Goal: Task Accomplishment & Management: Manage account settings

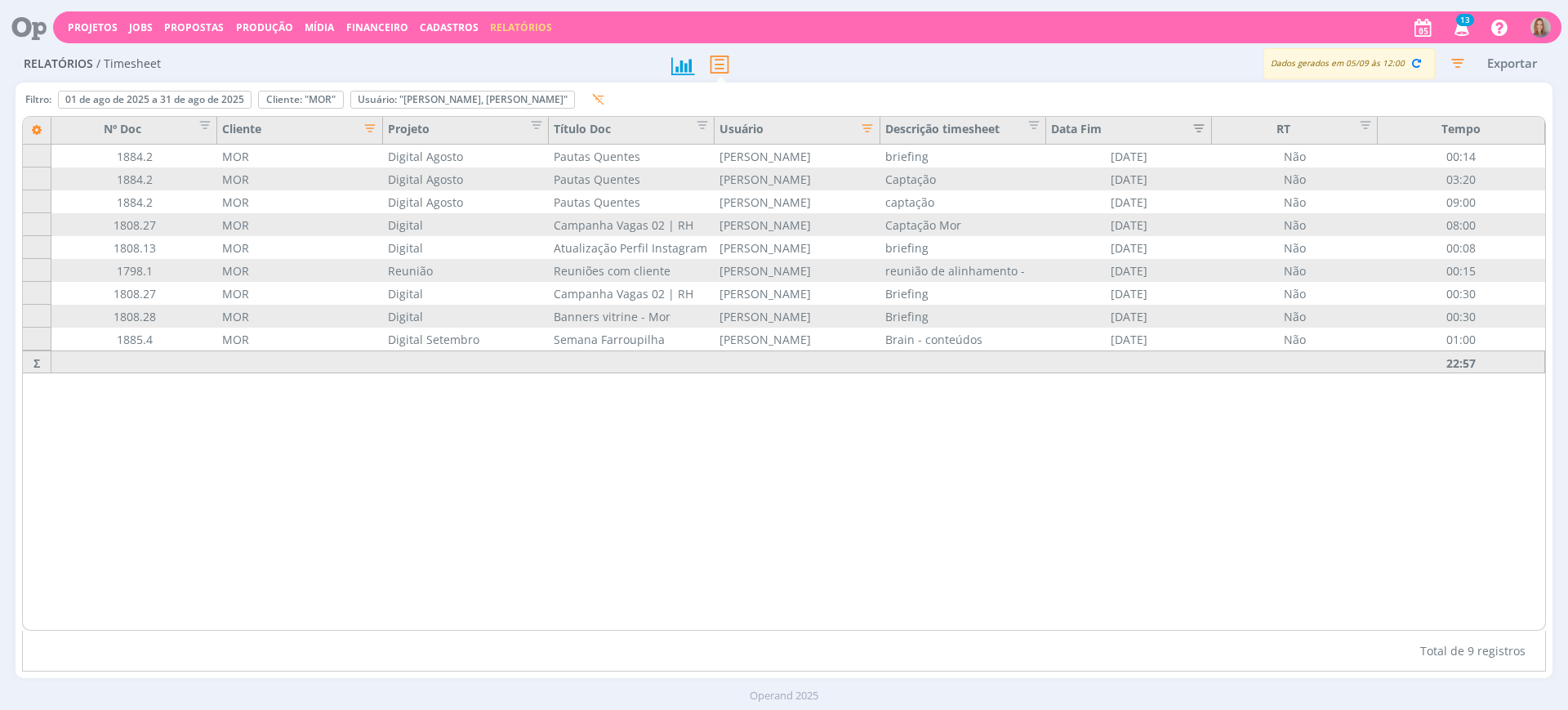
click at [632, 444] on div "Nº Doc Cliente Projeto Título Doc Usuário Descrição timesheet Data Fim RT Tempo…" at bounding box center [784, 373] width 1522 height 513
click at [869, 567] on div "Nº Doc Cliente Projeto Título Doc Usuário Descrição timesheet Data Fim RT Tempo…" at bounding box center [784, 373] width 1522 height 513
click at [915, 527] on div "Nº Doc Cliente Projeto Título Doc Usuário Descrição timesheet Data Fim RT Tempo…" at bounding box center [784, 373] width 1522 height 513
click at [935, 517] on div "Nº Doc Cliente Projeto Título Doc Usuário Descrição timesheet Data Fim RT Tempo…" at bounding box center [784, 373] width 1522 height 513
click at [1419, 57] on icon "button" at bounding box center [1416, 63] width 15 height 15
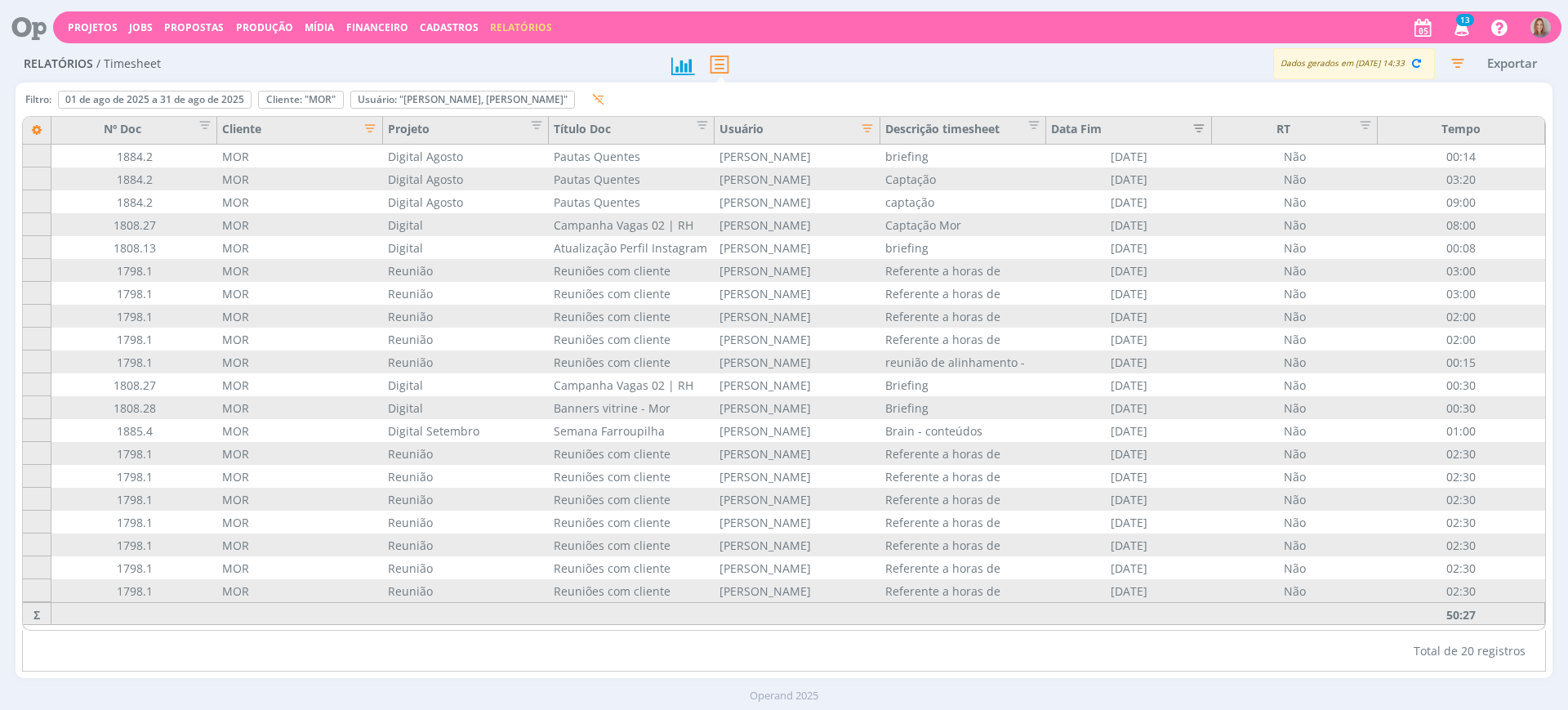
click at [369, 120] on icon "button" at bounding box center [365, 127] width 16 height 16
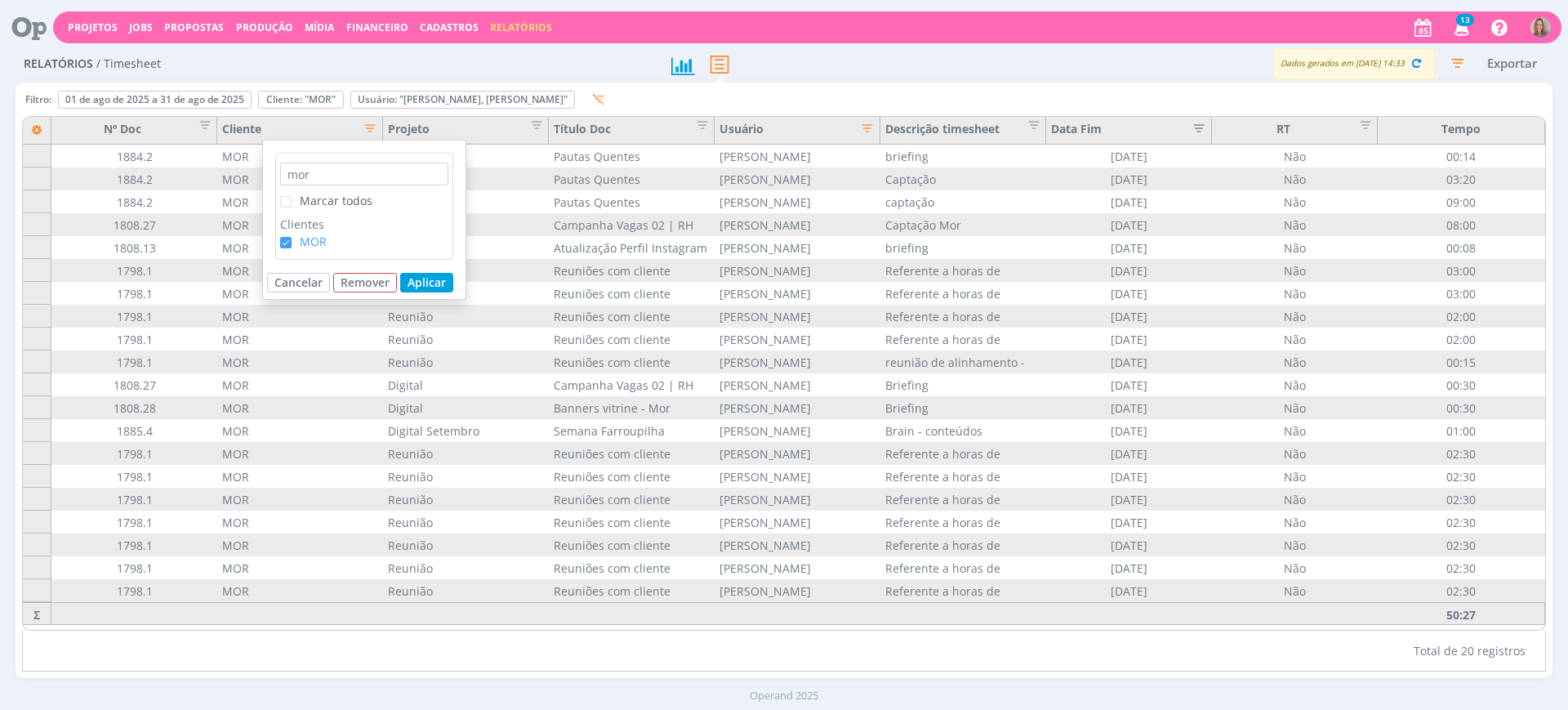
click at [305, 206] on span "Marcar todos" at bounding box center [336, 200] width 73 height 16
click at [291, 196] on input "Marcar todos" at bounding box center [291, 196] width 0 height 0
click at [305, 201] on span "Marcar todos" at bounding box center [336, 200] width 73 height 16
click at [291, 196] on input "Marcar todos" at bounding box center [291, 196] width 0 height 0
click at [435, 273] on button "Aplicar" at bounding box center [427, 283] width 53 height 20
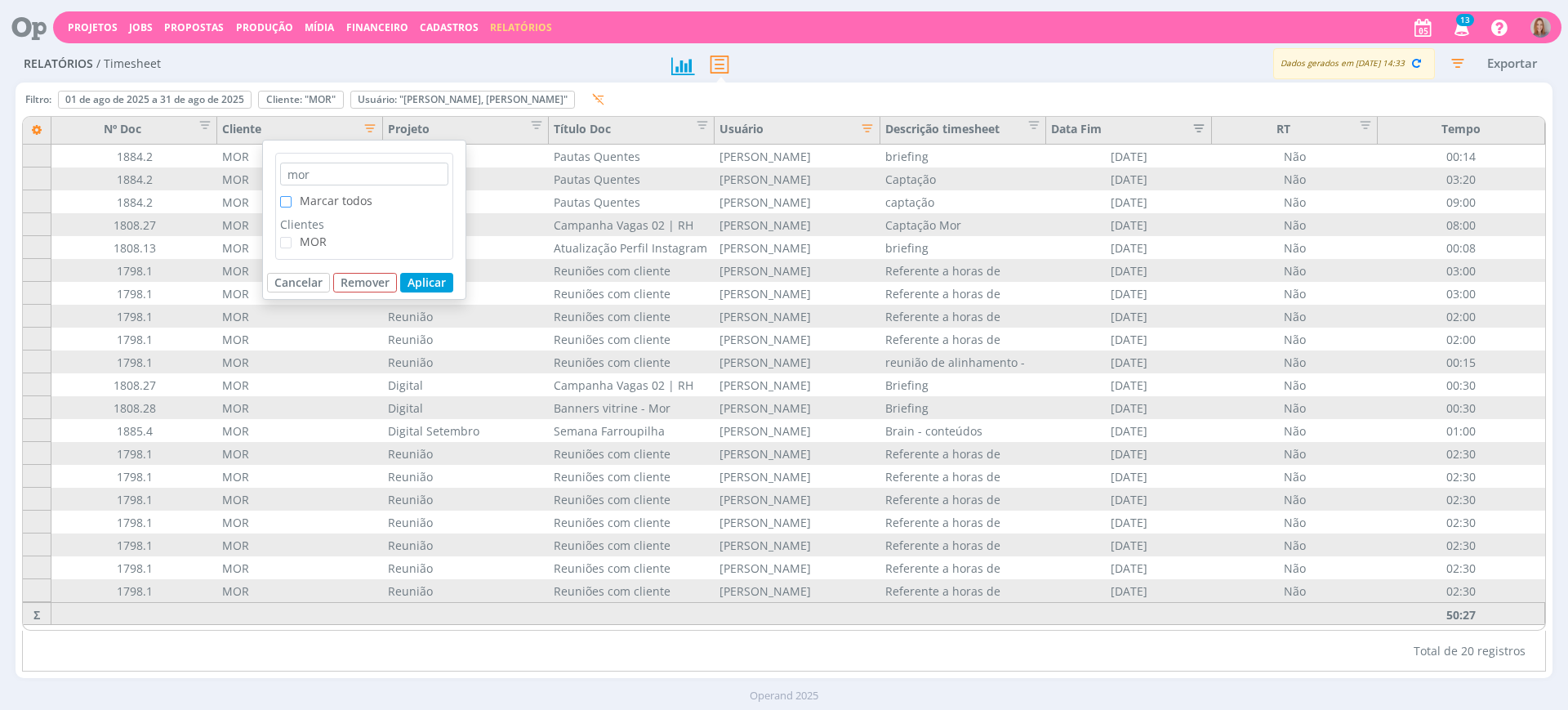
scroll to position [28, 0]
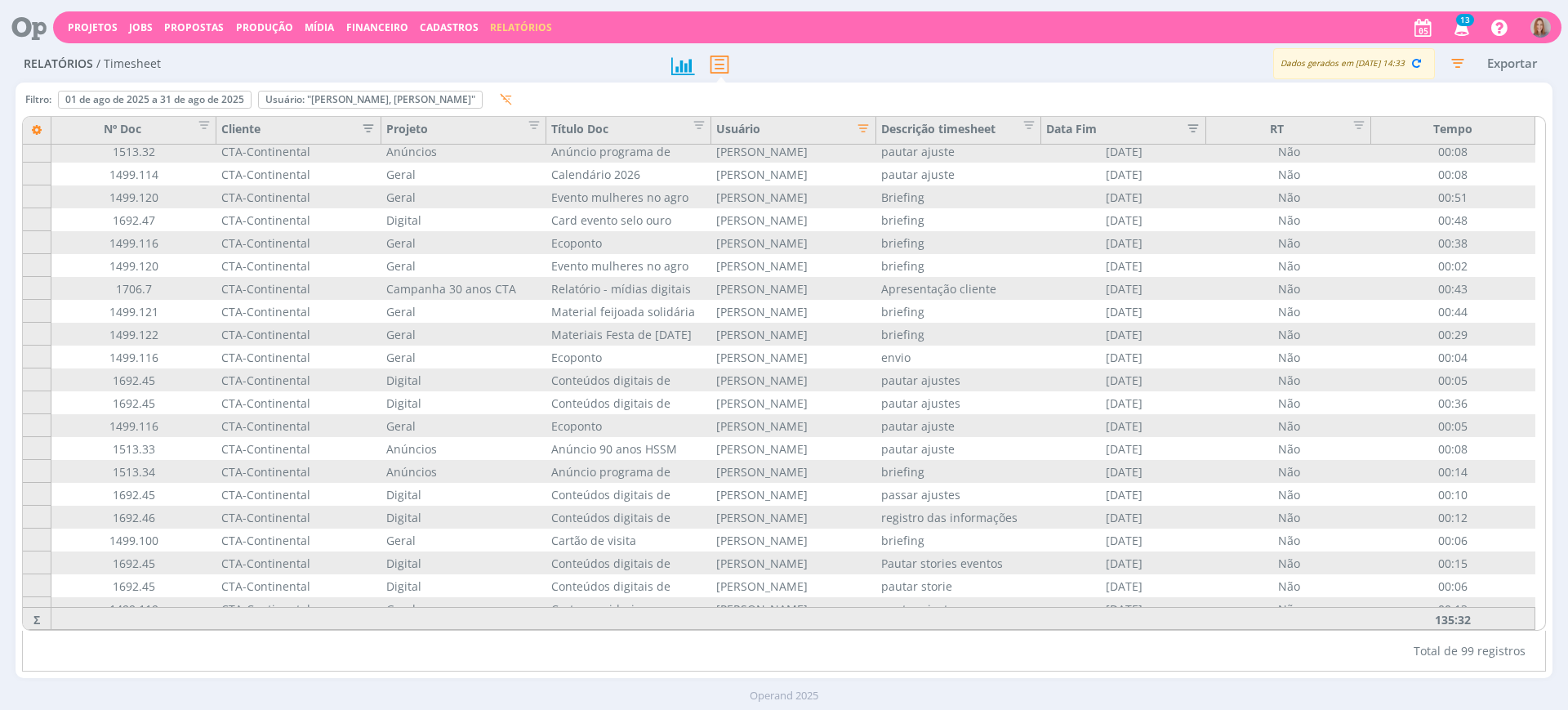
click at [371, 121] on icon "button" at bounding box center [364, 127] width 16 height 16
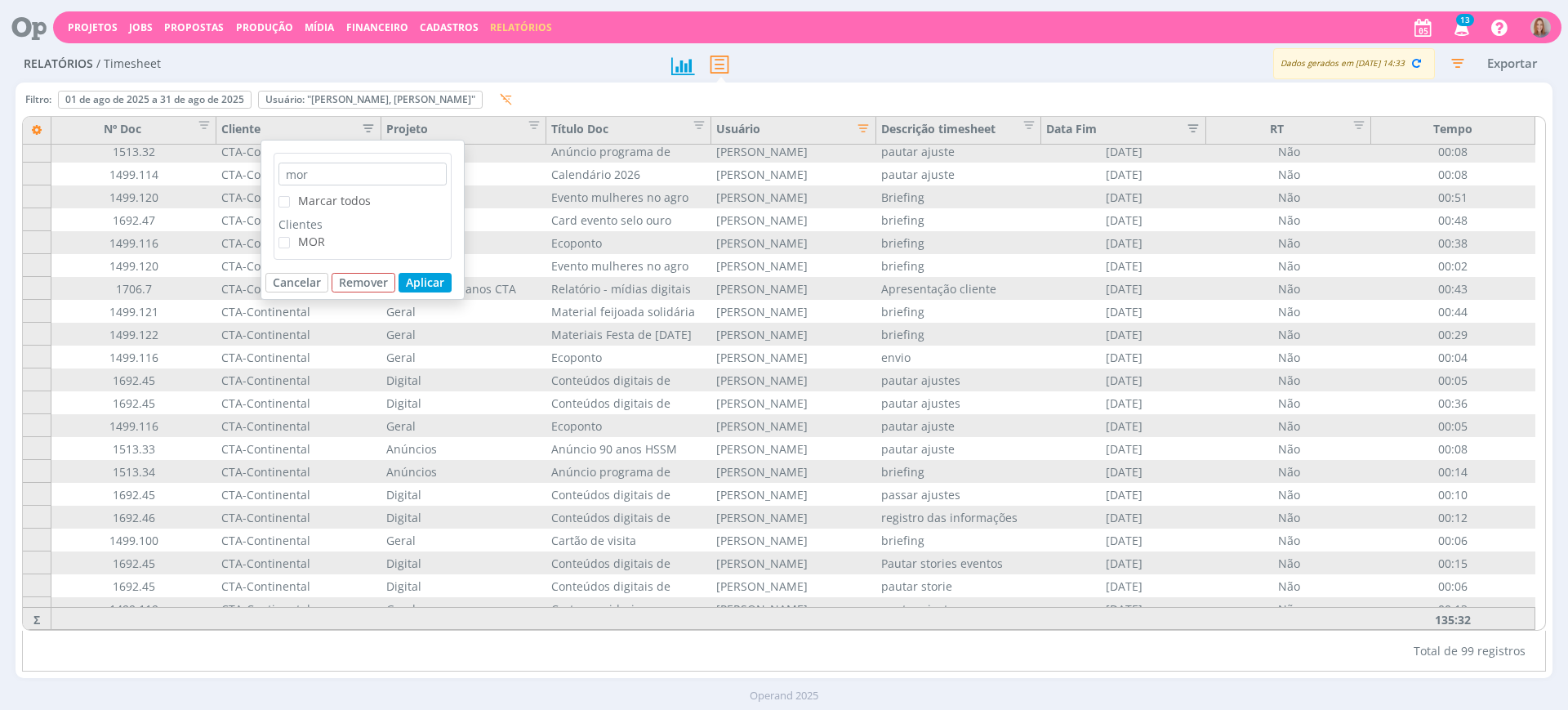
click at [297, 244] on span "MOR" at bounding box center [307, 241] width 35 height 16
click at [290, 237] on input "MOR" at bounding box center [290, 237] width 0 height 0
click at [431, 281] on button "Aplicar" at bounding box center [425, 283] width 53 height 20
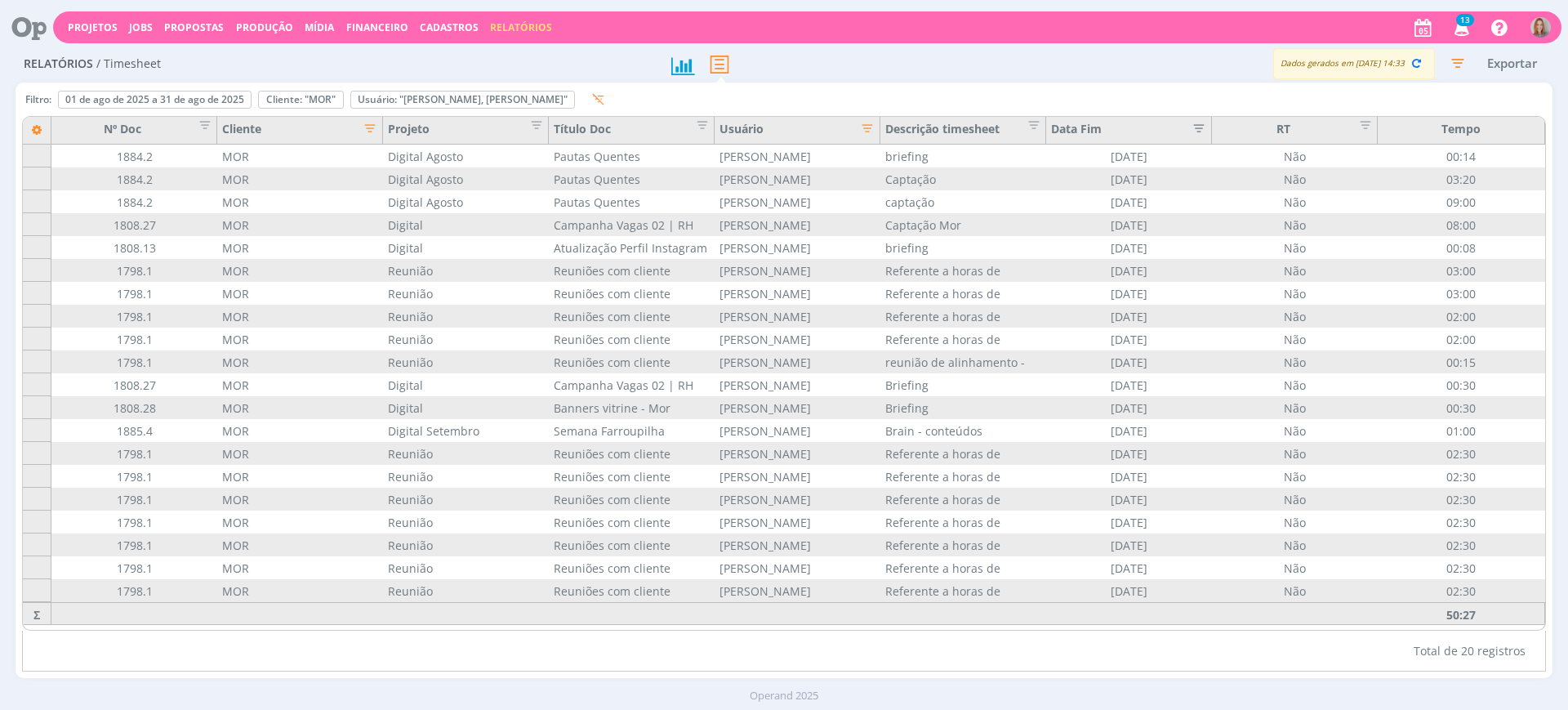
click at [369, 129] on icon "button" at bounding box center [365, 127] width 16 height 16
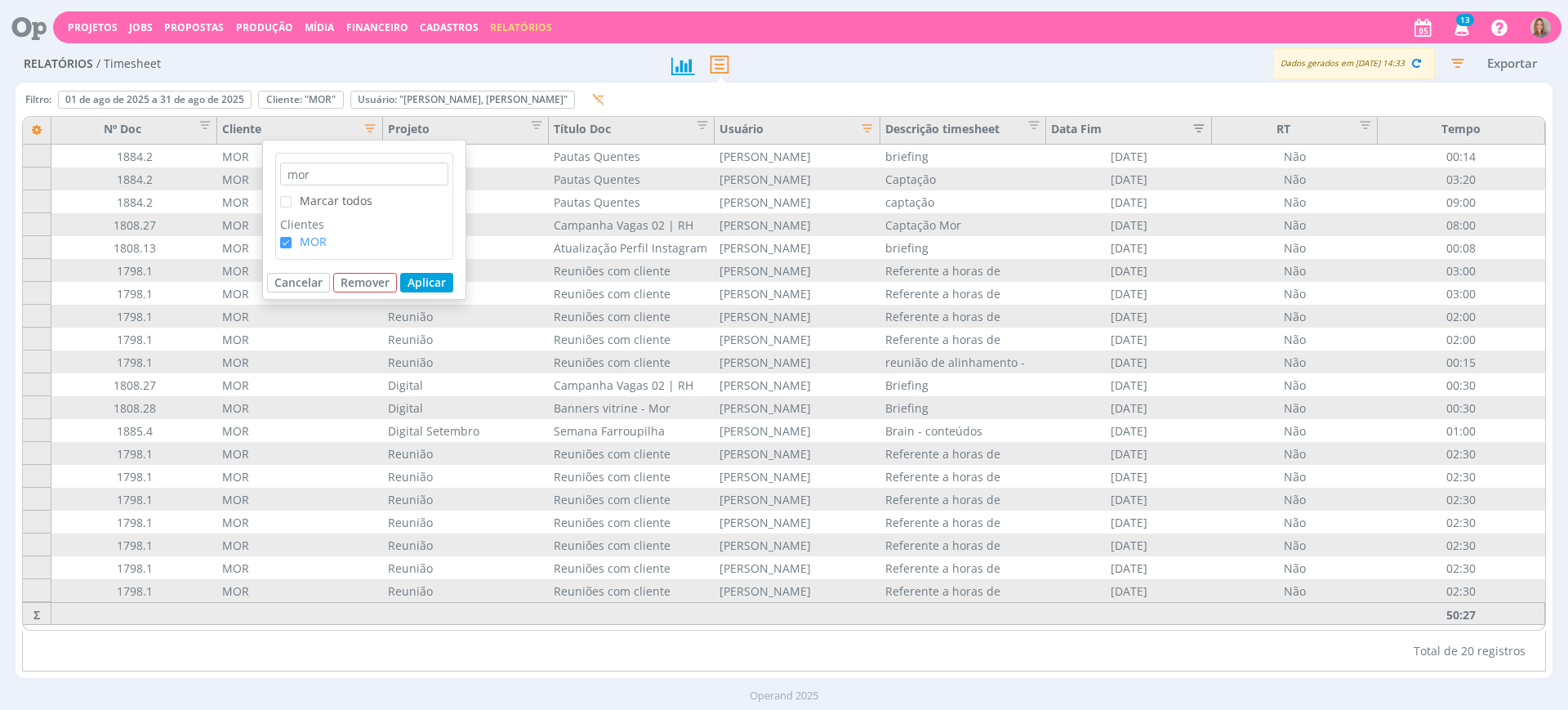
click at [297, 241] on span "MOR" at bounding box center [309, 241] width 35 height 16
click at [291, 237] on input "MOR" at bounding box center [291, 237] width 0 height 0
click at [337, 178] on input "mor" at bounding box center [364, 174] width 168 height 23
type input "m"
type input "cta"
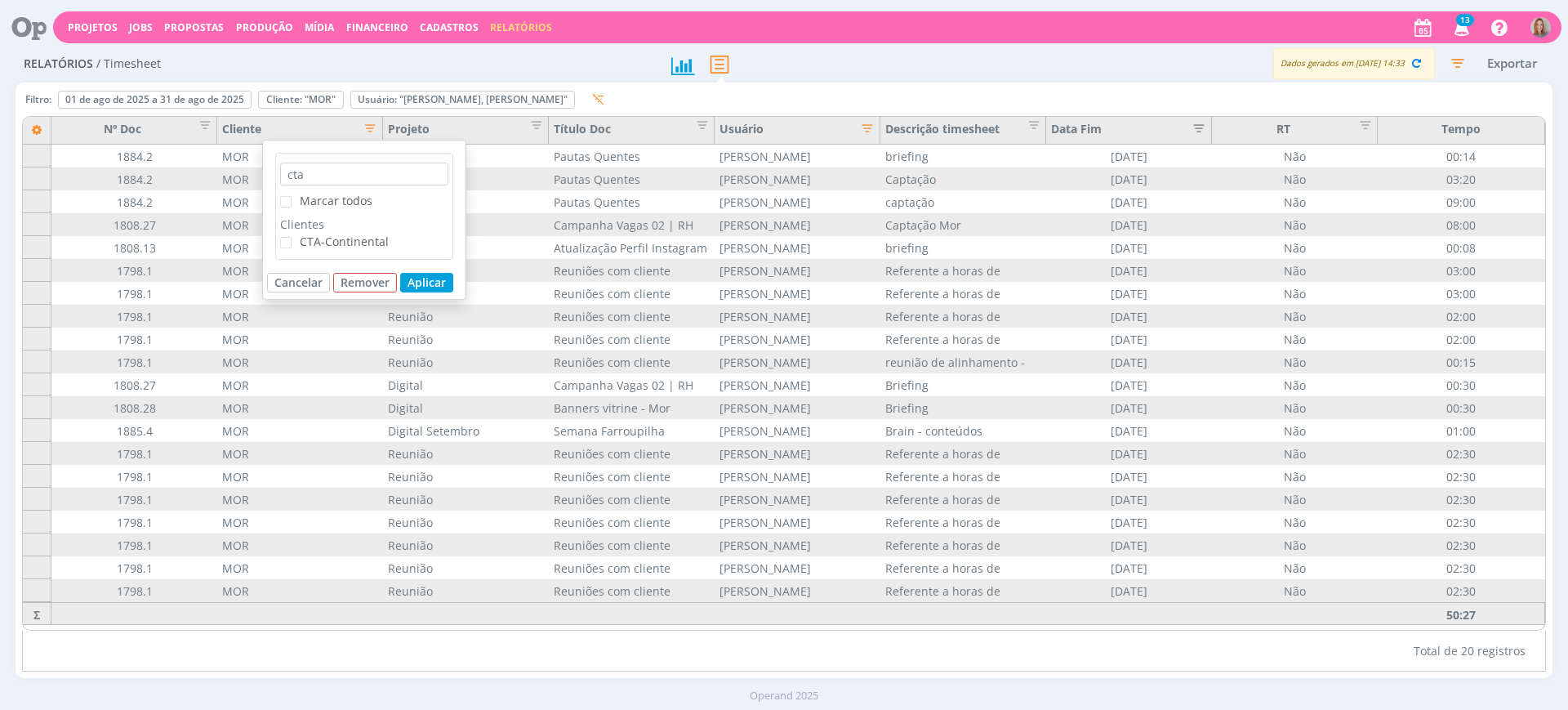
click at [310, 246] on span "CTA-Continental" at bounding box center [344, 241] width 89 height 16
click at [291, 237] on input "CTA-Continental" at bounding box center [291, 237] width 0 height 0
click at [432, 283] on button "Aplicar" at bounding box center [427, 283] width 53 height 20
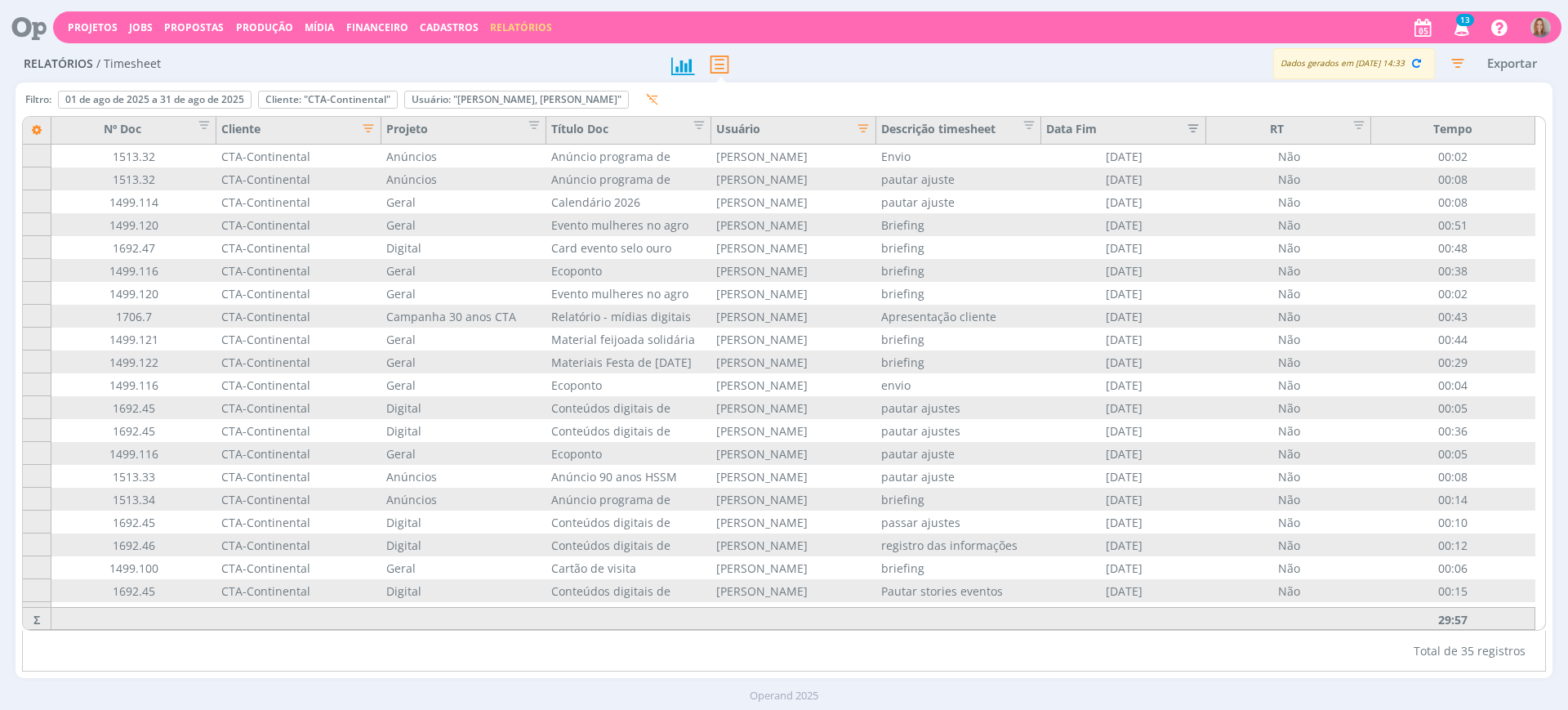
click at [366, 126] on icon "button" at bounding box center [364, 127] width 16 height 16
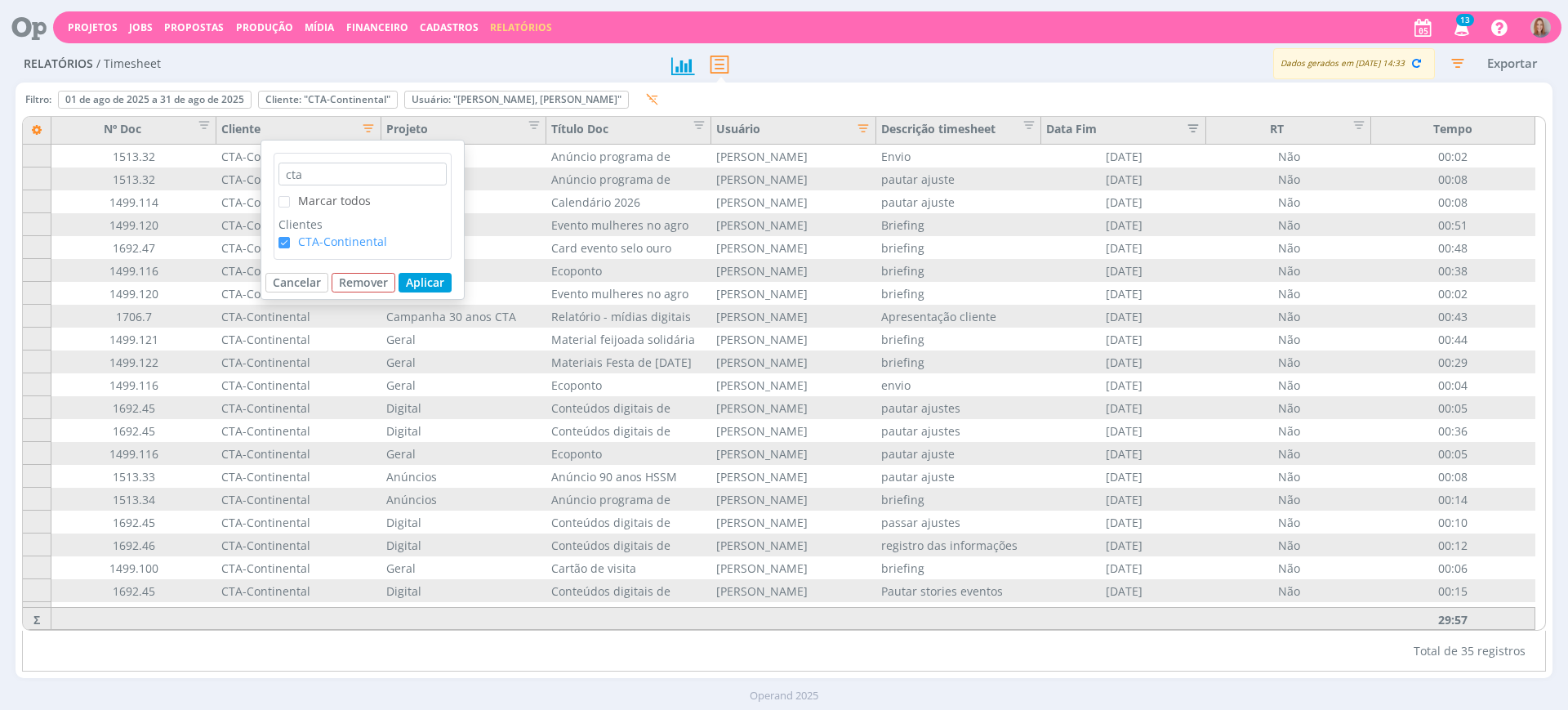
click at [300, 242] on span "CTA-Continental" at bounding box center [342, 241] width 89 height 16
click at [290, 237] on input "CTA-Continental" at bounding box center [290, 237] width 0 height 0
click at [332, 166] on input "cta" at bounding box center [362, 174] width 168 height 23
type input "c"
click at [287, 233] on label "LIMAGRAIN BRASIL S.A." at bounding box center [351, 241] width 147 height 17
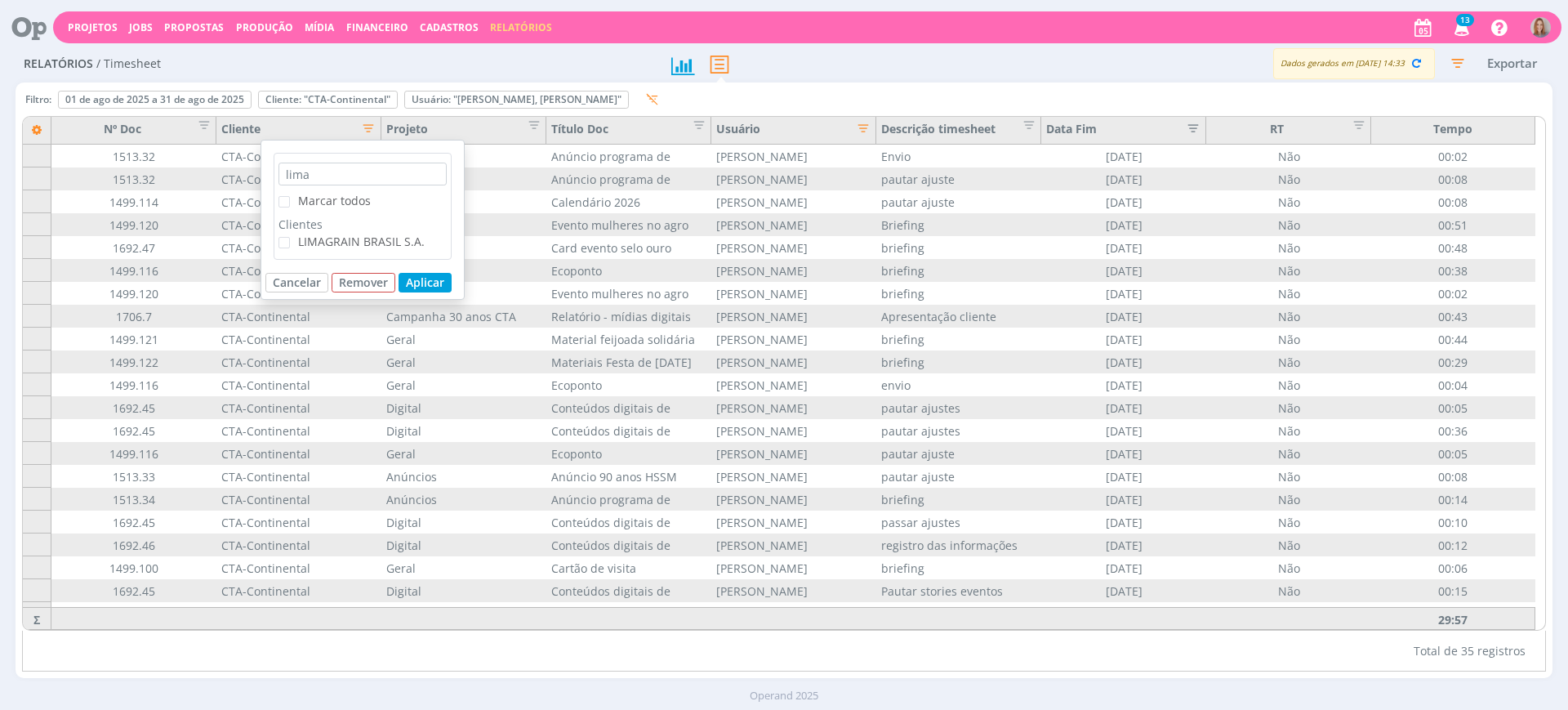
click at [290, 237] on input "LIMAGRAIN BRASIL S.A." at bounding box center [290, 237] width 0 height 0
click at [341, 166] on input "lima" at bounding box center [362, 174] width 168 height 23
type input "l"
click at [296, 230] on span "Clientes" at bounding box center [362, 224] width 168 height 17
click at [300, 235] on span "LG Sementes" at bounding box center [333, 241] width 71 height 16
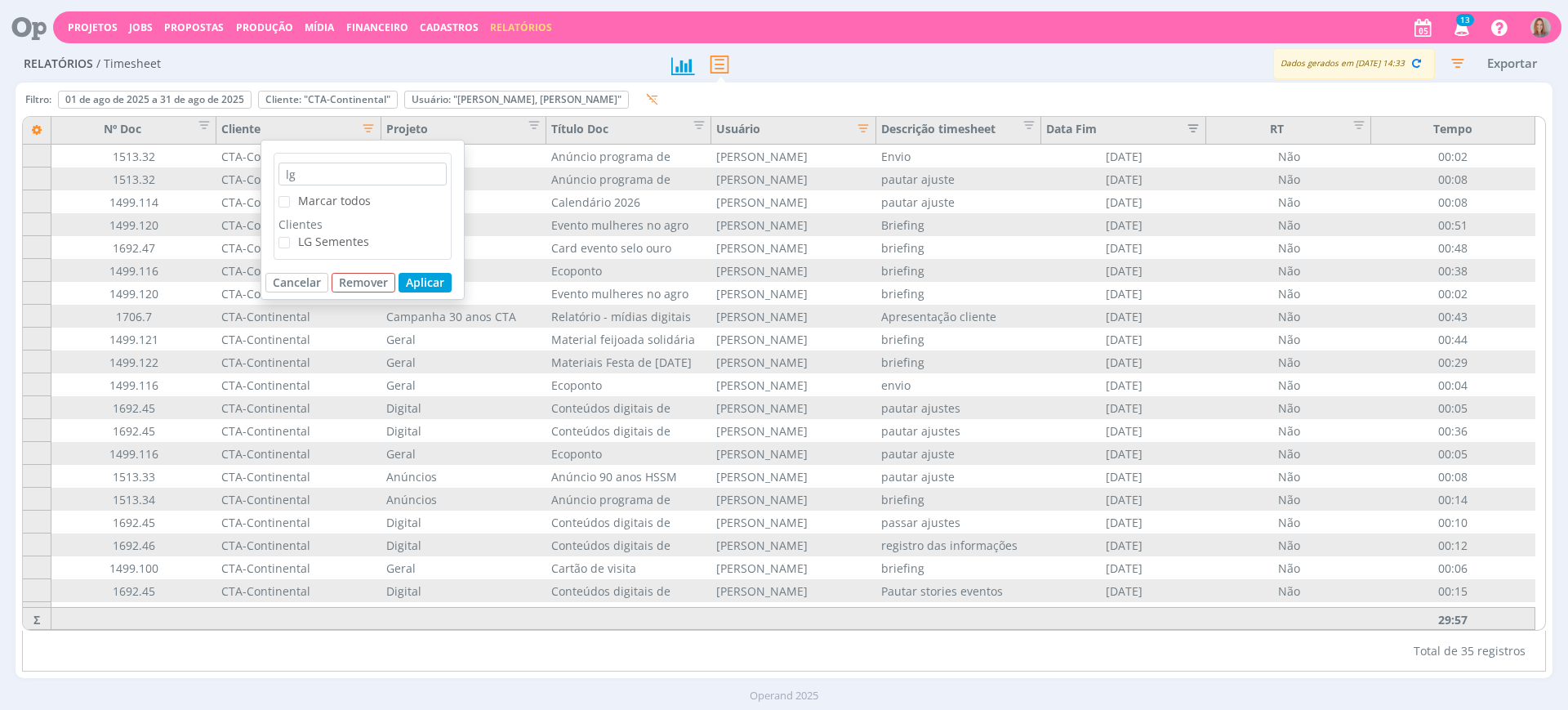
click at [290, 237] on input "LG Sementes" at bounding box center [290, 237] width 0 height 0
click at [312, 169] on input "lg" at bounding box center [362, 174] width 168 height 23
type input "l"
type input "gene"
click at [283, 247] on span "checkbox-group" at bounding box center [284, 243] width 11 height 13
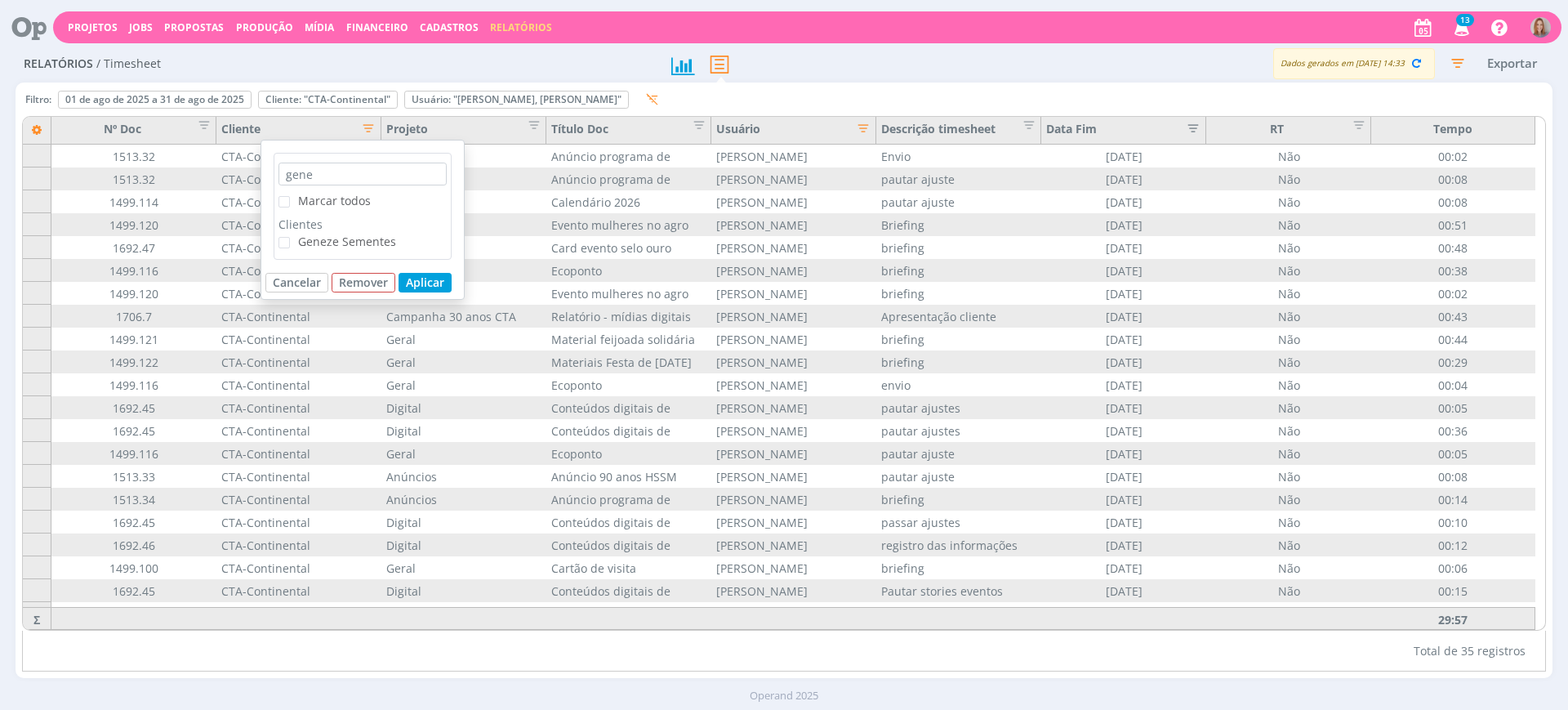
click at [290, 237] on input "Geneze Sementes" at bounding box center [290, 237] width 0 height 0
click at [401, 284] on button "Aplicar" at bounding box center [425, 283] width 53 height 20
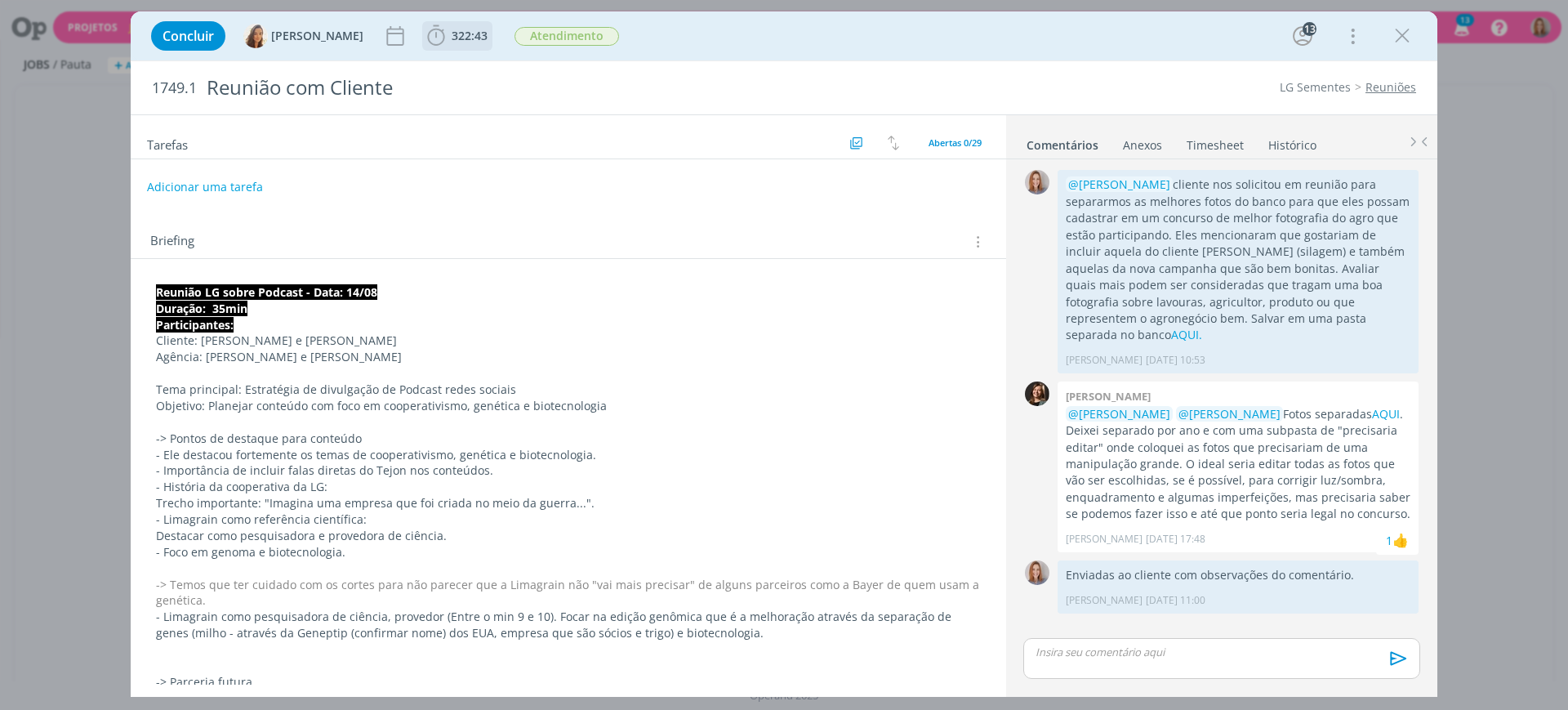
click at [458, 37] on span "322:43" at bounding box center [469, 35] width 36 height 16
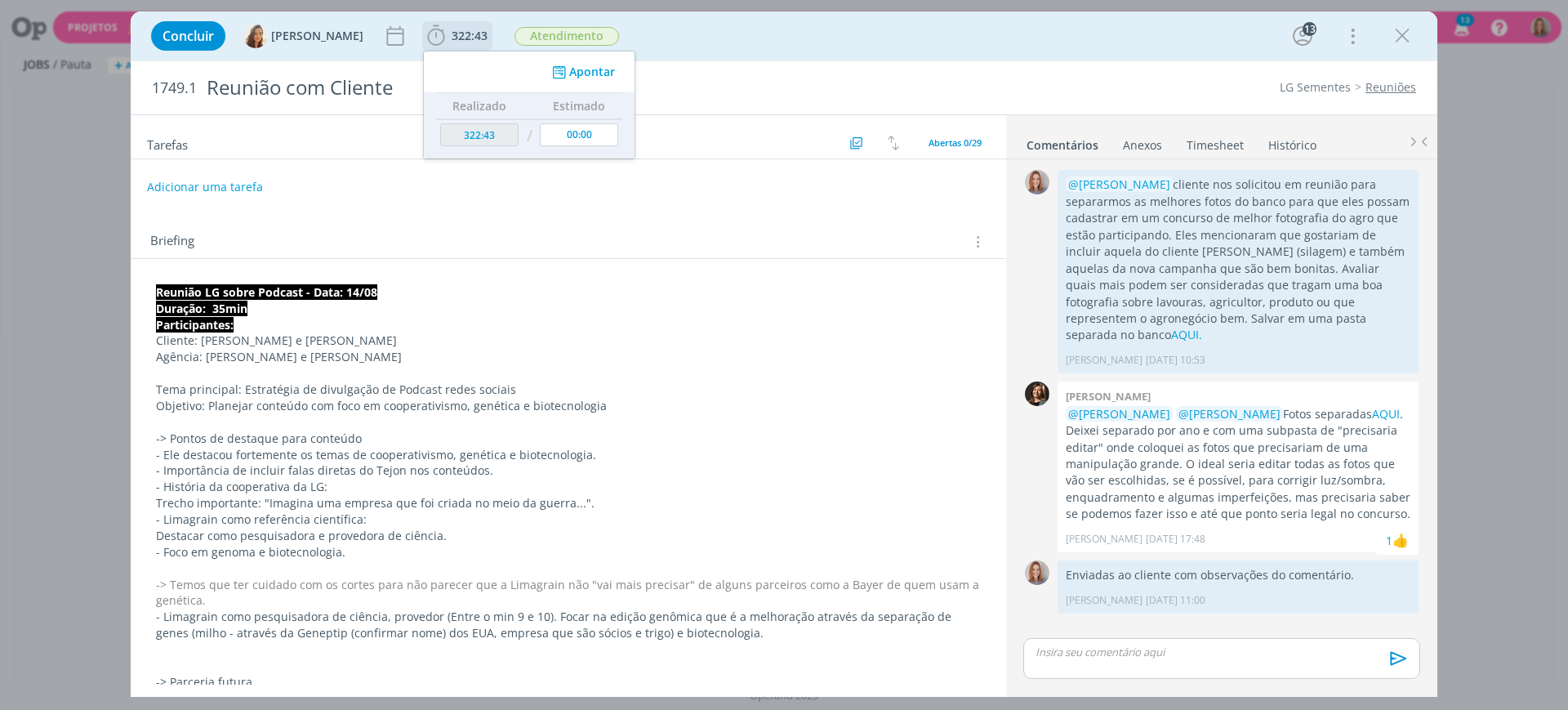
click at [590, 70] on button "Apontar" at bounding box center [581, 72] width 68 height 17
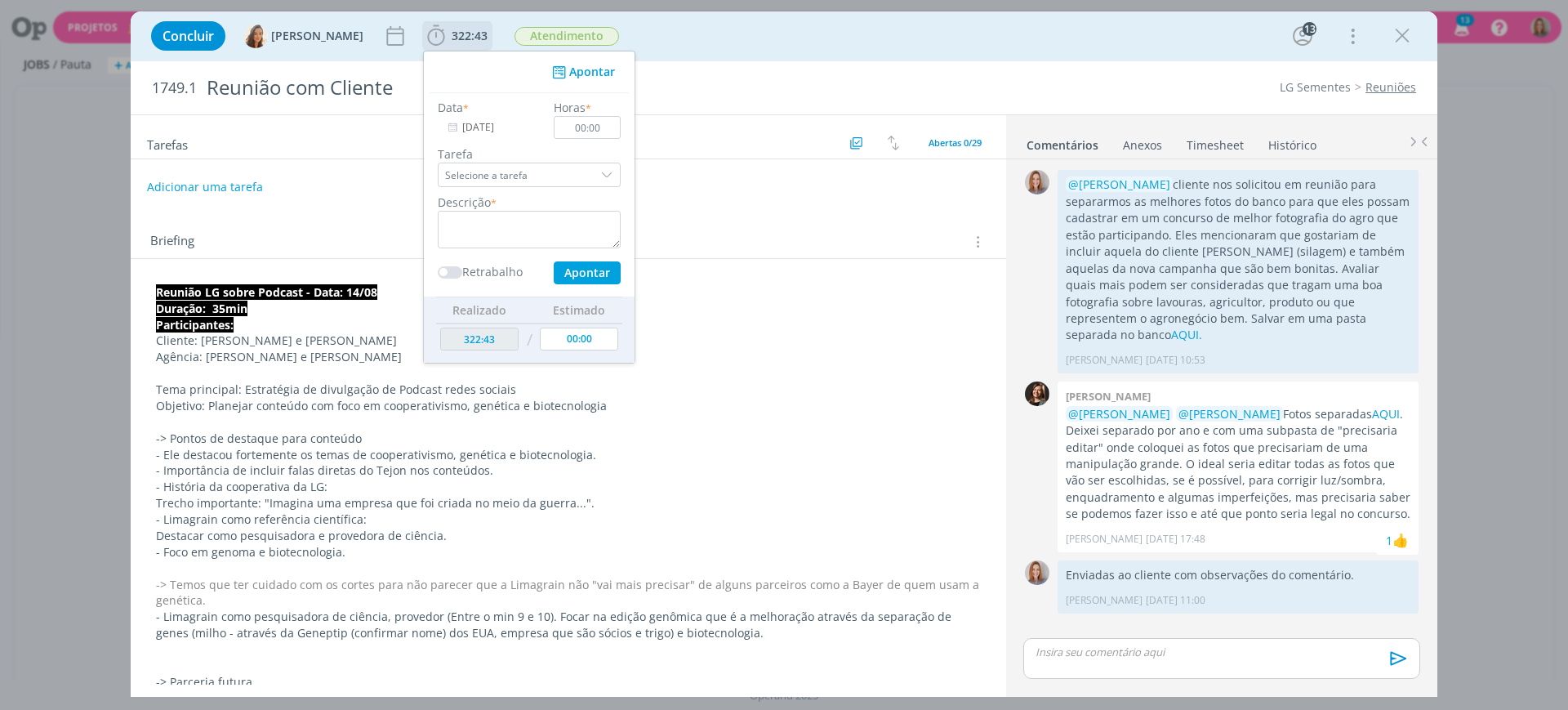
click at [470, 126] on input "[DATE]" at bounding box center [489, 128] width 102 height 23
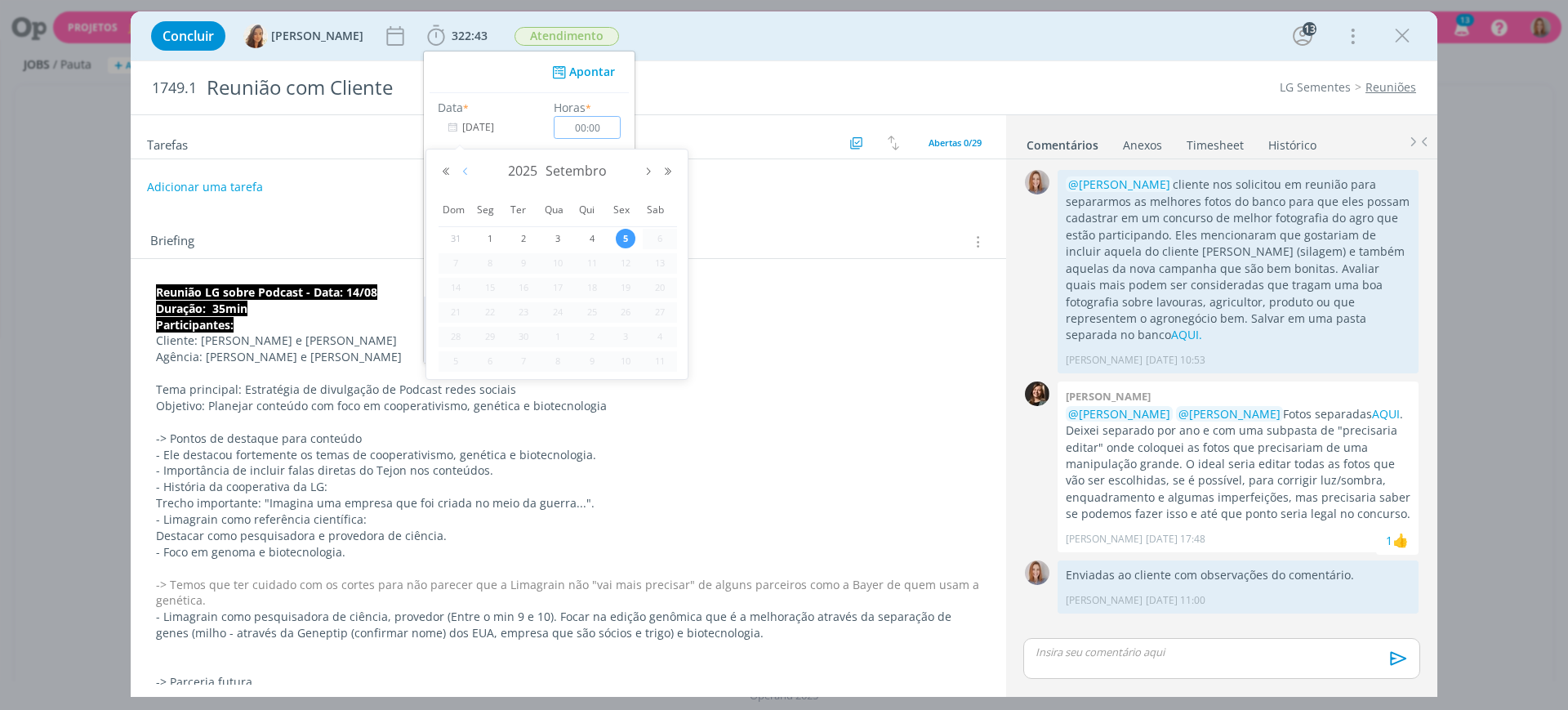
click at [463, 170] on button "Mês anterior" at bounding box center [465, 171] width 20 height 11
click at [621, 233] on span "1" at bounding box center [626, 238] width 20 height 20
type input "01/08/2025"
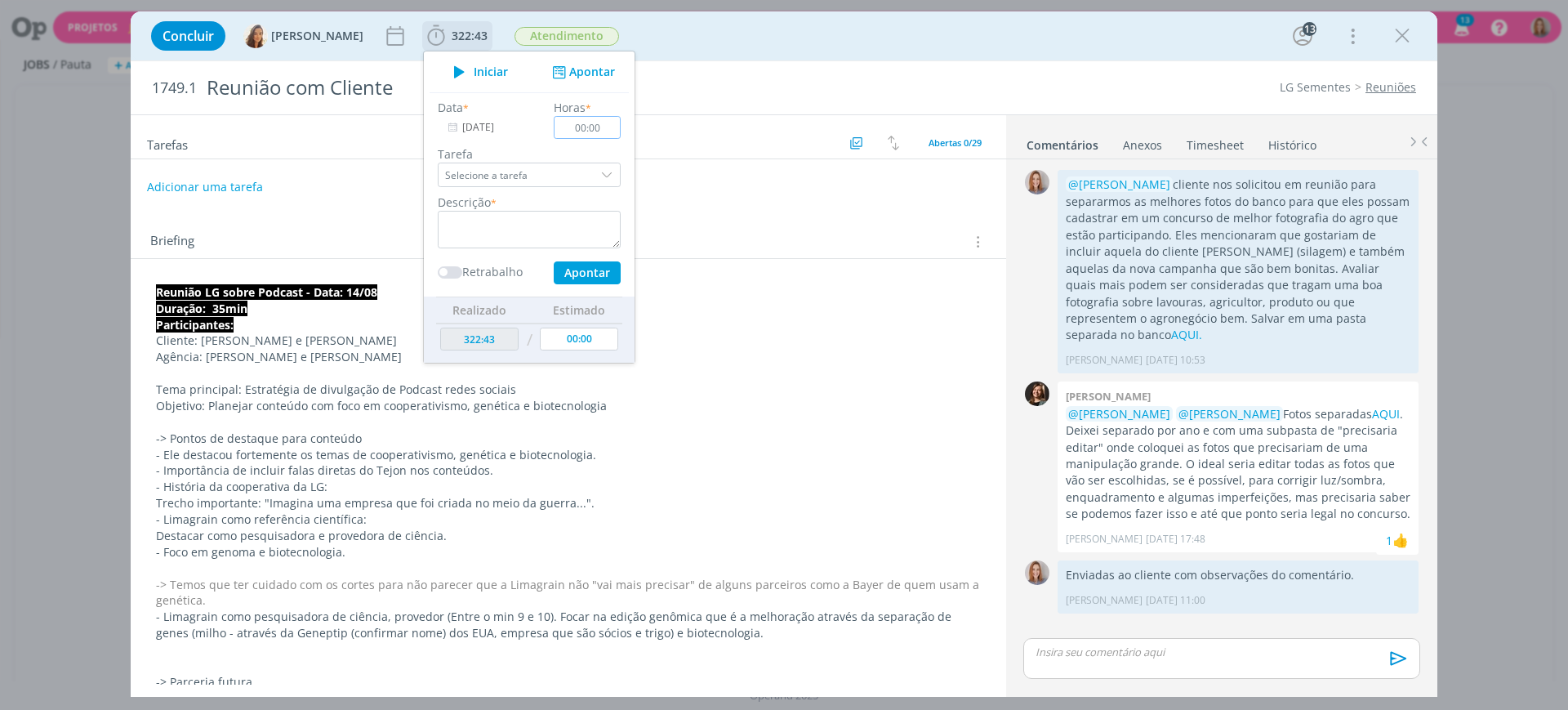
click at [586, 129] on input "00:00" at bounding box center [587, 128] width 67 height 23
type input "03:00"
click at [522, 198] on div "Descrição *" at bounding box center [529, 220] width 199 height 55
click at [532, 223] on textarea "dialog" at bounding box center [529, 229] width 183 height 38
paste textarea "Referente a horas de atendimento (e-mails/whats/manutenção de arquivos)"
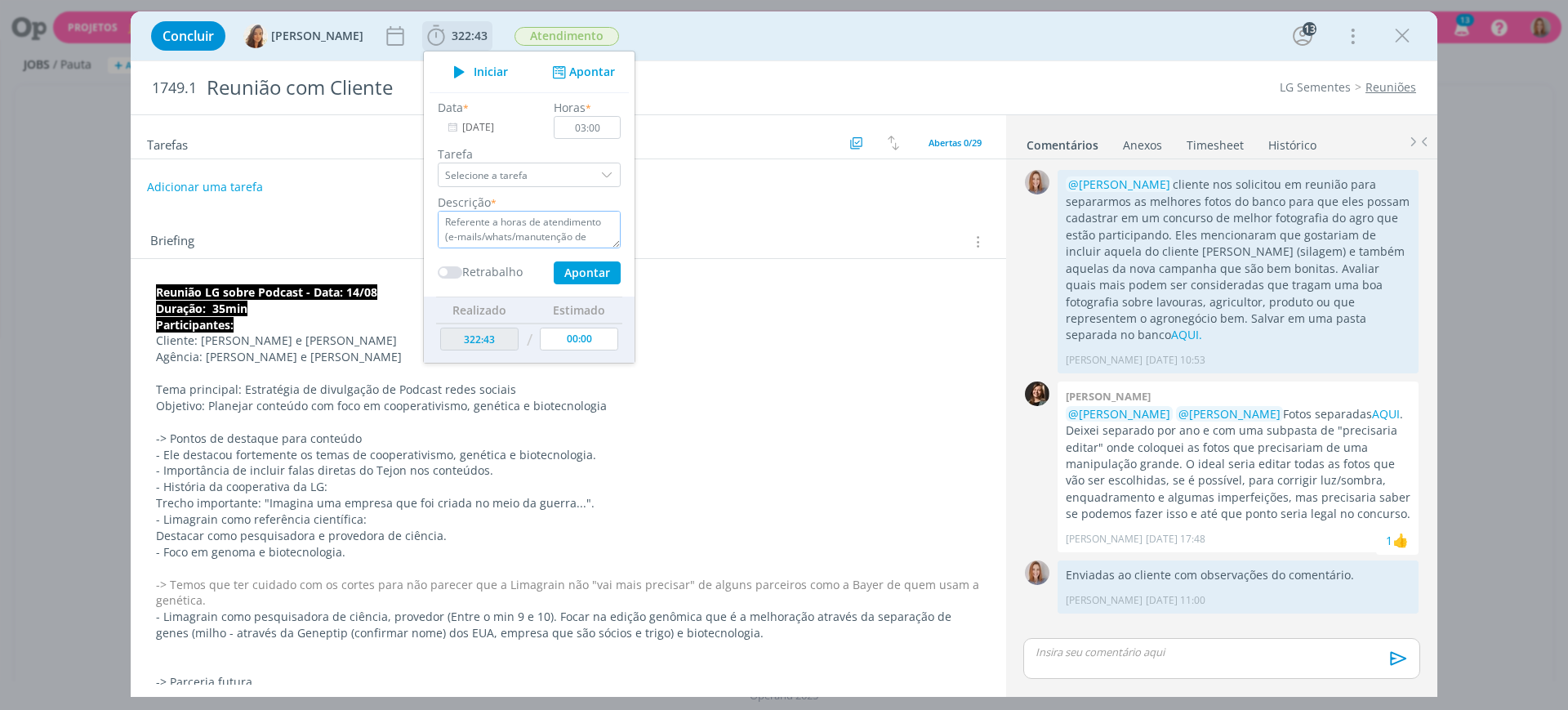
scroll to position [11, 0]
type textarea "Referente a horas de atendimento (e-mails/whats/manutenção de arquivos)"
click at [578, 266] on button "Apontar" at bounding box center [587, 273] width 67 height 23
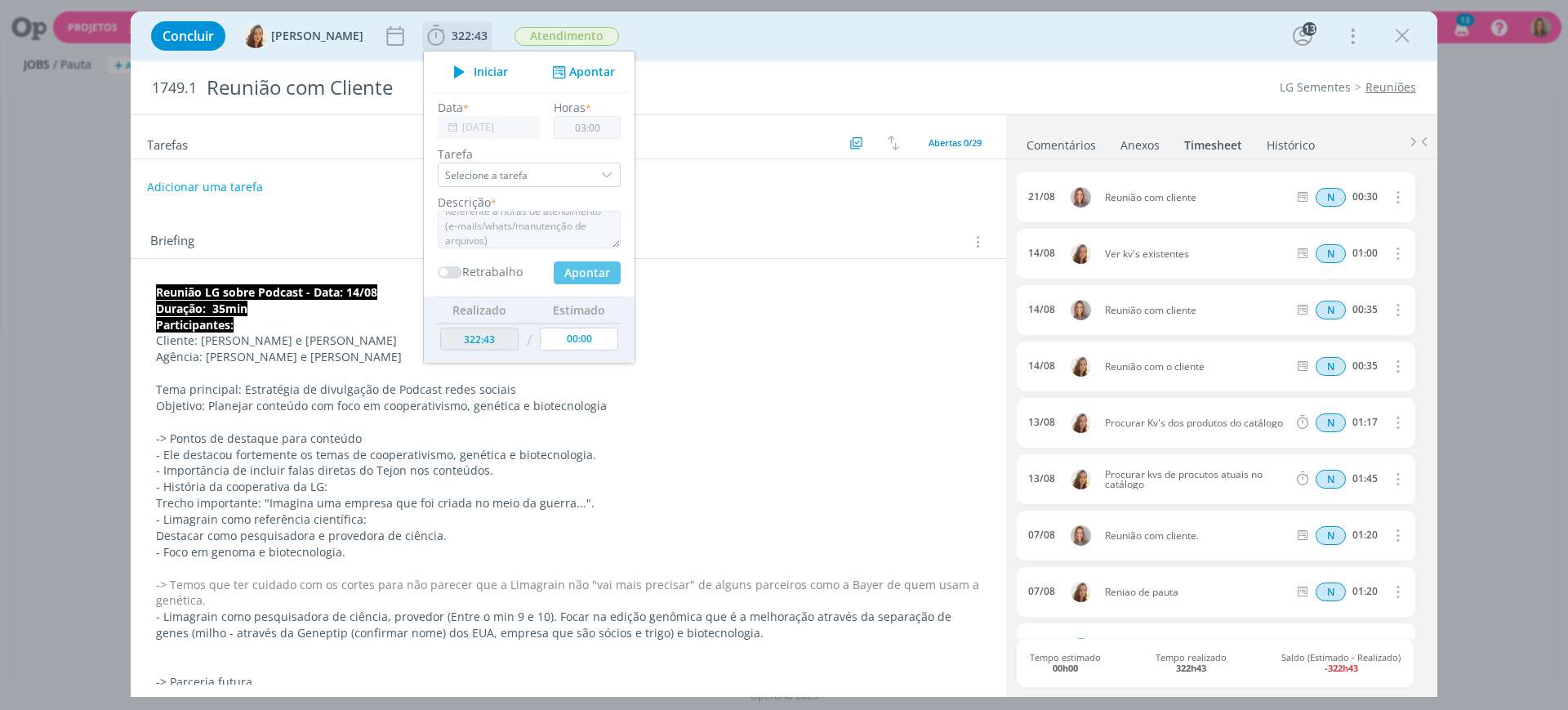
type input "325:43"
type input "[DATE]"
type input "00:00"
click at [464, 125] on input "[DATE]" at bounding box center [489, 128] width 102 height 23
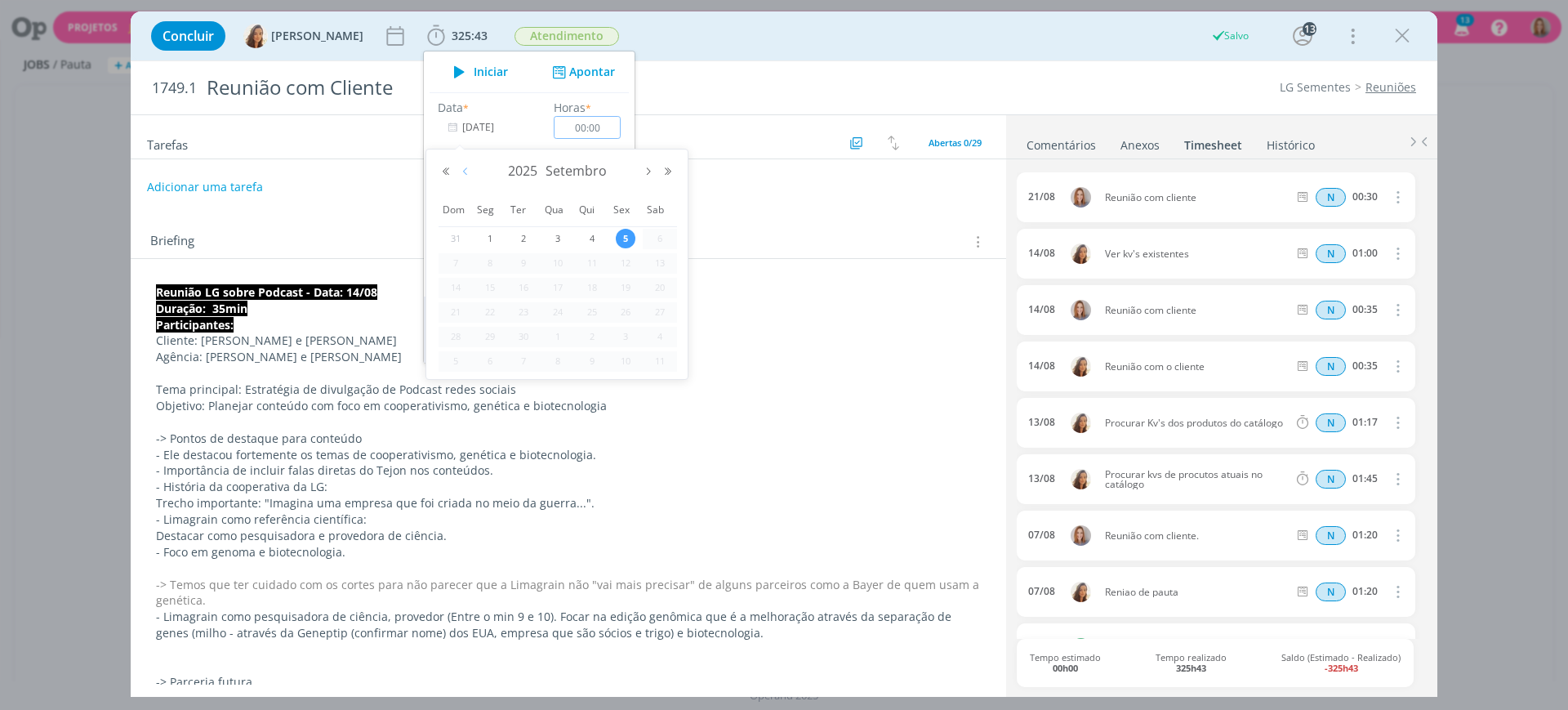
click at [465, 169] on button "Mês anterior" at bounding box center [465, 171] width 20 height 11
click at [531, 260] on span "5" at bounding box center [523, 263] width 20 height 20
type input "[DATE]"
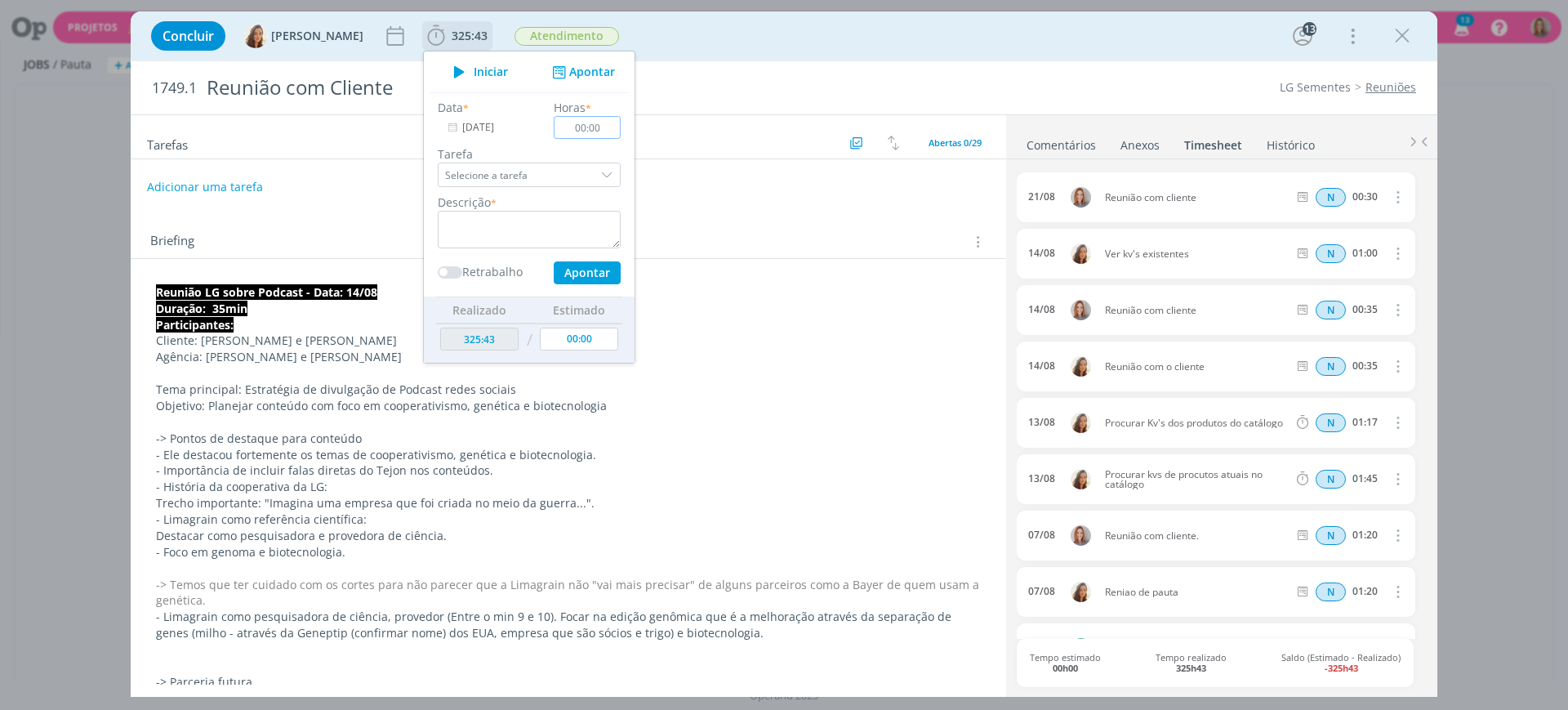
click at [590, 129] on input "00:00" at bounding box center [587, 128] width 67 height 23
type input "03:00"
click at [490, 219] on textarea "dialog" at bounding box center [529, 229] width 183 height 38
paste textarea "Referente a horas de atendimento (e-mails/whats/manutenção de arquivos)"
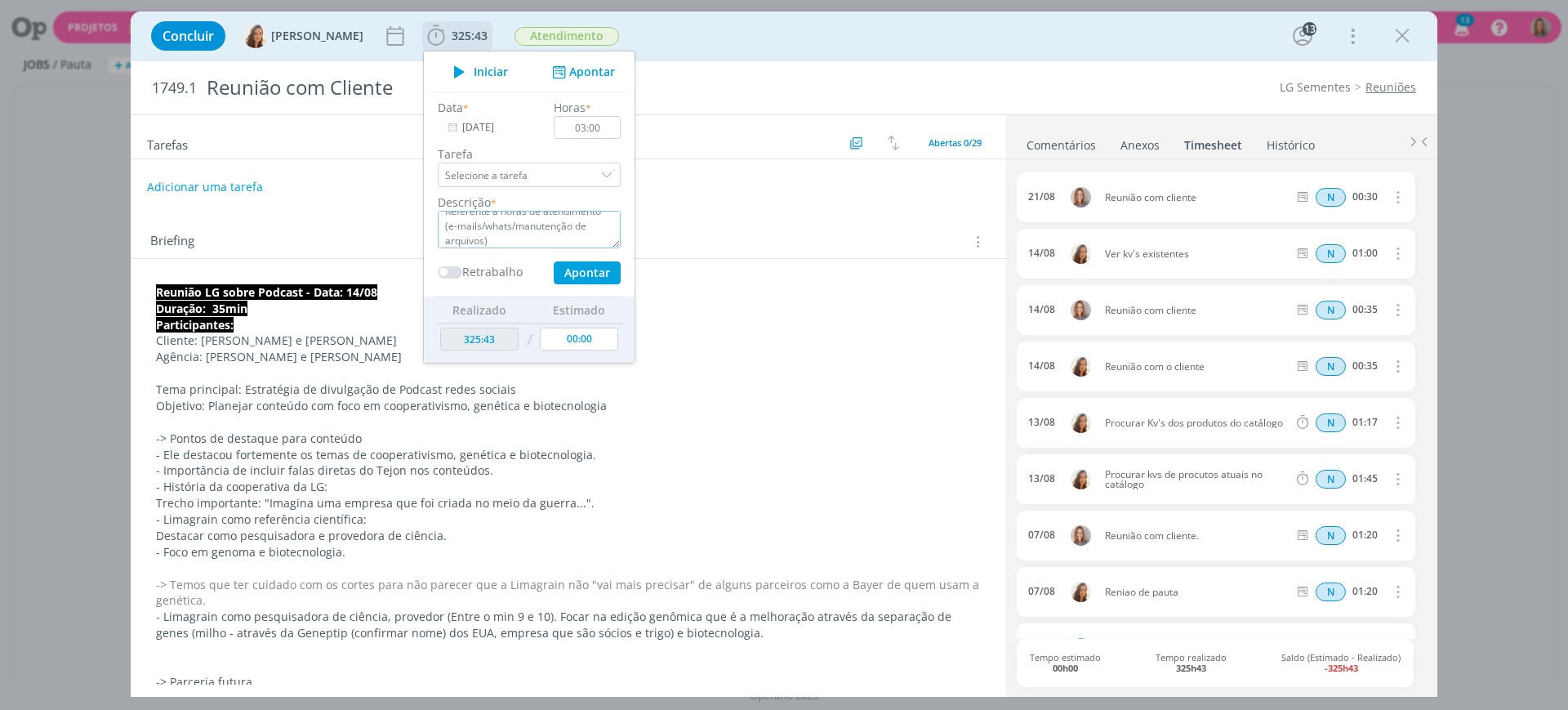
type textarea "Referente a horas de atendimento (e-mails/whats/manutenção de arquivos)"
click at [572, 284] on div "Data * 05/08/2025 Horas * 03:00 Tarefa Selecione a tarefa Descrição * Referente…" at bounding box center [529, 194] width 199 height 204
click at [575, 273] on button "Apontar" at bounding box center [587, 273] width 67 height 23
type input "328:43"
type input "[DATE]"
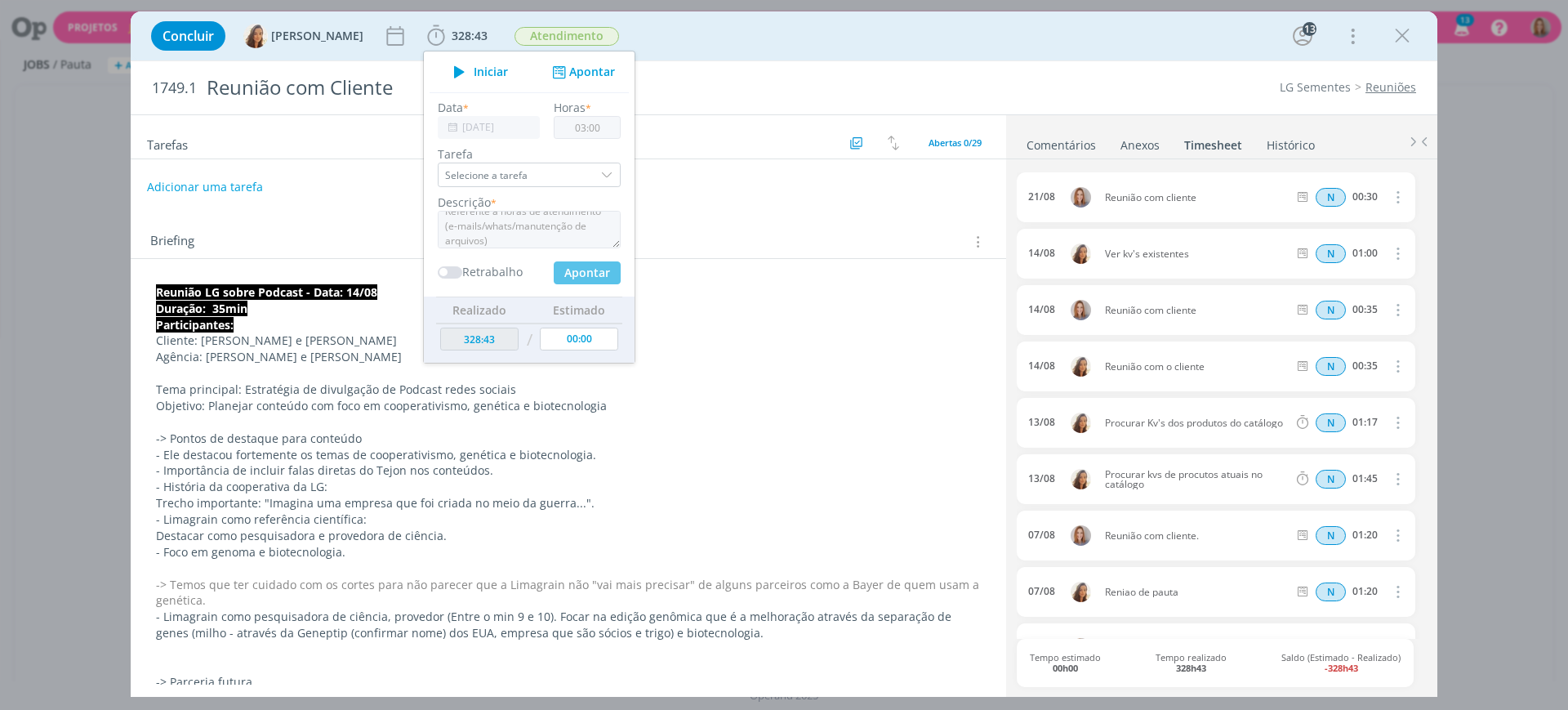
type input "00:00"
click at [493, 121] on input "[DATE]" at bounding box center [489, 128] width 102 height 23
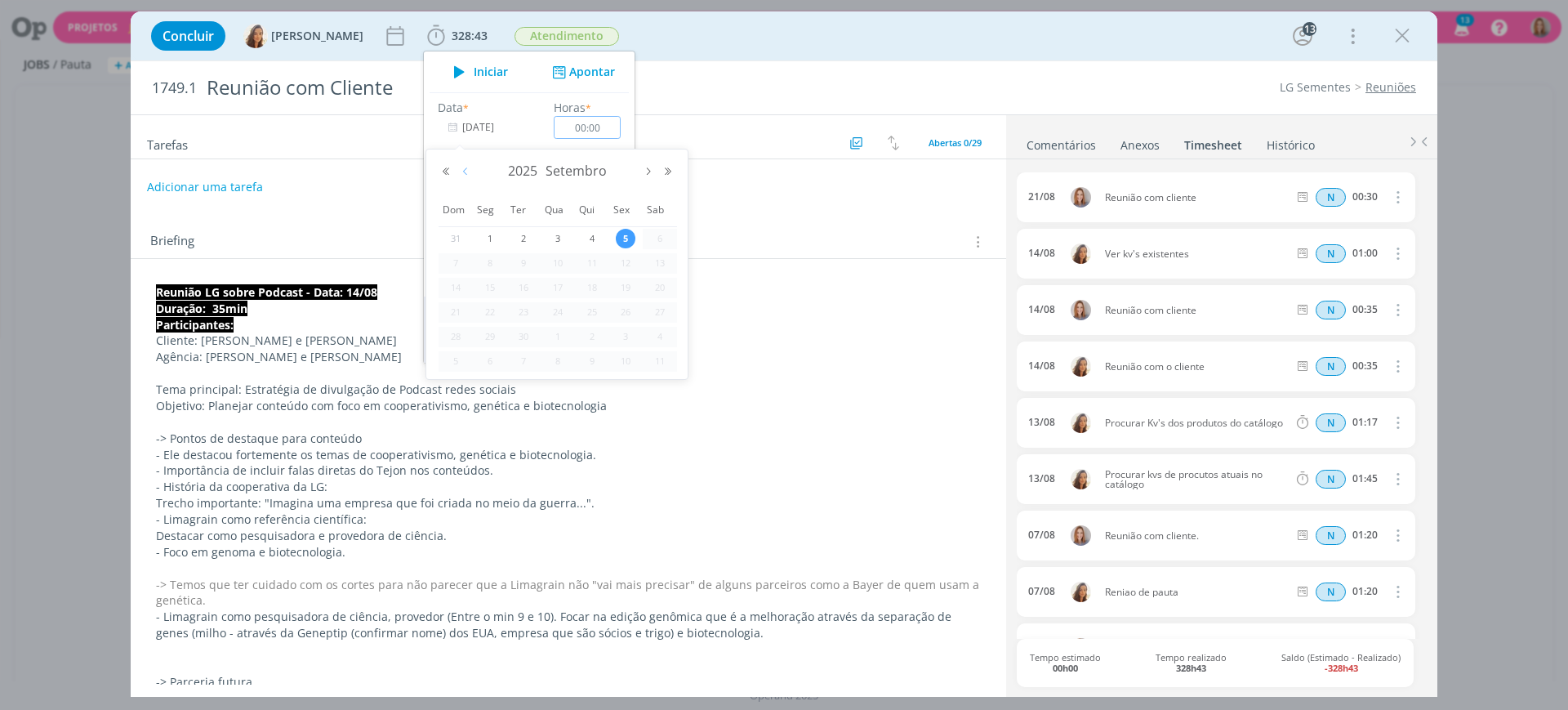
click at [459, 170] on button "Mês anterior" at bounding box center [465, 171] width 20 height 11
click at [561, 259] on span "6" at bounding box center [558, 263] width 20 height 20
type input "06/08/2025"
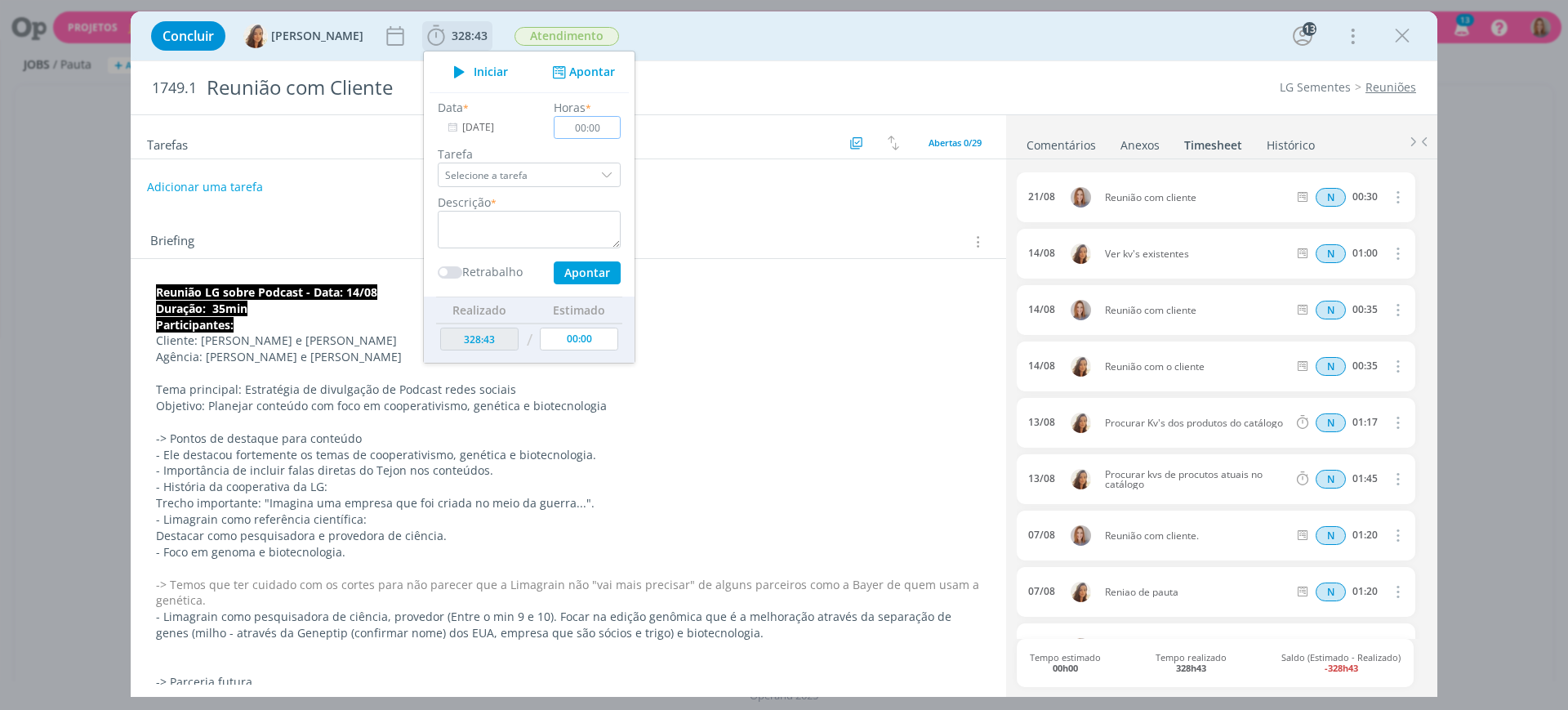
click at [591, 124] on input "00:00" at bounding box center [587, 128] width 67 height 23
type input "00:03"
type input "331:43"
type input "03:00"
click at [540, 224] on textarea "dialog" at bounding box center [529, 229] width 183 height 38
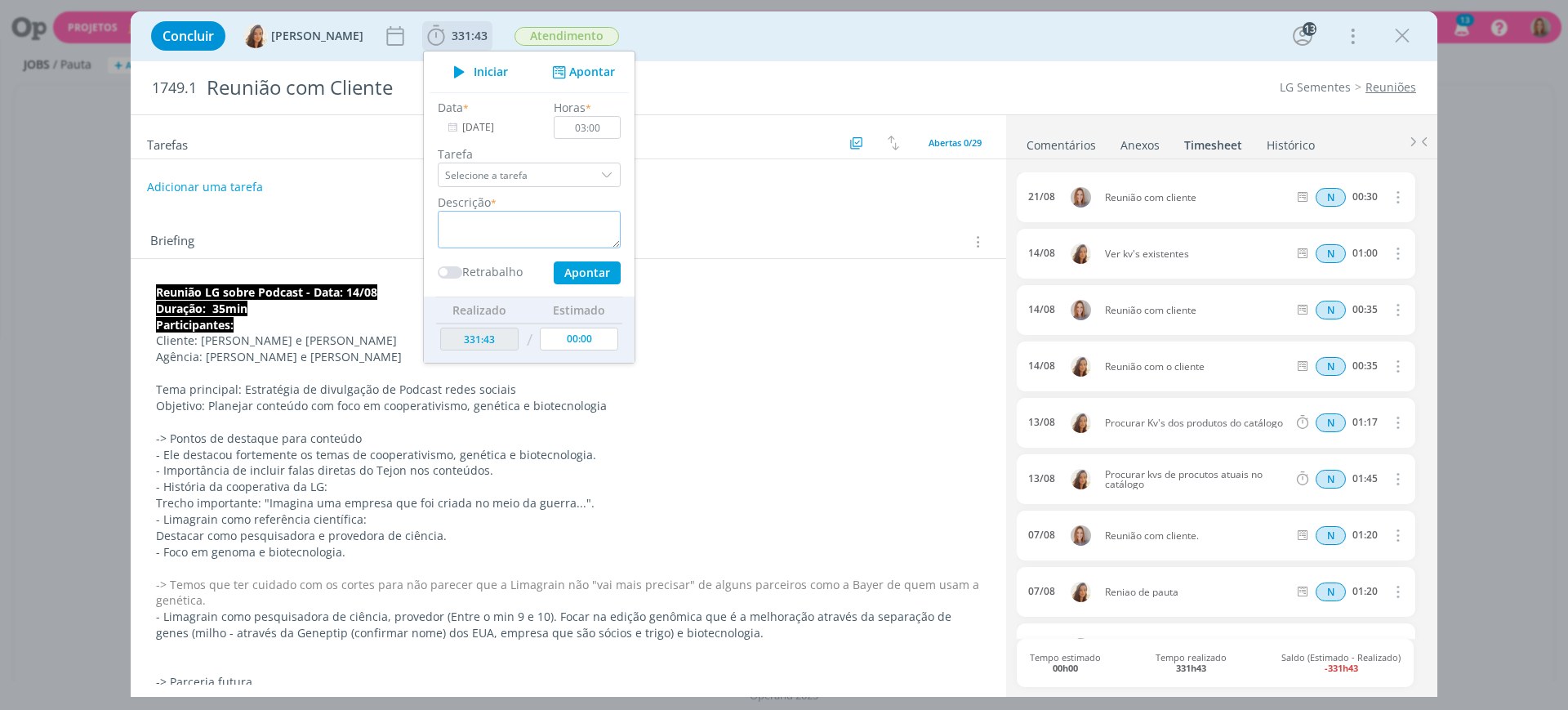
paste textarea "Referente a horas de atendimento (e-mails/whats/manutenção de arquivos)"
type textarea "Referente a horas de atendimento (e-mails/whats/manutenção de arquivos)"
click at [580, 266] on button "Apontar" at bounding box center [587, 273] width 67 height 23
type input "334:43"
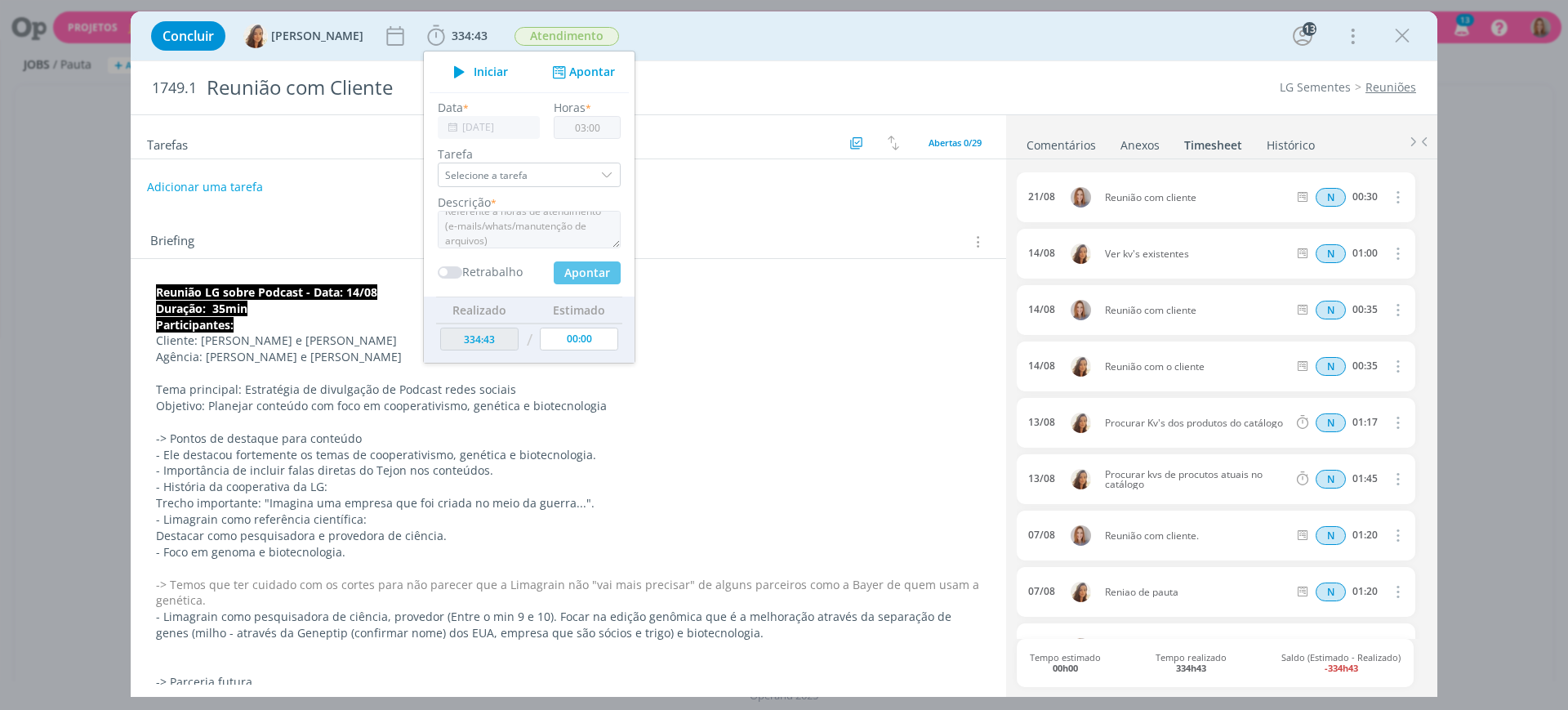
type input "[DATE]"
type input "00:00"
click at [468, 126] on input "[DATE]" at bounding box center [489, 128] width 102 height 23
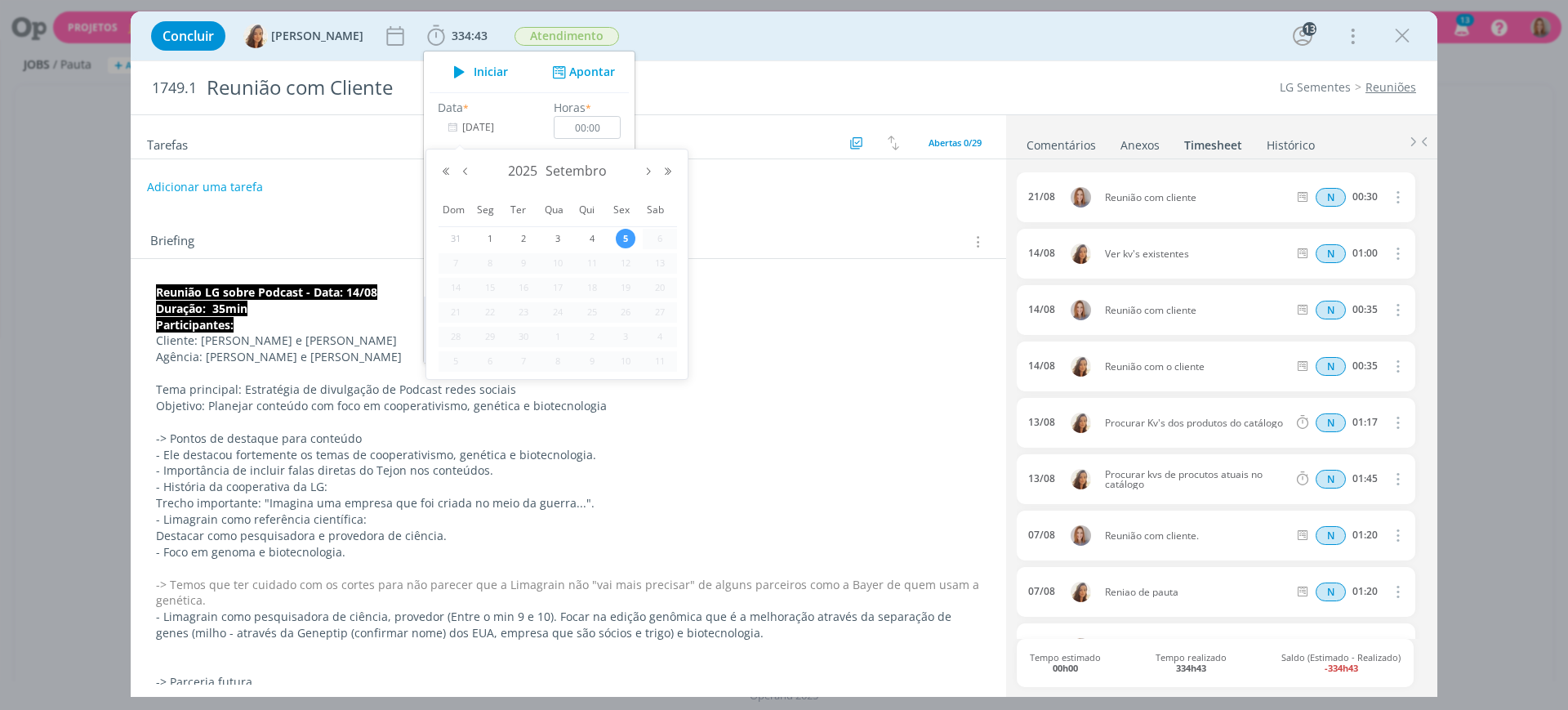
click at [462, 162] on div "2025 Setembro" at bounding box center [557, 171] width 242 height 25
click at [460, 173] on button "Mês anterior" at bounding box center [465, 171] width 20 height 11
type input "337:43"
click at [487, 331] on span "25" at bounding box center [490, 337] width 20 height 20
type input "25/08/2025"
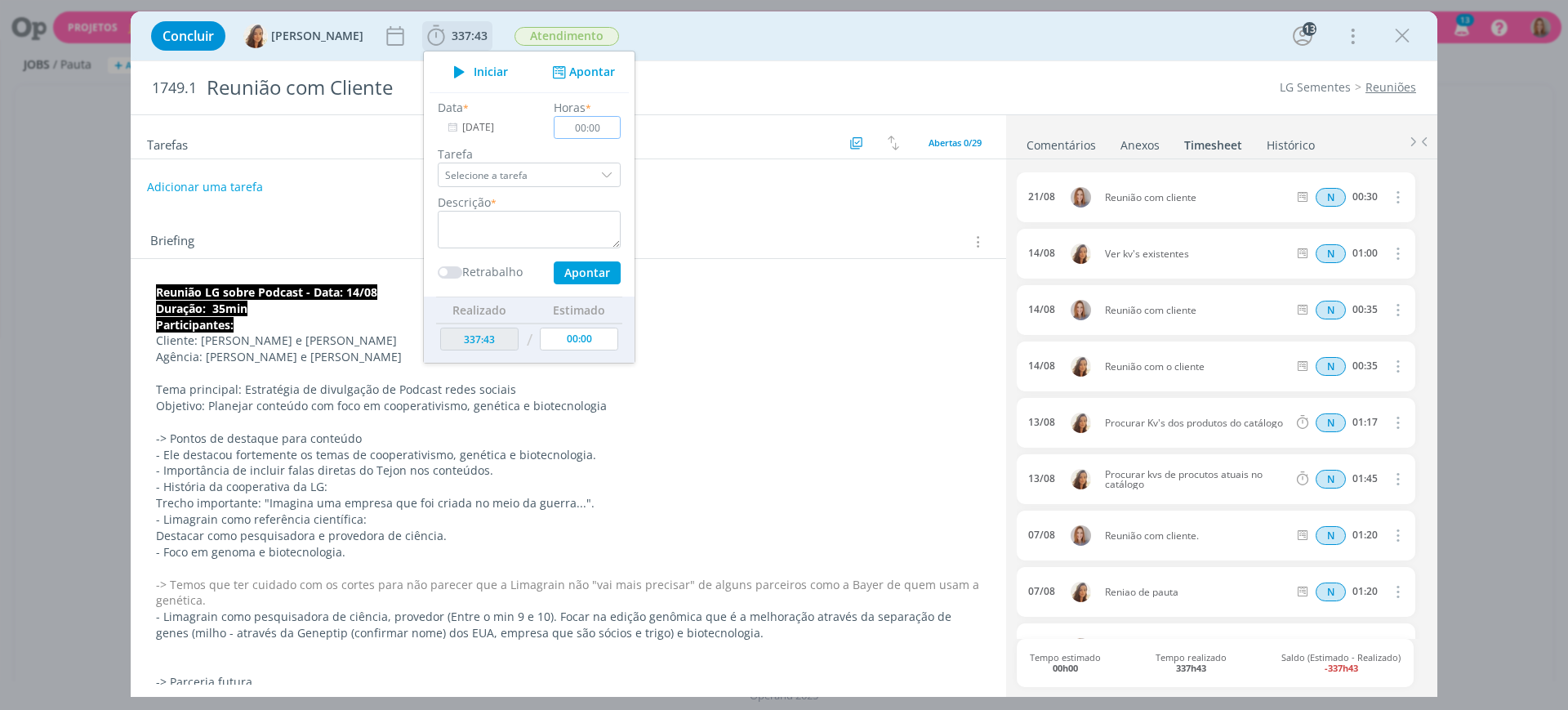
click at [586, 129] on input "00:00" at bounding box center [587, 128] width 67 height 23
type input "03:00"
click at [476, 250] on div "Data * 25/08/2025 Horas * 03:00 Tarefa Selecione a tarefa Descrição * Retrabalh…" at bounding box center [529, 192] width 199 height 185
click at [489, 224] on textarea "dialog" at bounding box center [529, 229] width 183 height 38
paste textarea "Referente a horas de atendimento (e-mails/whats/manutenção de arquivos)"
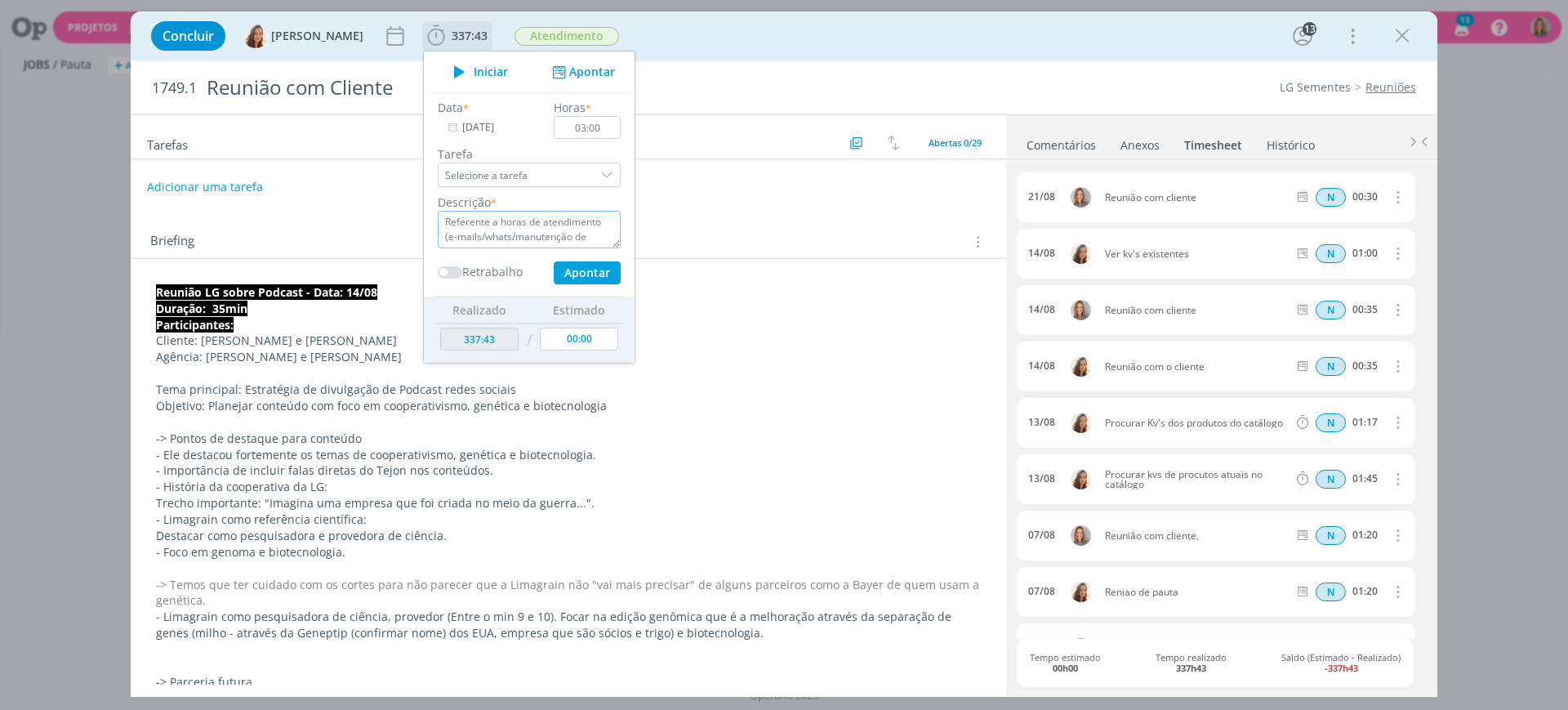
scroll to position [11, 0]
type textarea "Referente a horas de atendimento (e-mails/whats/manutenção de arquivos)"
click at [563, 276] on button "Apontar" at bounding box center [587, 273] width 67 height 23
type input "340:43"
type input "[DATE]"
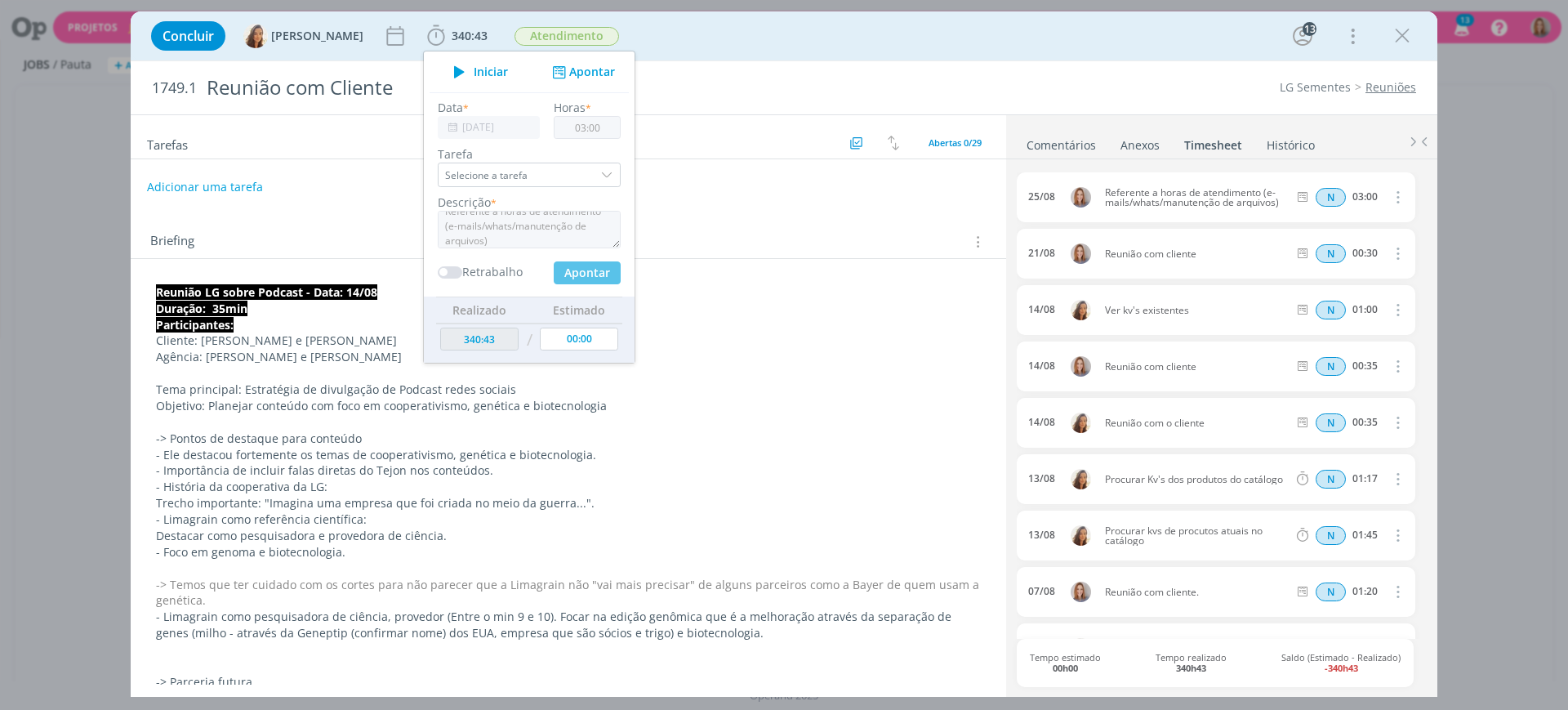
type input "00:00"
click at [520, 116] on input "[DATE]" at bounding box center [489, 128] width 102 height 23
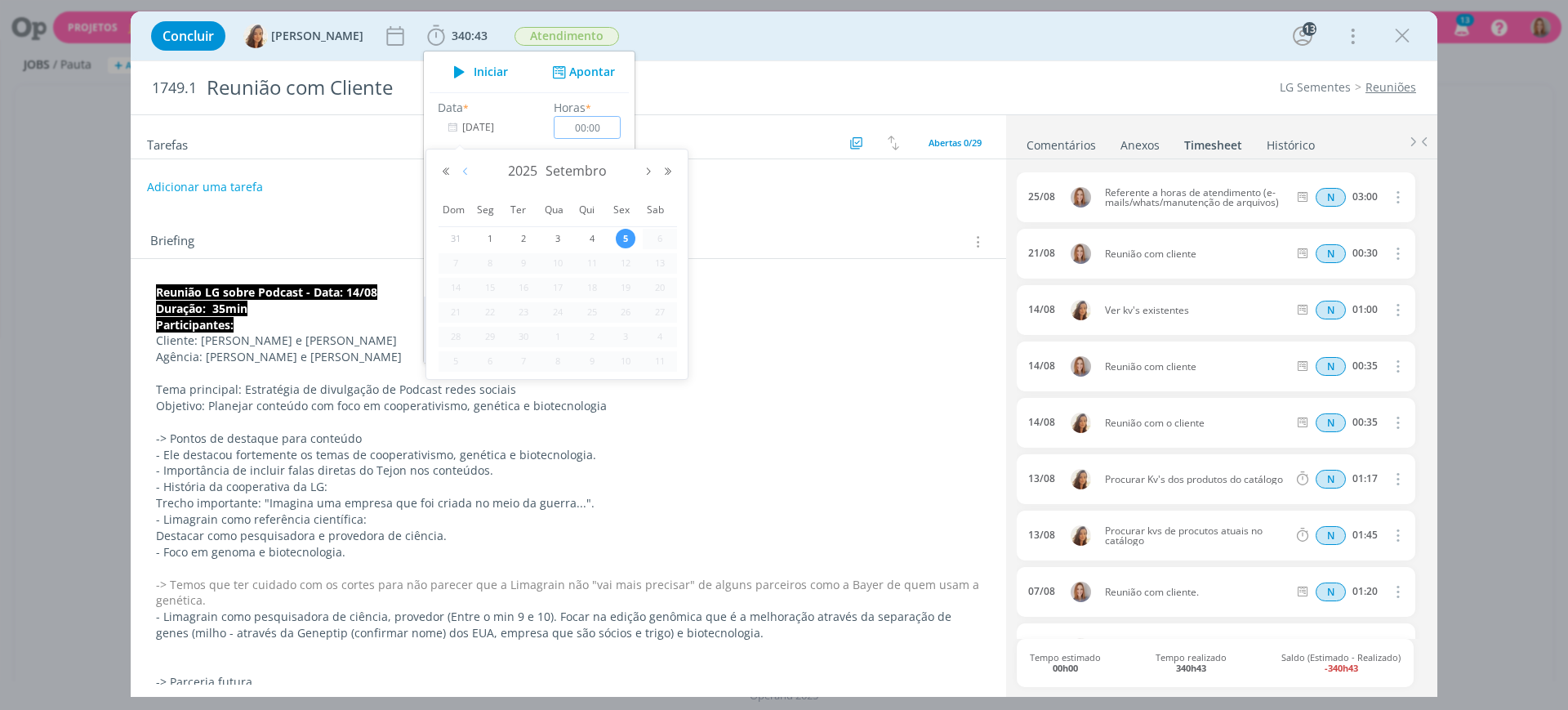
click at [464, 169] on button "Mês anterior" at bounding box center [465, 171] width 20 height 11
click at [603, 329] on div "28" at bounding box center [592, 337] width 34 height 20
type input "28/08/2025"
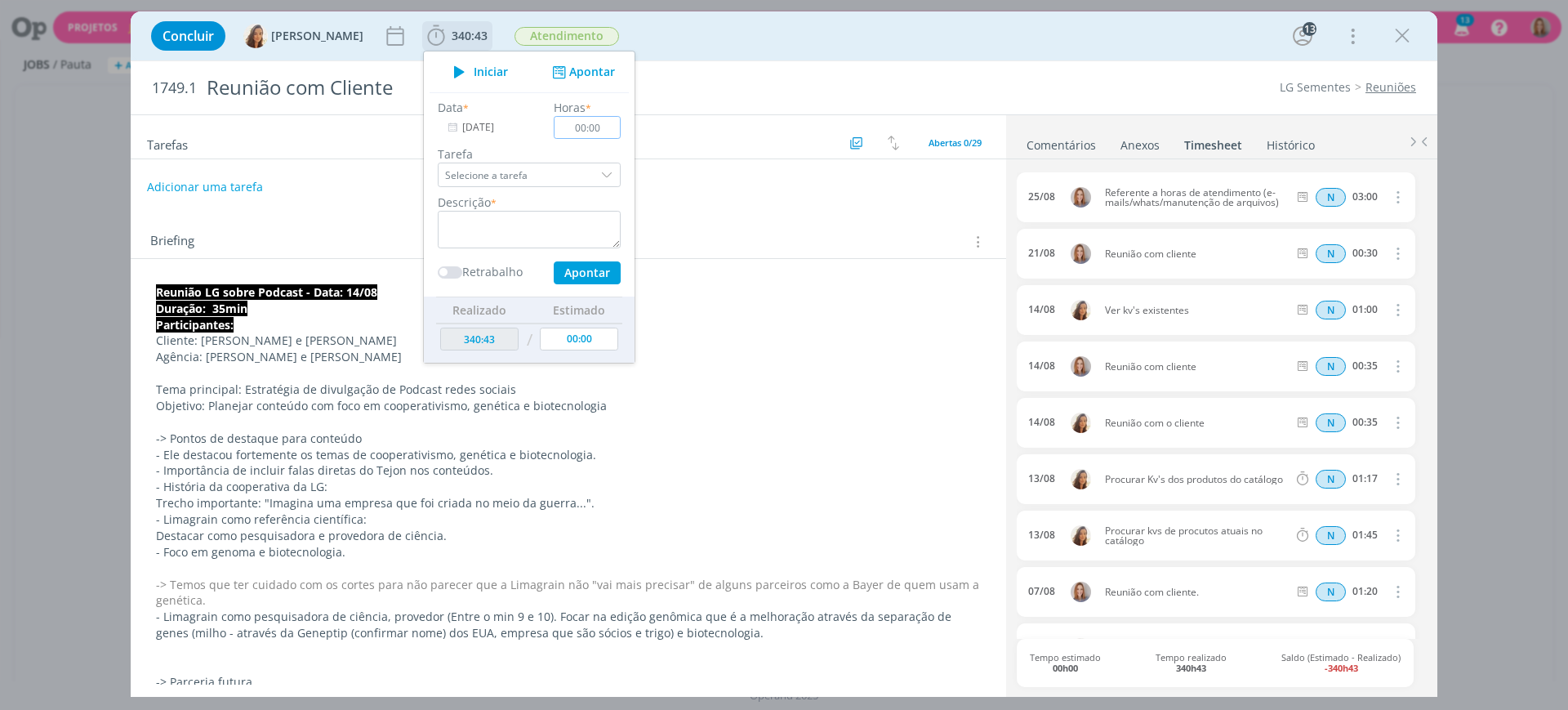
click at [591, 131] on input "00:00" at bounding box center [587, 128] width 67 height 23
type input "03:00"
click at [543, 230] on textarea "dialog" at bounding box center [529, 229] width 183 height 38
paste textarea "Referente a horas de atendimento (e-mails/whats/manutenção de arquivos)"
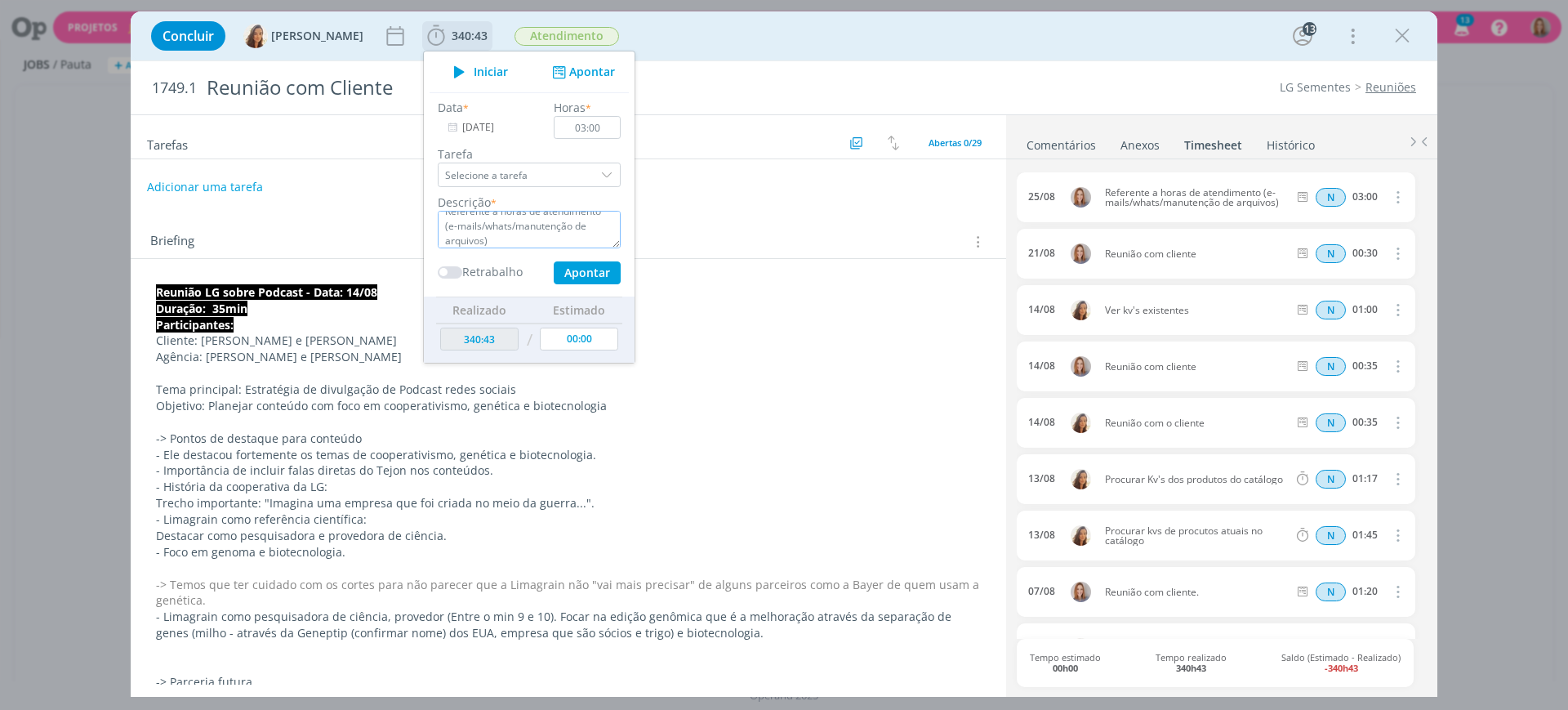
type textarea "Referente a horas de atendimento (e-mails/whats/manutenção de arquivos)"
click at [582, 275] on button "Apontar" at bounding box center [587, 273] width 67 height 23
type input "343:43"
type input "[DATE]"
type input "00:00"
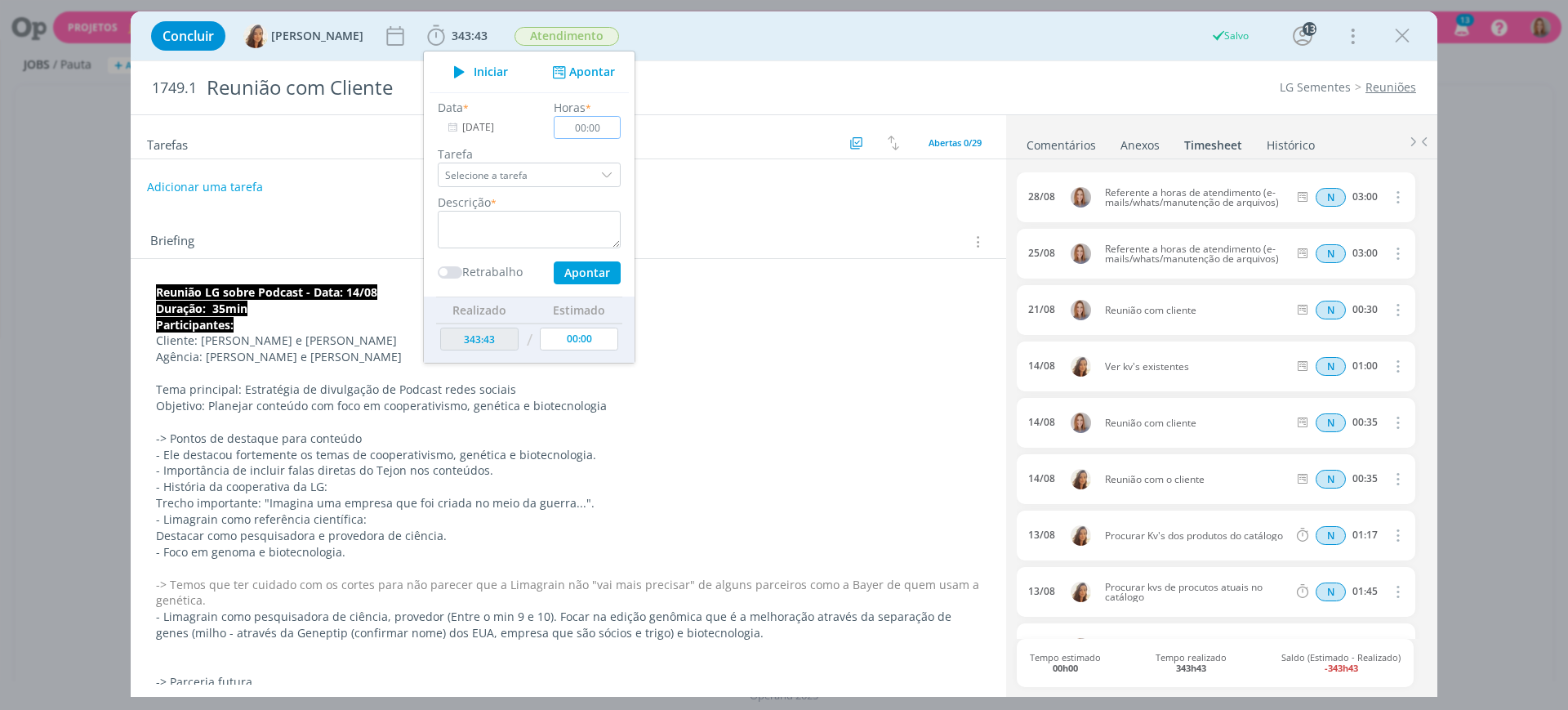
scroll to position [0, 0]
click at [811, 170] on div "dialog" at bounding box center [568, 165] width 875 height 13
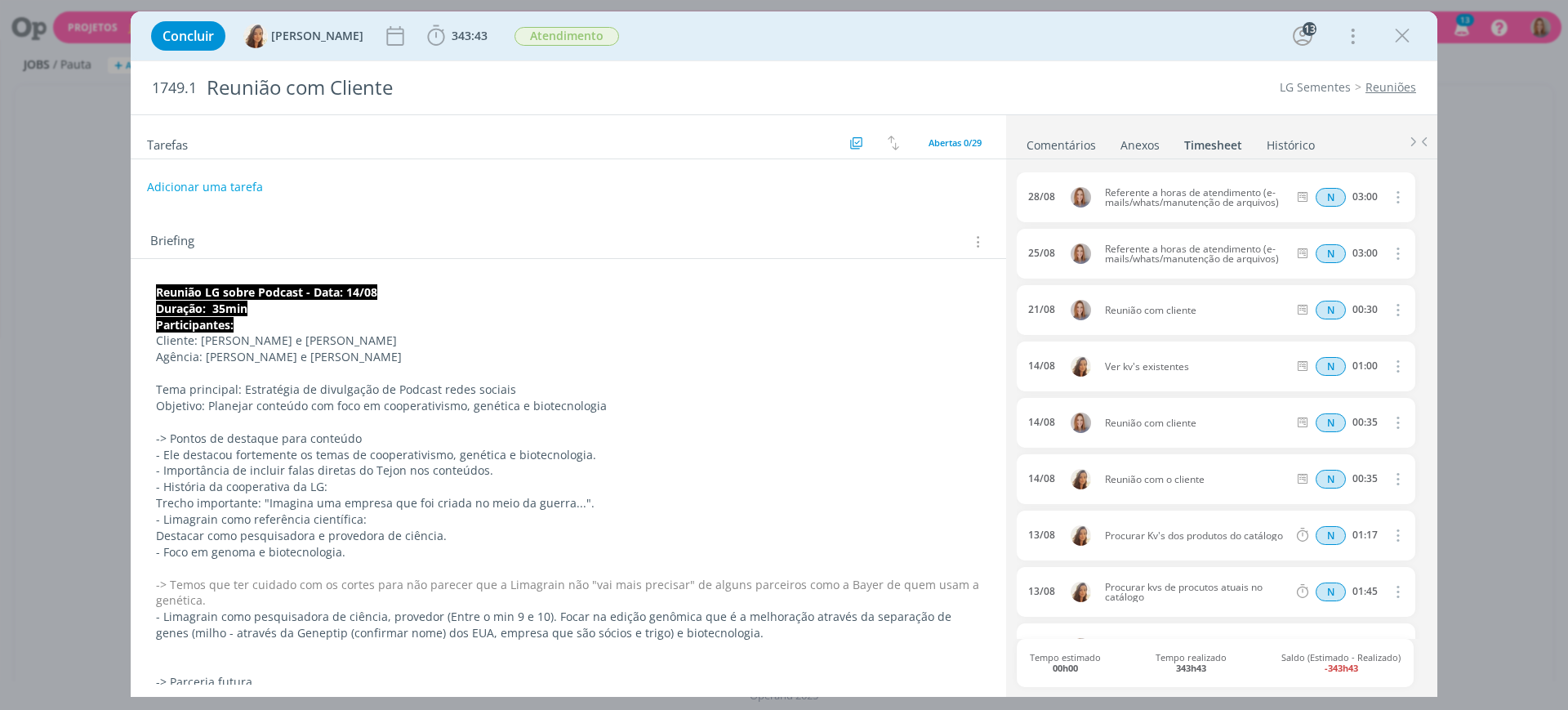
click at [581, 206] on div "Tarefas Usar Job de template Criar template a partir deste job Visualizar Templ…" at bounding box center [568, 400] width 875 height 569
click at [1409, 36] on icon "dialog" at bounding box center [1402, 36] width 25 height 25
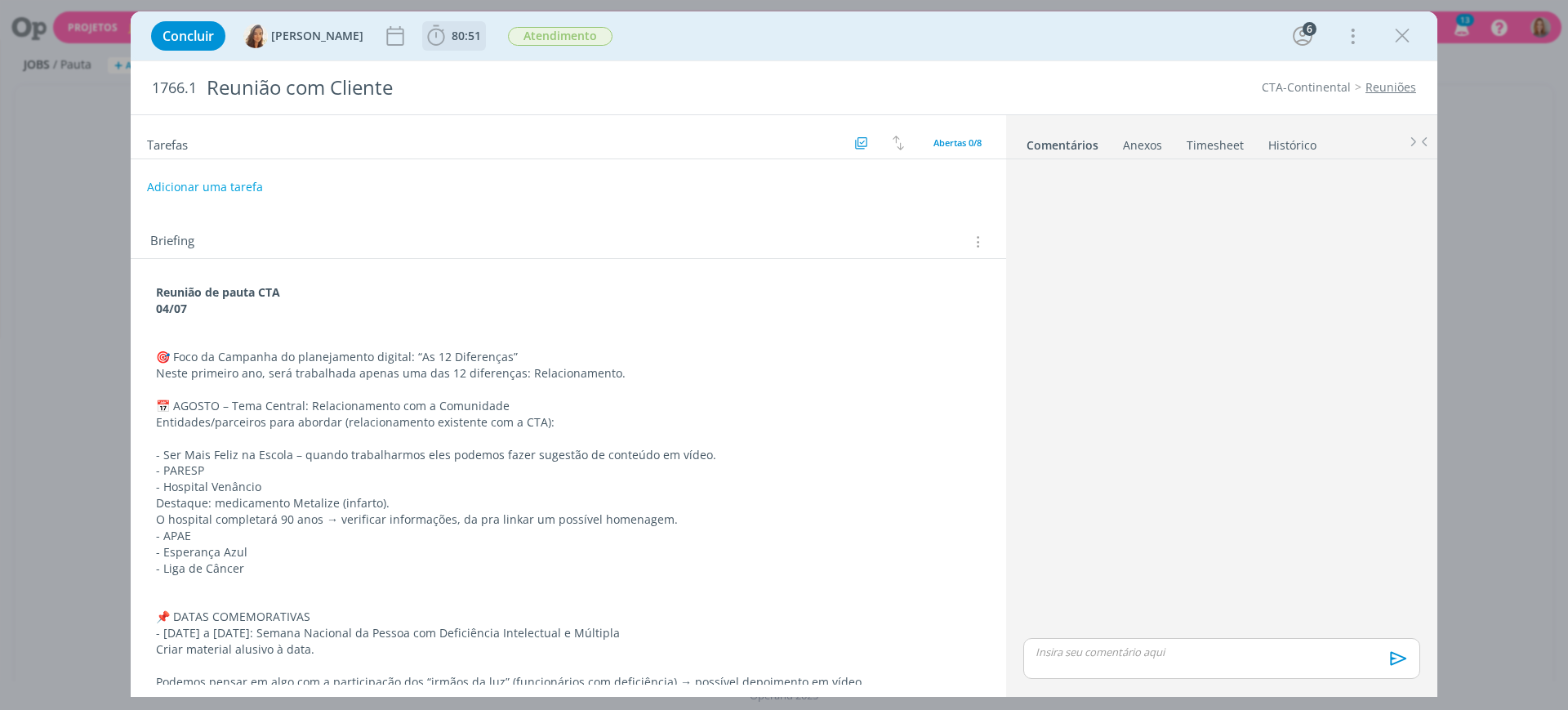
click at [451, 36] on span "80:51" at bounding box center [466, 35] width 29 height 16
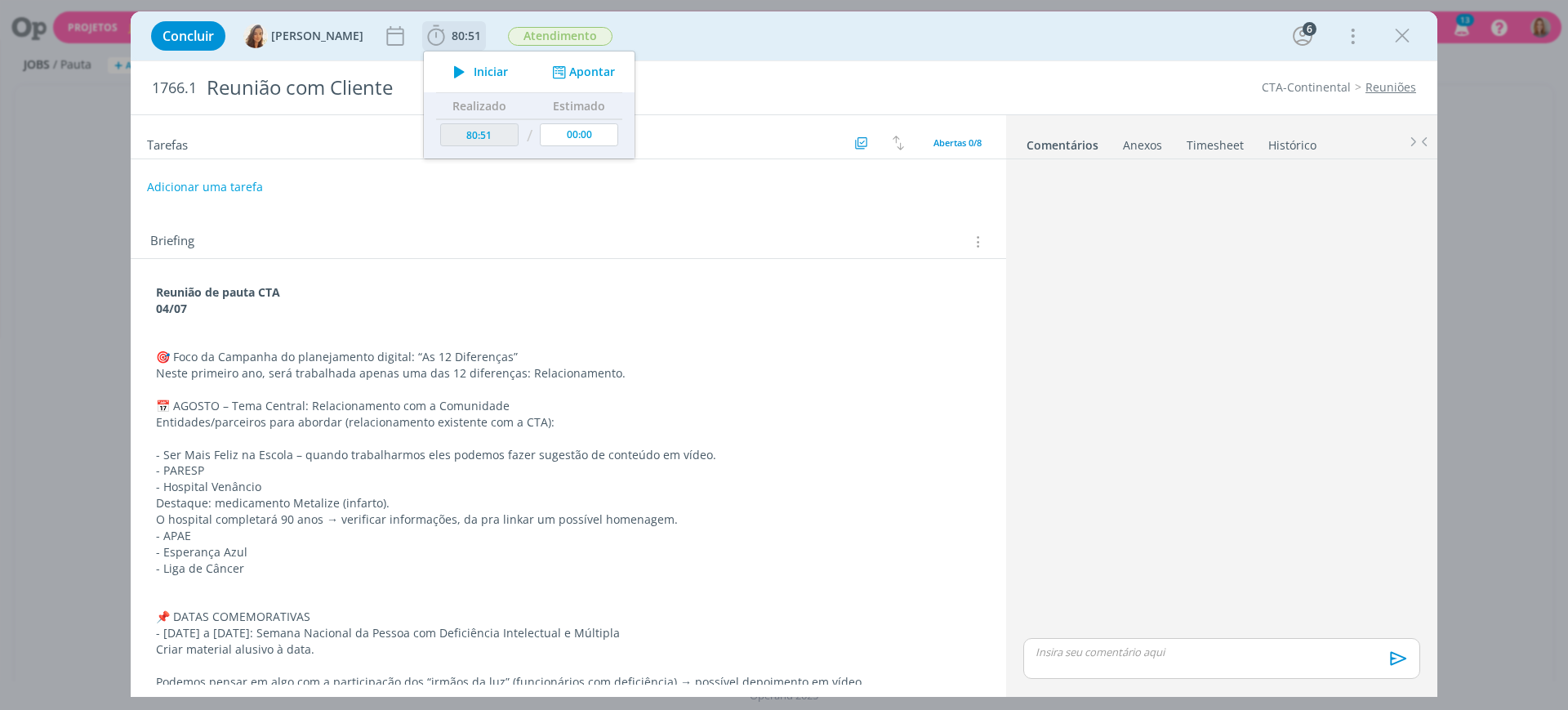
click at [576, 70] on button "Apontar" at bounding box center [581, 72] width 68 height 17
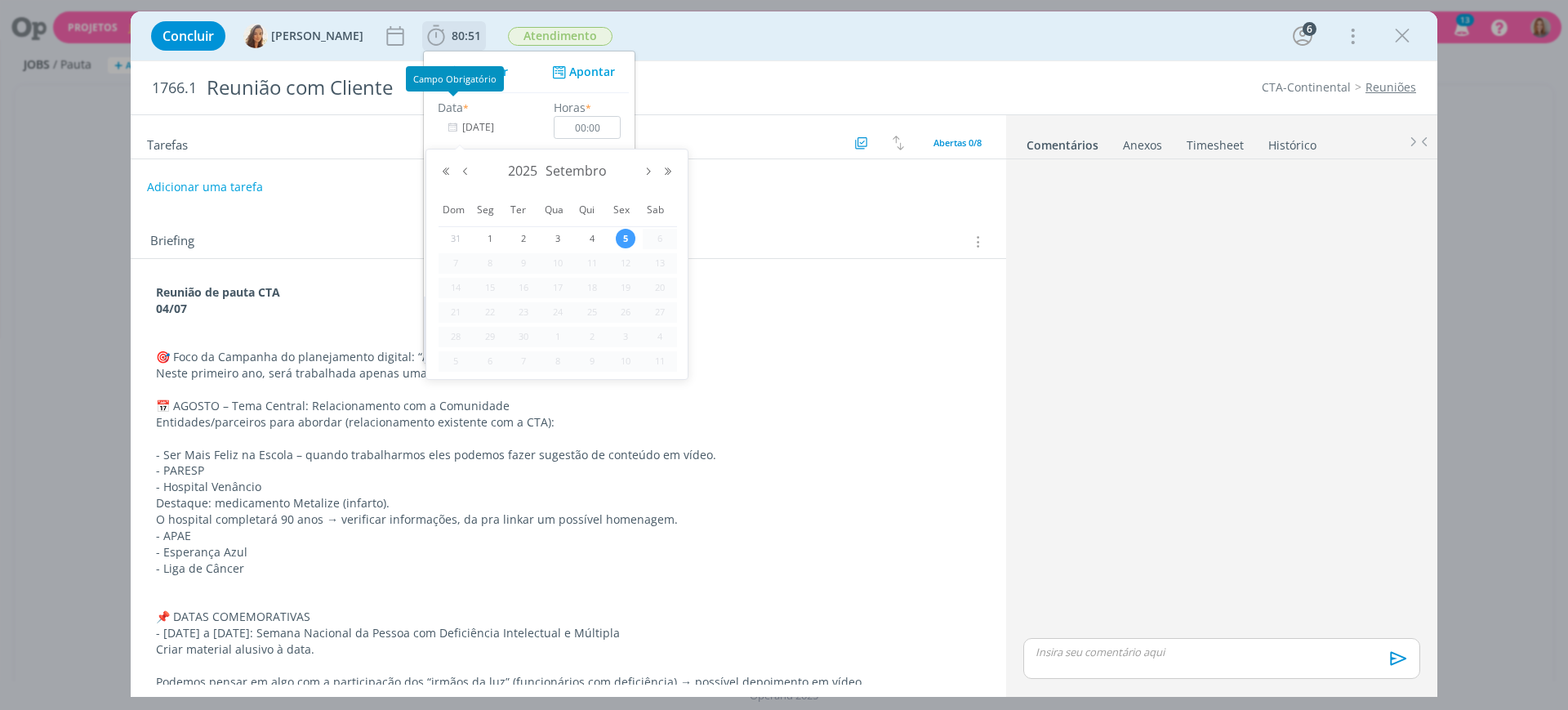
click at [454, 116] on input "[DATE]" at bounding box center [489, 128] width 102 height 23
click at [464, 163] on div "2025 Setembro" at bounding box center [557, 171] width 242 height 25
click at [464, 170] on button "Mês anterior" at bounding box center [465, 171] width 20 height 11
click at [527, 262] on span "5" at bounding box center [523, 263] width 20 height 20
type input "[DATE]"
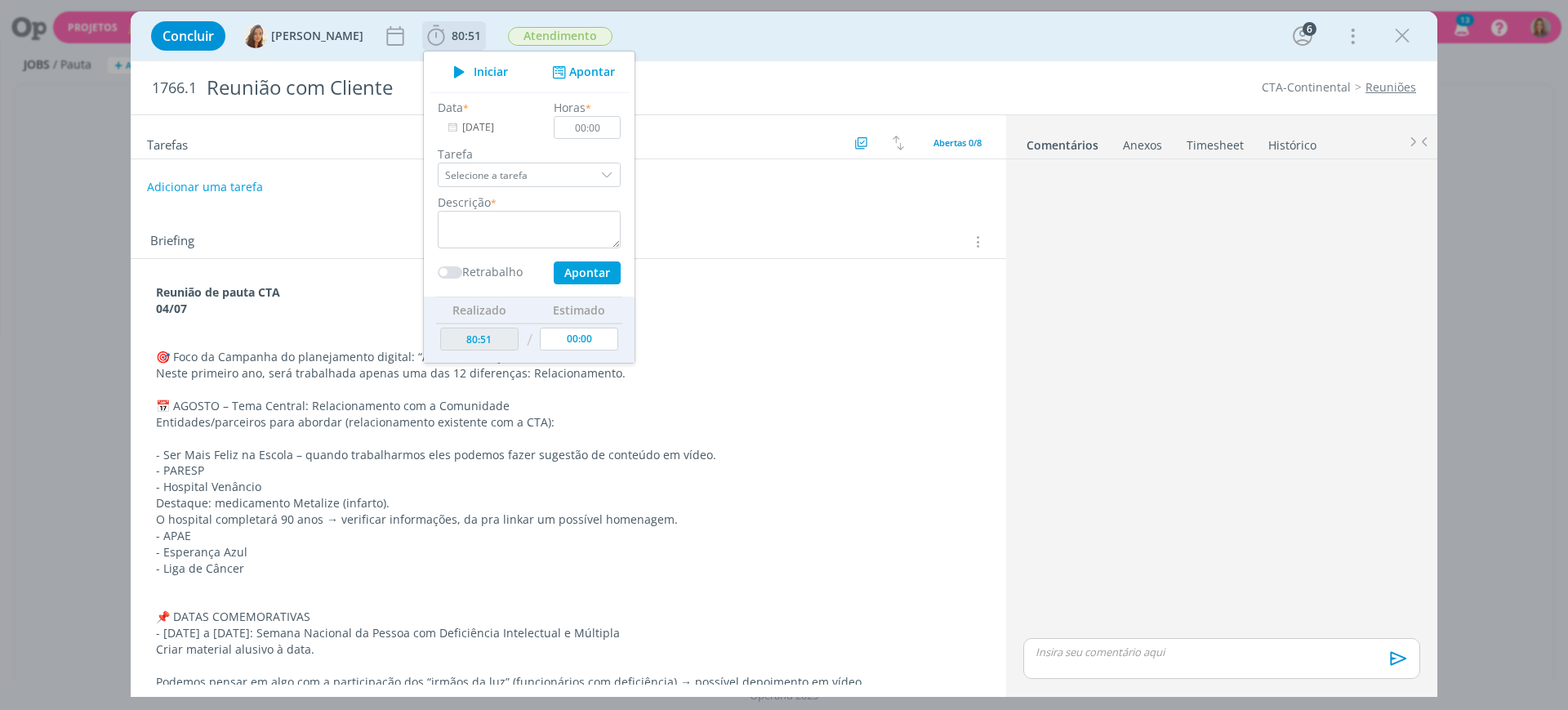
click at [580, 108] on div "Horas * 00:00" at bounding box center [587, 119] width 84 height 40
click at [594, 129] on input "00:00" at bounding box center [587, 128] width 67 height 23
type input "02:00"
drag, startPoint x: 521, startPoint y: 250, endPoint x: 524, endPoint y: 230, distance: 20.2
click at [521, 249] on div "Data * [DATE] Horas * 02:00 Tarefa Selecione a tarefa Descrição * Retrabalho Ap…" at bounding box center [529, 192] width 199 height 185
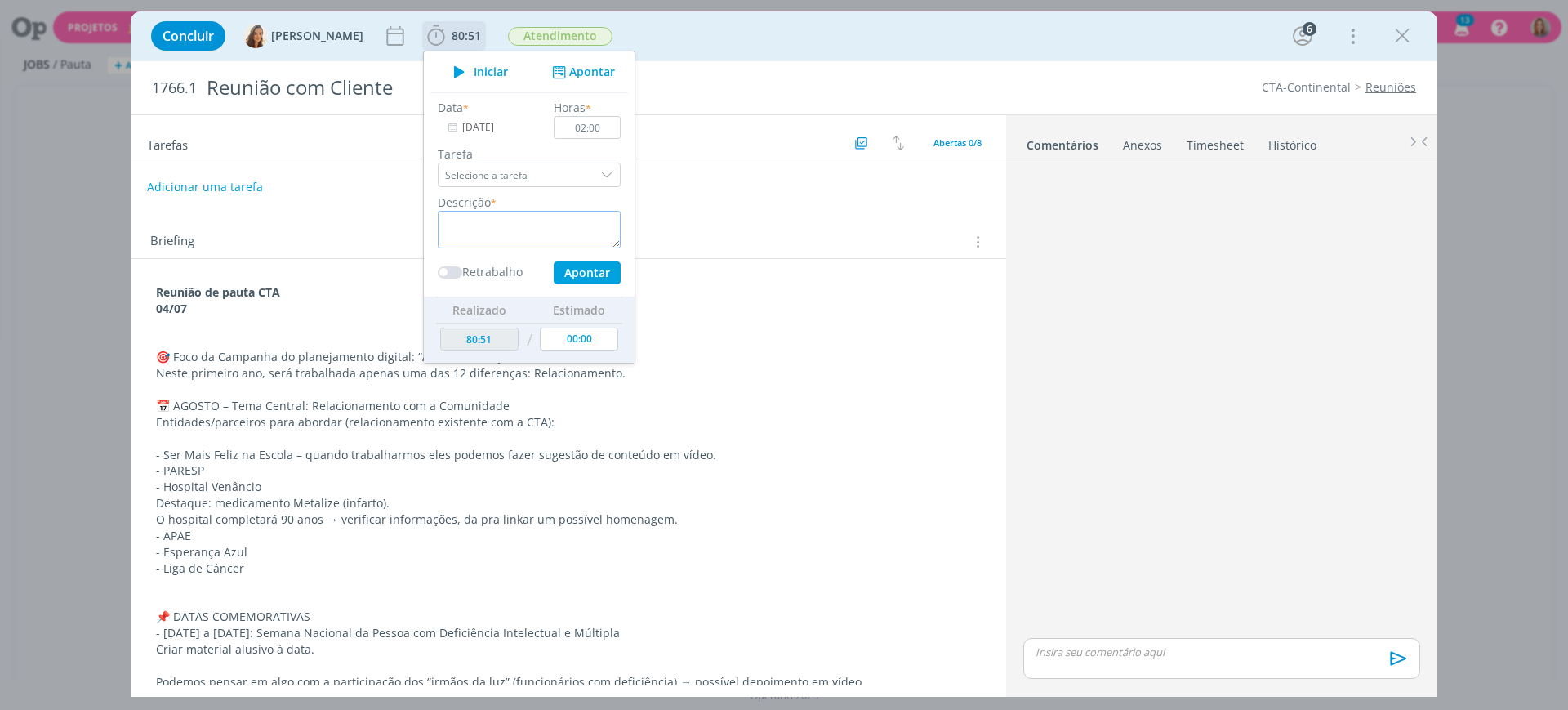
click at [524, 230] on textarea "dialog" at bounding box center [529, 229] width 183 height 38
paste textarea "Referente a horas de atendimento (e-mails/whats/manutenção de arquivos)"
type textarea "Referente a horas de atendimento (e-mails/whats/manutenção de arquivos)"
click at [565, 271] on button "Apontar" at bounding box center [587, 273] width 67 height 23
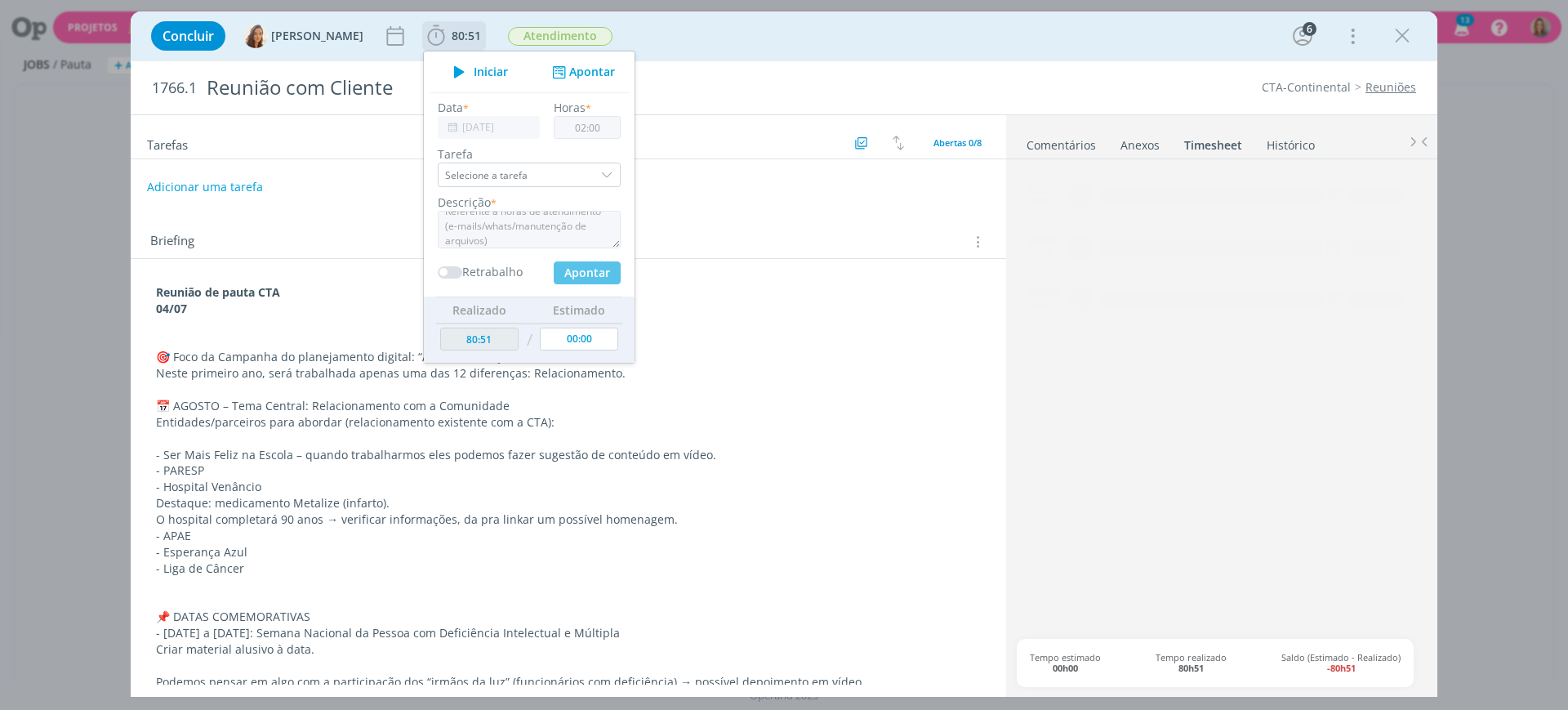
type input "82:51"
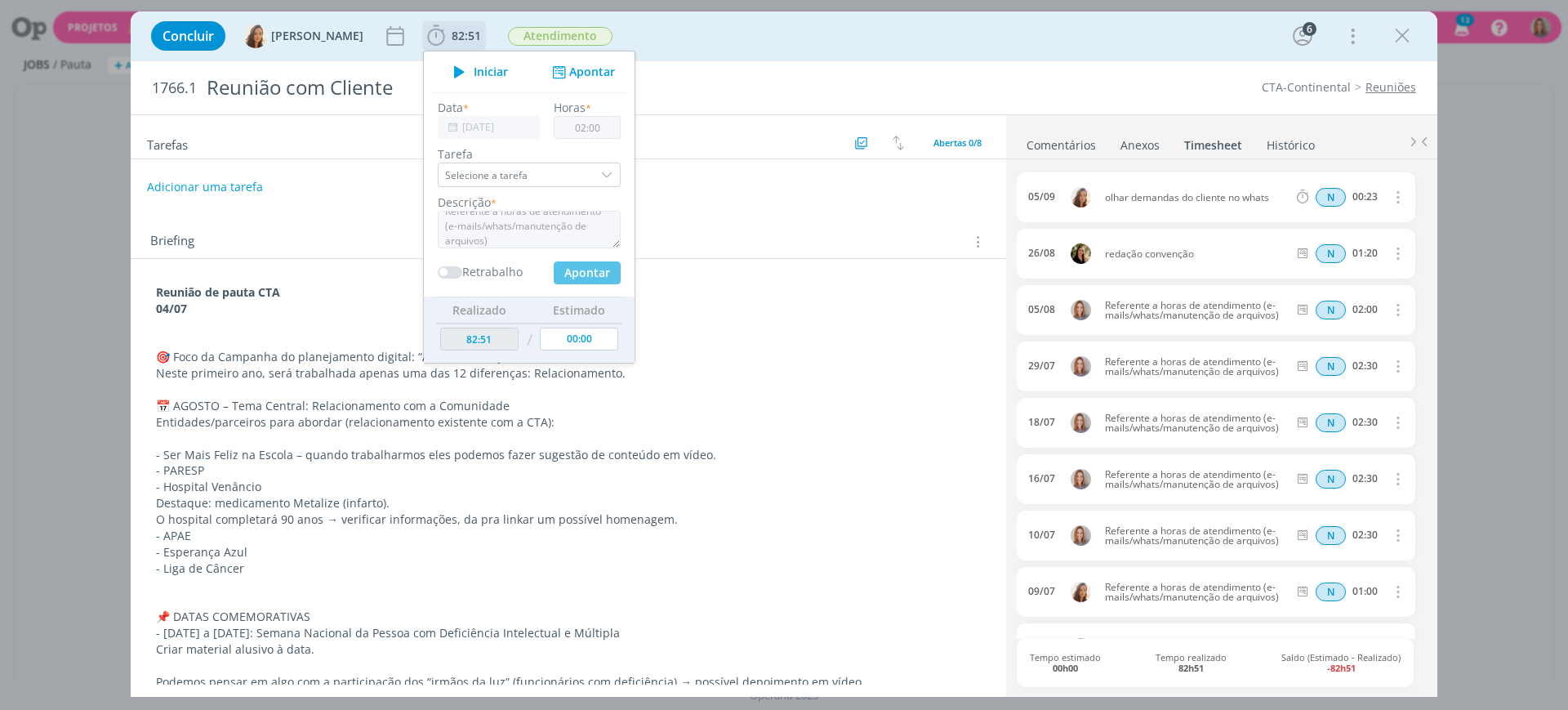
type input "[DATE]"
type input "00:00"
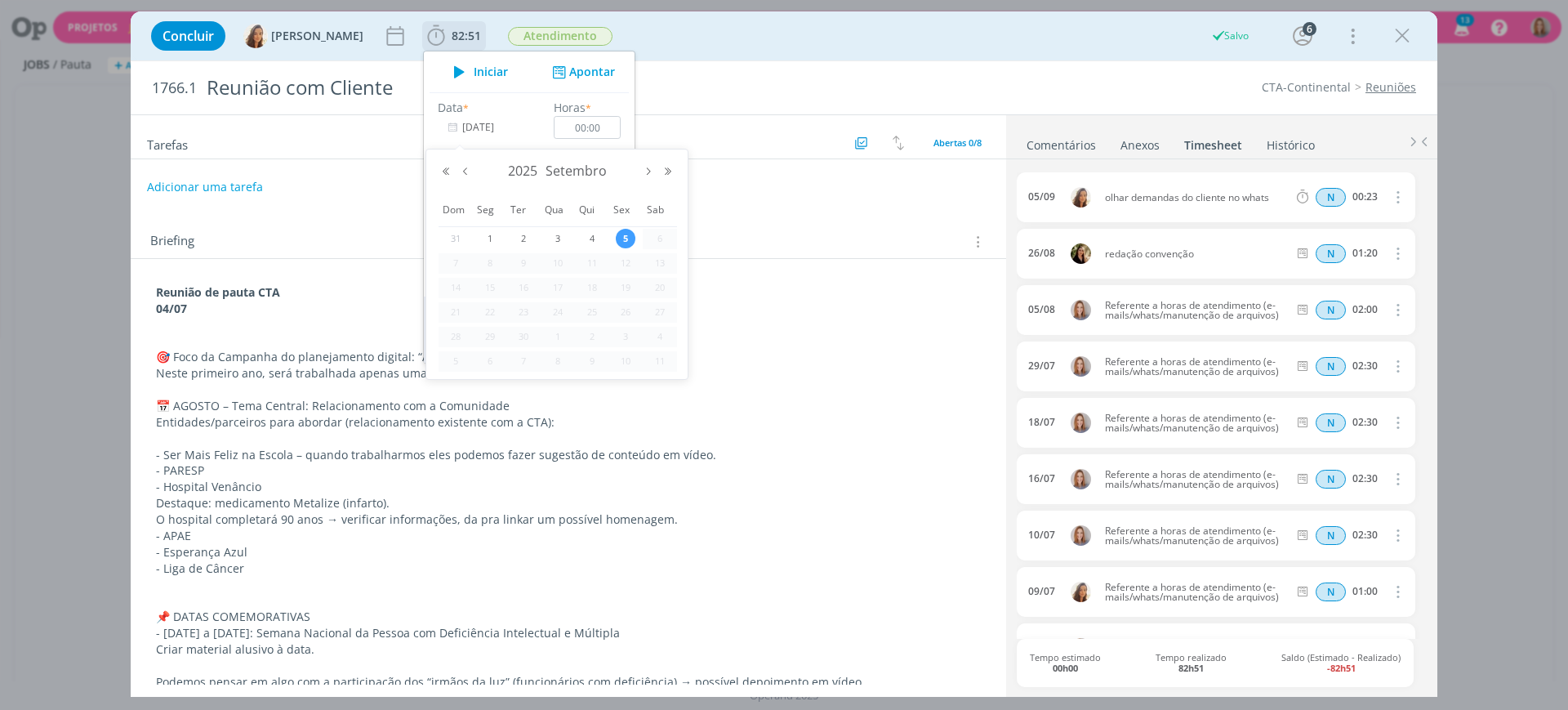
click at [474, 133] on input "[DATE]" at bounding box center [489, 128] width 102 height 23
click at [467, 171] on button "Mês anterior" at bounding box center [465, 171] width 20 height 11
click at [565, 260] on span "6" at bounding box center [558, 263] width 20 height 20
type input "[DATE]"
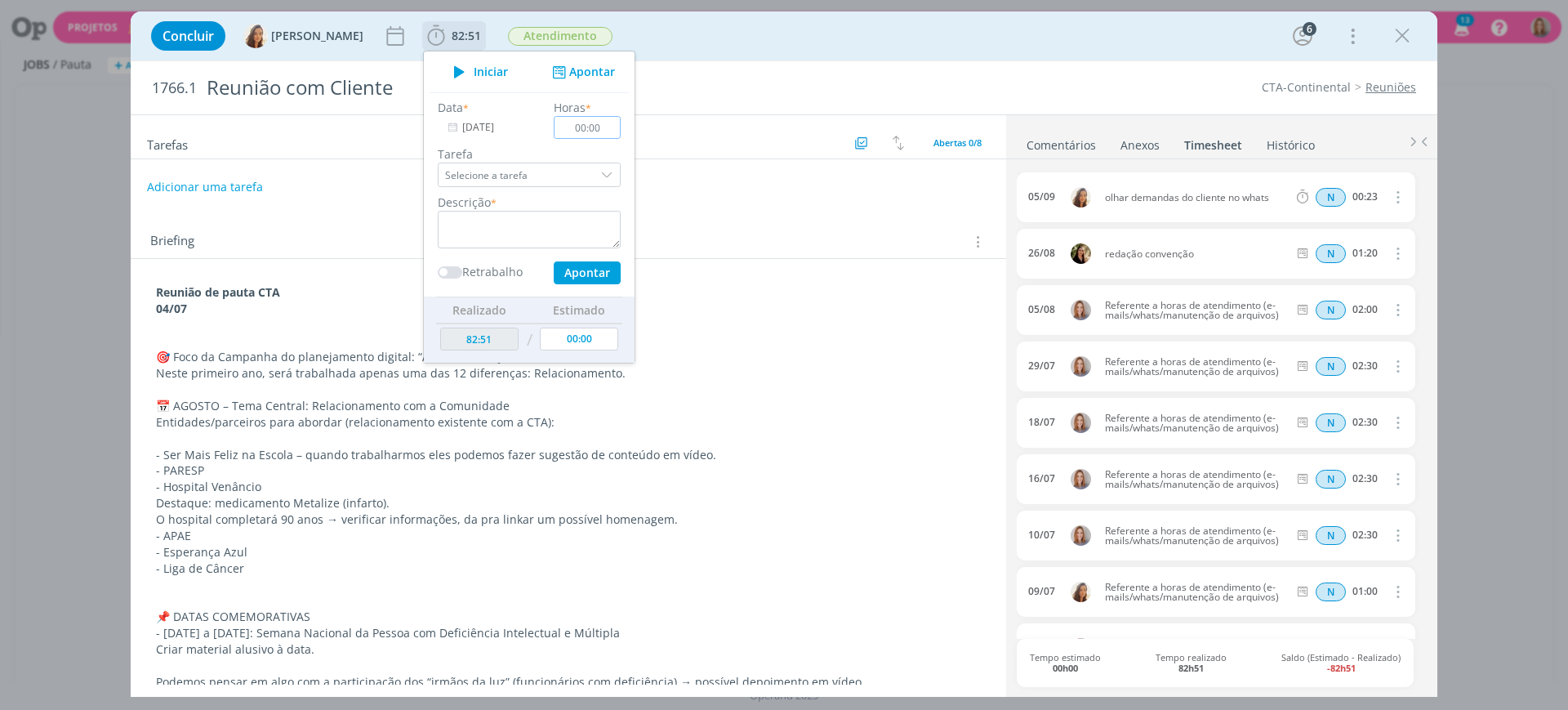
click at [593, 128] on input "00:00" at bounding box center [587, 128] width 67 height 23
type input "02:00"
click at [531, 225] on textarea "dialog" at bounding box center [529, 229] width 183 height 38
paste textarea "Referente a horas de atendimento (e-mails/whats/manutenção de arquivos)"
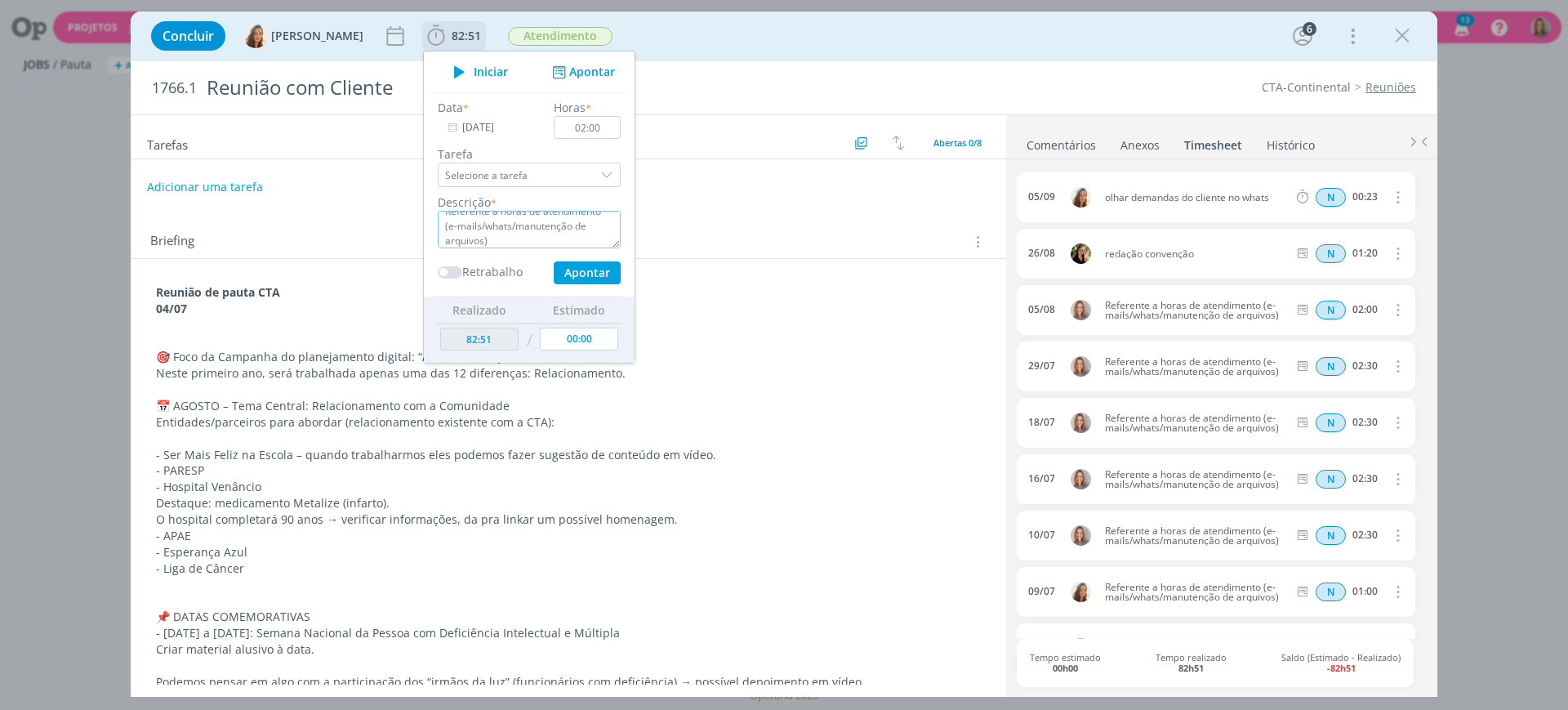
type textarea "Referente a horas de atendimento (e-mails/whats/manutenção de arquivos)"
click at [595, 270] on button "Apontar" at bounding box center [587, 273] width 67 height 23
type input "84:51"
type input "[DATE]"
type input "00:00"
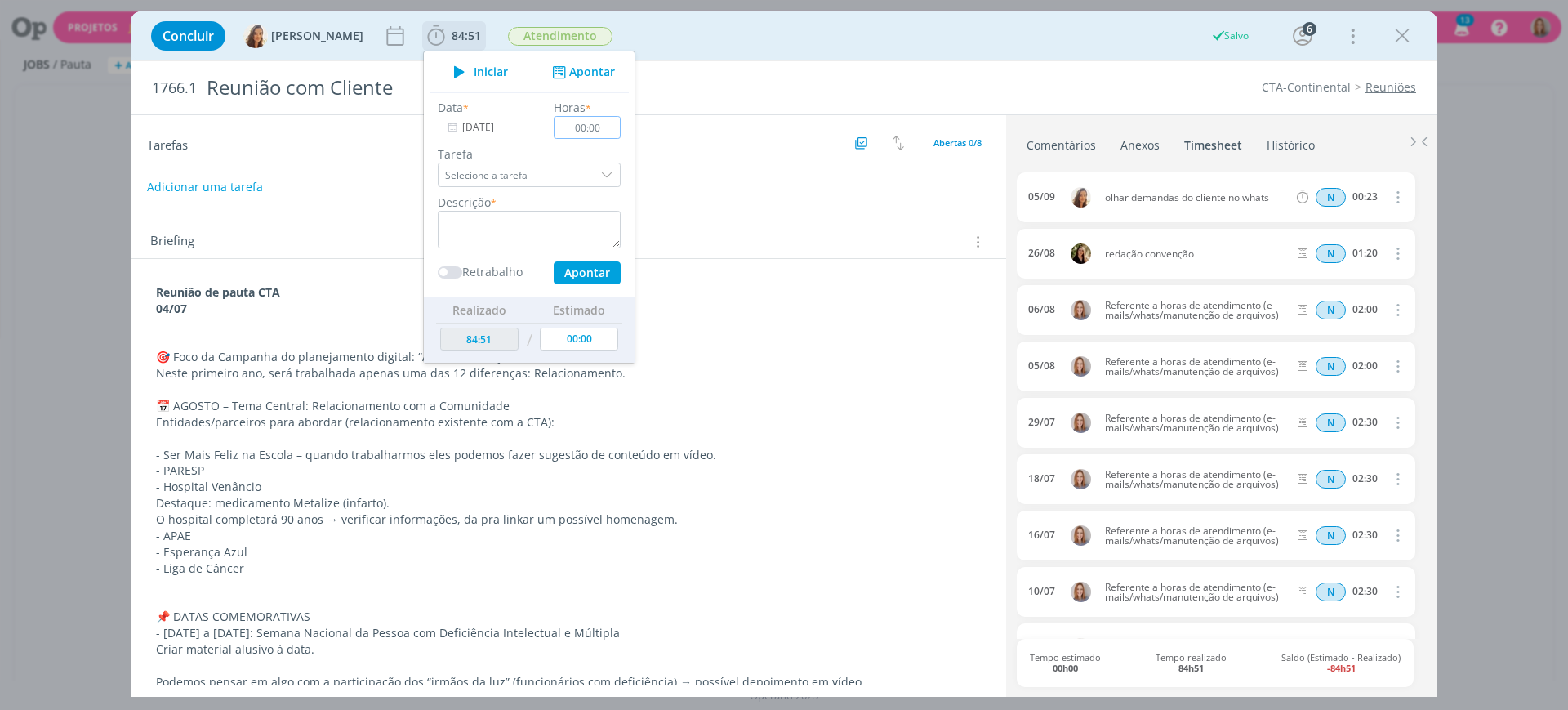
scroll to position [0, 0]
click at [460, 127] on input "[DATE]" at bounding box center [489, 128] width 102 height 23
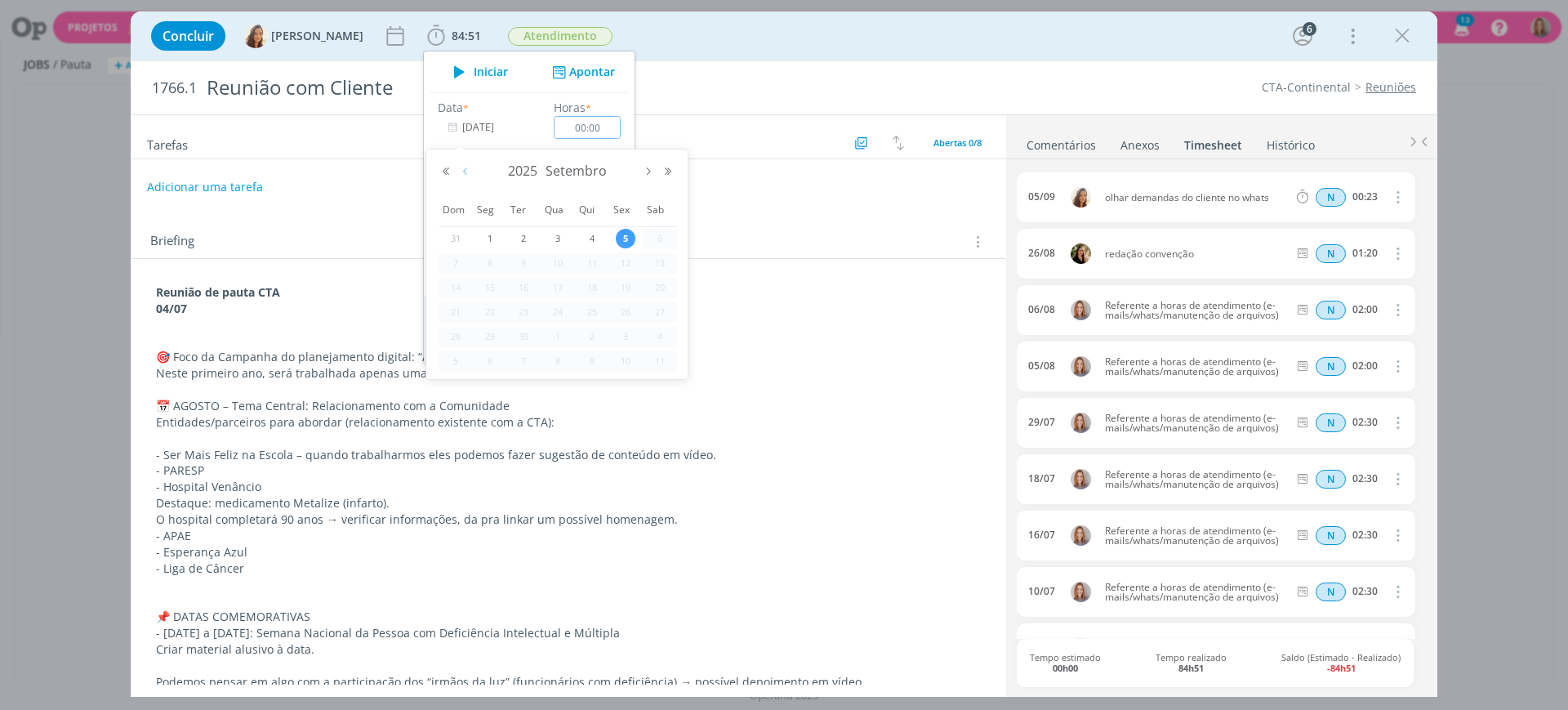
click at [472, 166] on button "Mês anterior" at bounding box center [465, 171] width 20 height 11
click at [629, 269] on span "8" at bounding box center [626, 263] width 20 height 20
type input "[DATE]"
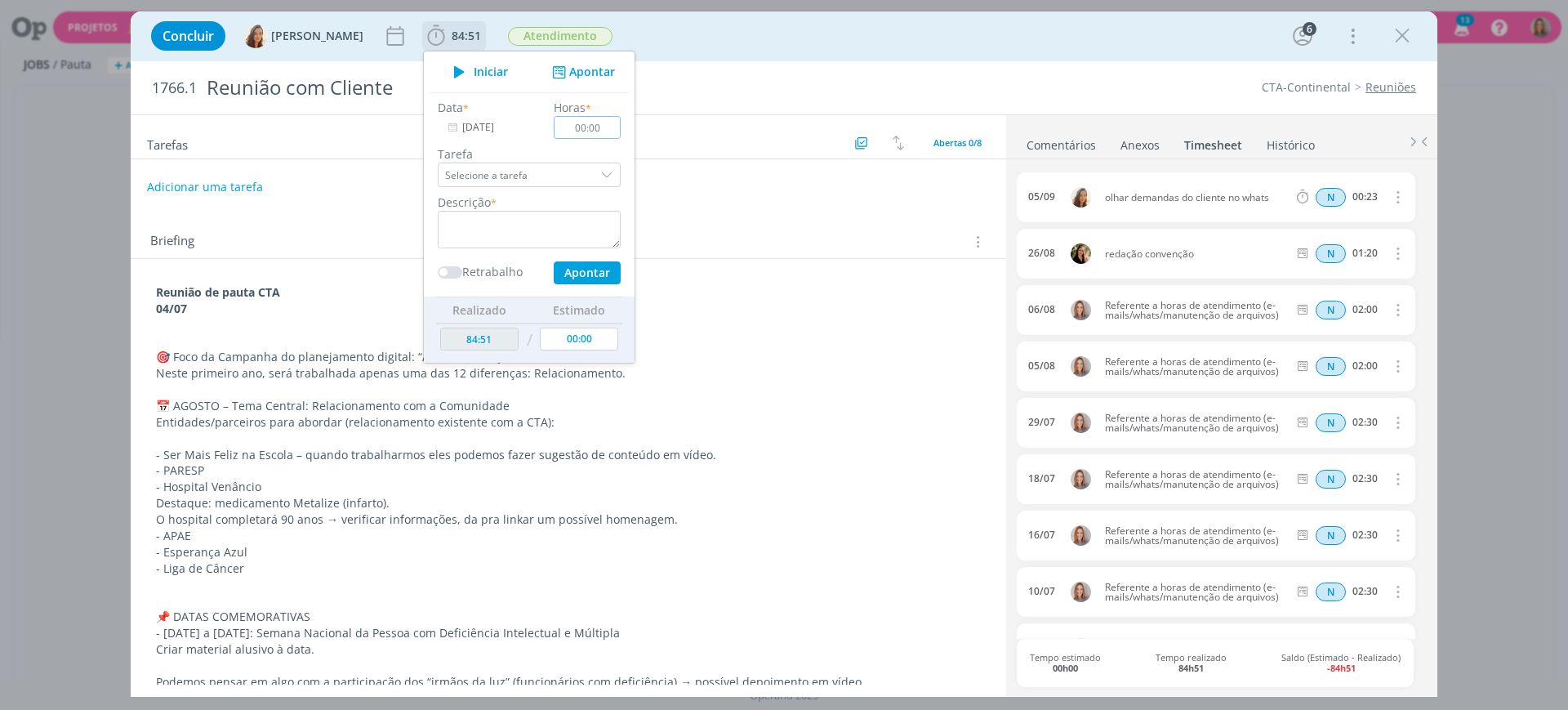
click at [594, 128] on input "00:00" at bounding box center [587, 128] width 67 height 23
type input "02:00"
click at [545, 232] on textarea "dialog" at bounding box center [529, 229] width 183 height 38
paste textarea "Referente a horas de atendimento (e-mails/whats/manutenção de arquivos)"
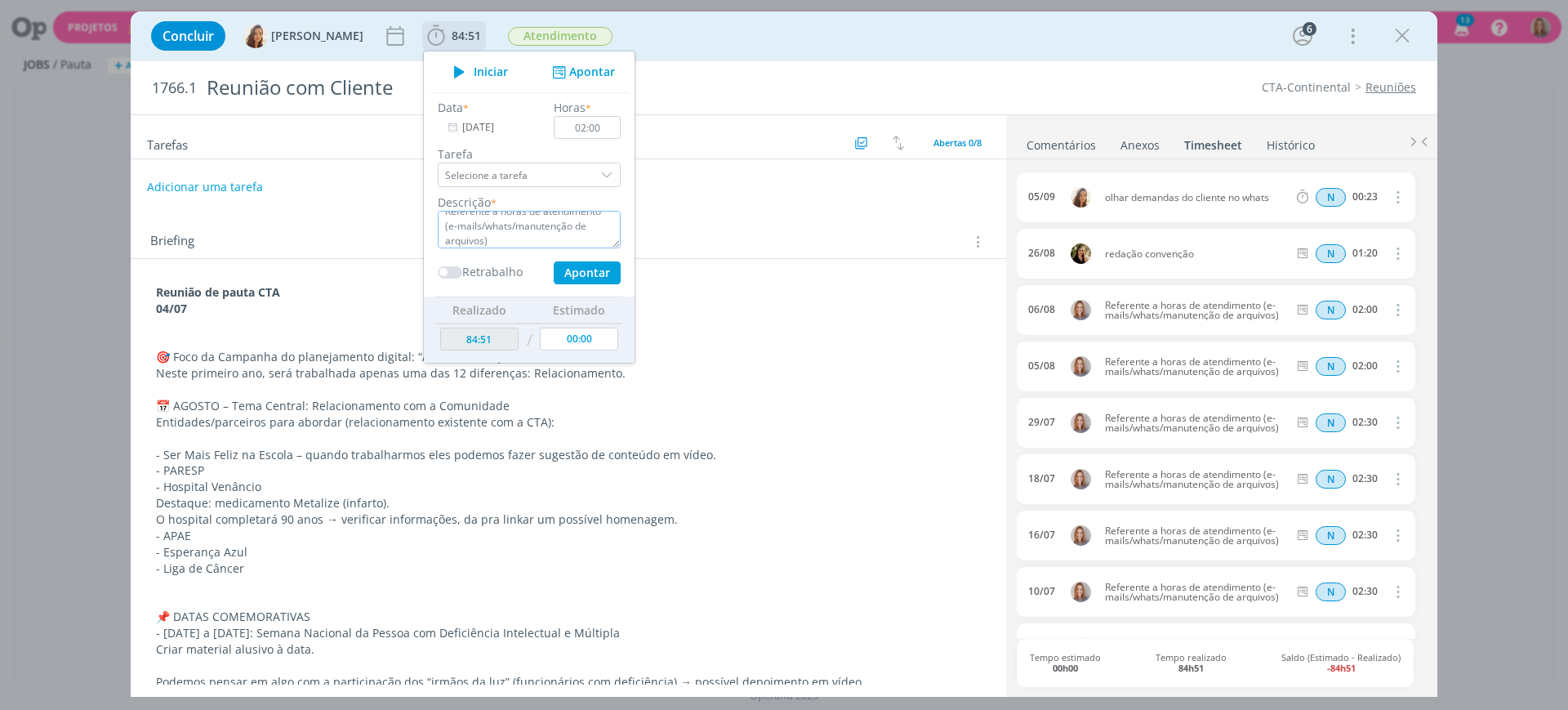
type textarea "Referente a horas de atendimento (e-mails/whats/manutenção de arquivos)"
click at [581, 278] on button "Apontar" at bounding box center [587, 273] width 67 height 23
type input "86:51"
type input "[DATE]"
type input "00:00"
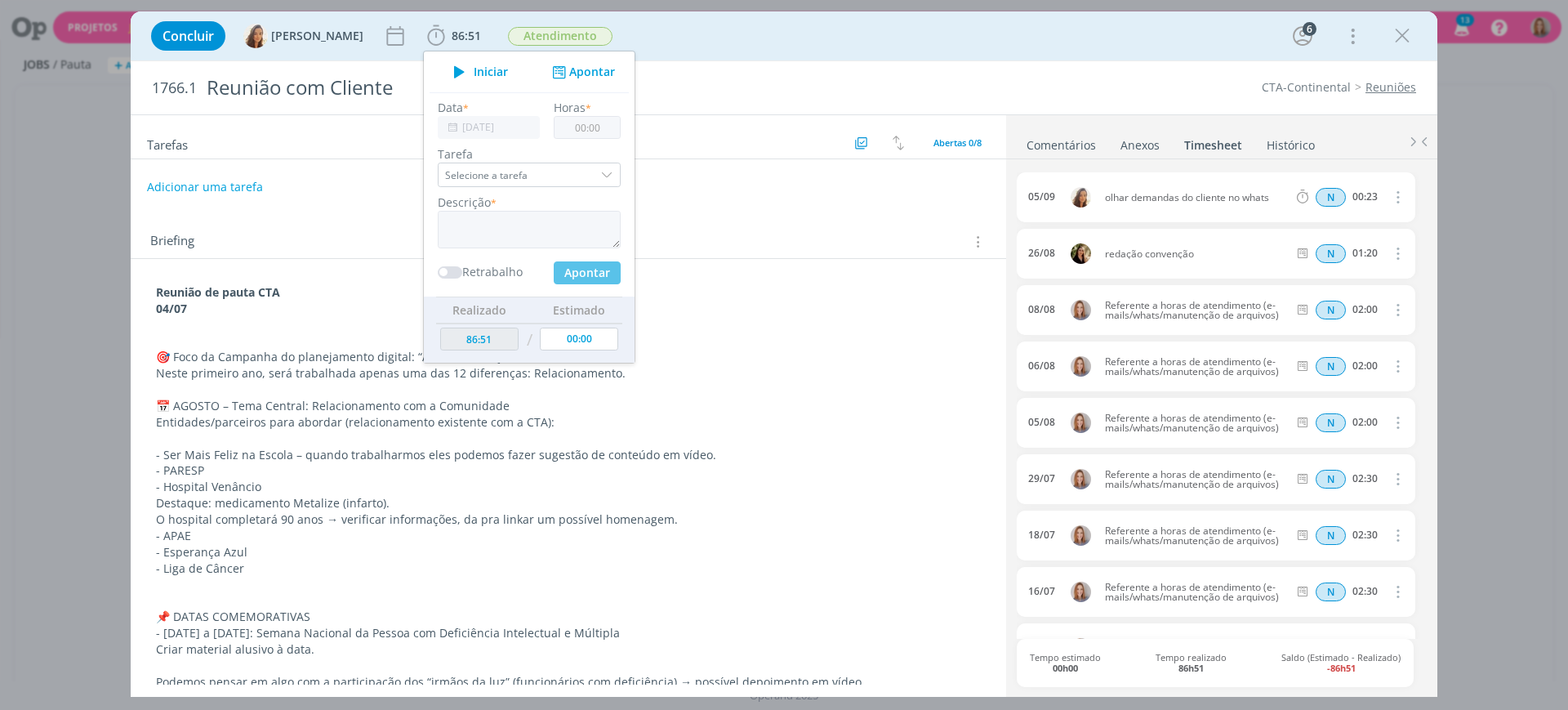
scroll to position [0, 0]
click at [482, 127] on input "[DATE]" at bounding box center [489, 128] width 102 height 23
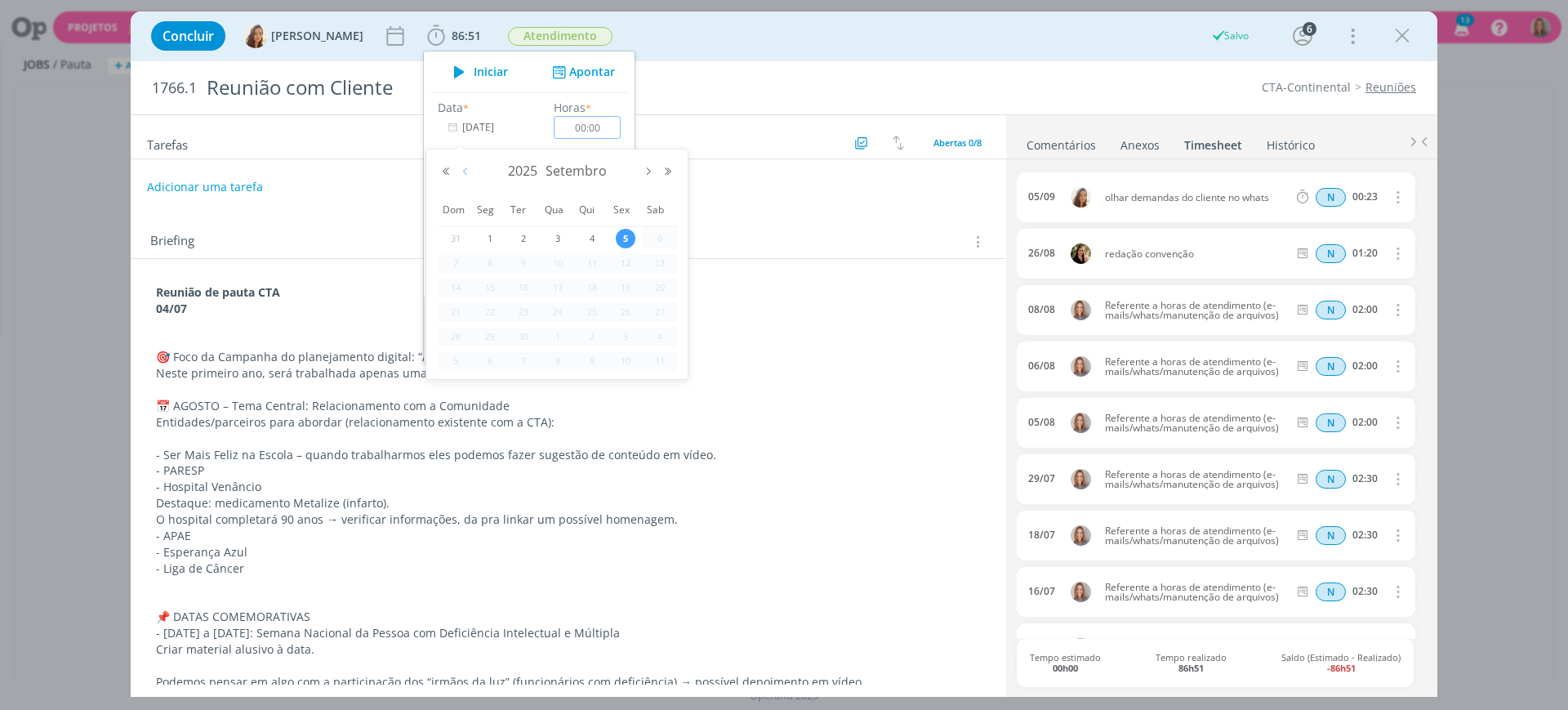
click at [465, 168] on button "Mês anterior" at bounding box center [465, 171] width 20 height 11
click at [520, 314] on span "19" at bounding box center [523, 312] width 20 height 20
type input "19/08/2025"
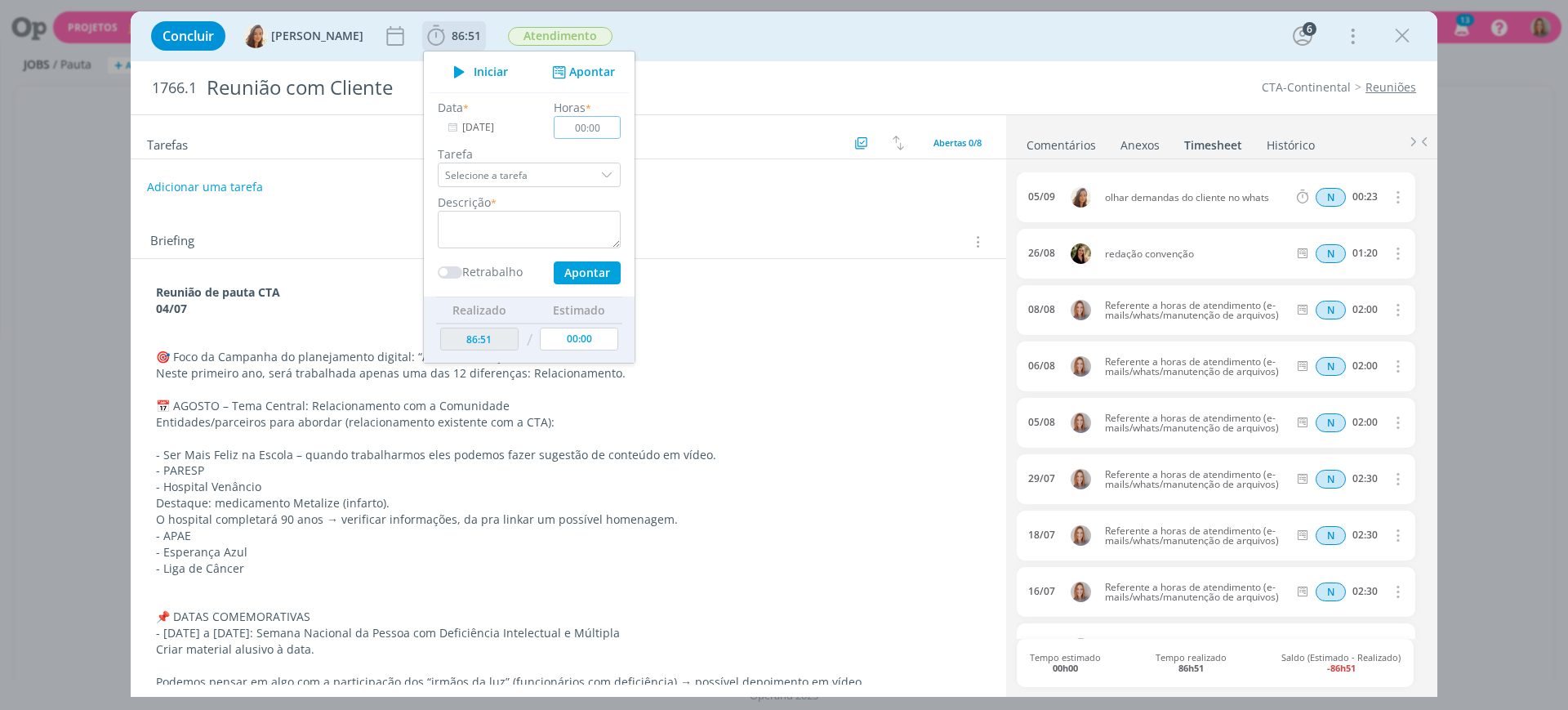
click at [586, 127] on input "00:00" at bounding box center [587, 128] width 67 height 23
type input "02:00"
click at [553, 232] on textarea "dialog" at bounding box center [529, 229] width 183 height 38
paste textarea "Referente a horas de atendimento (e-mails/whats/manutenção de arquivos)"
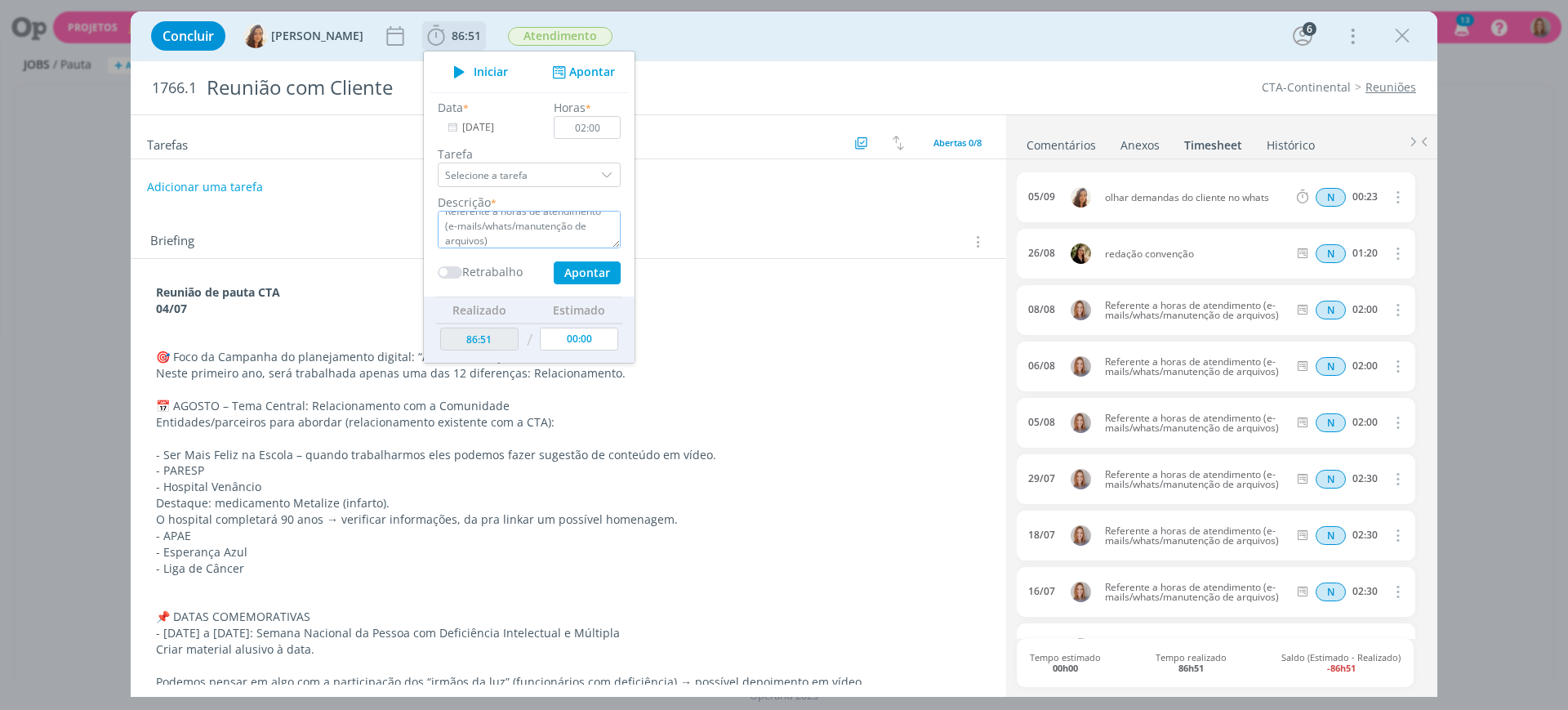
type textarea "Referente a horas de atendimento (e-mails/whats/manutenção de arquivos)"
click at [589, 281] on button "Apontar" at bounding box center [587, 273] width 67 height 23
type input "88:51"
type input "[DATE]"
type input "00:00"
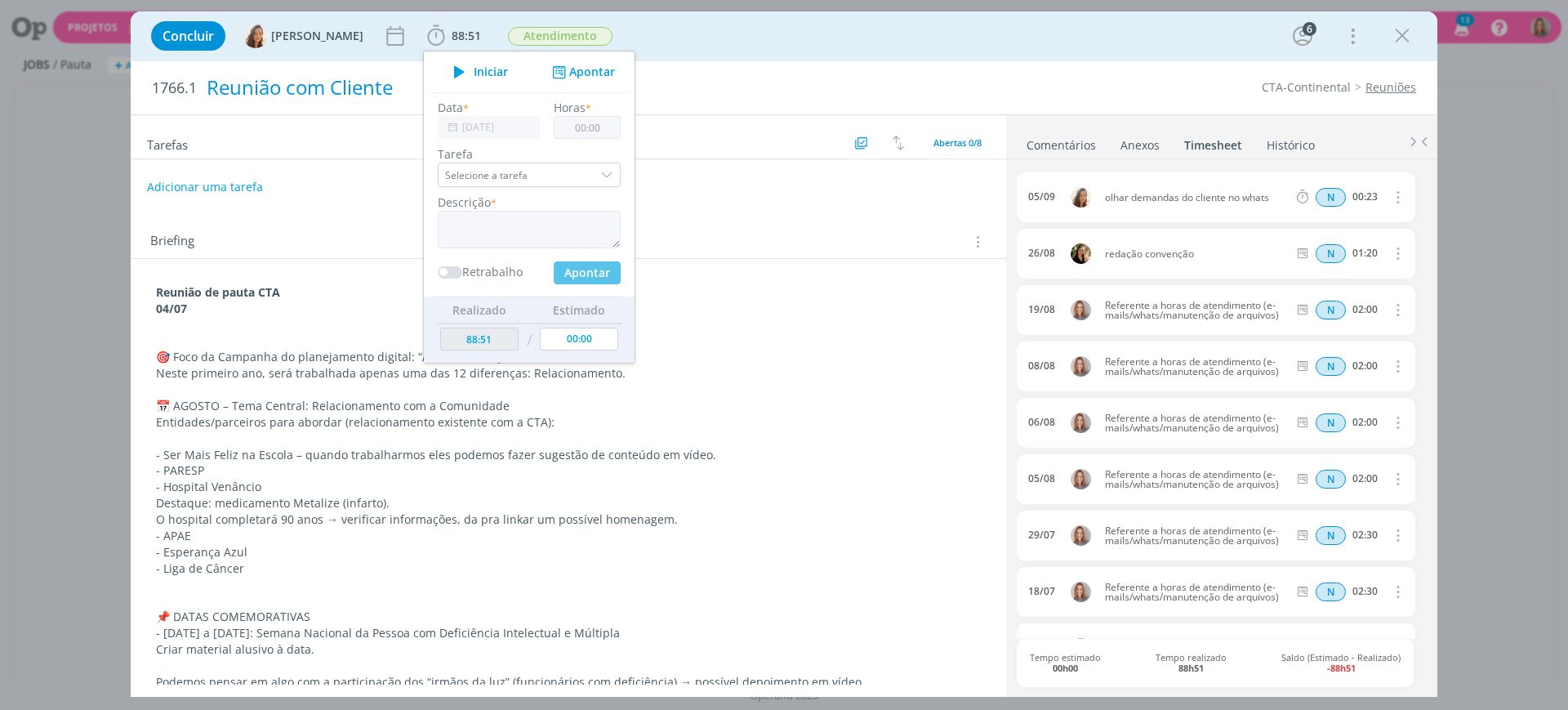
scroll to position [0, 0]
click at [453, 124] on input "[DATE]" at bounding box center [489, 128] width 102 height 23
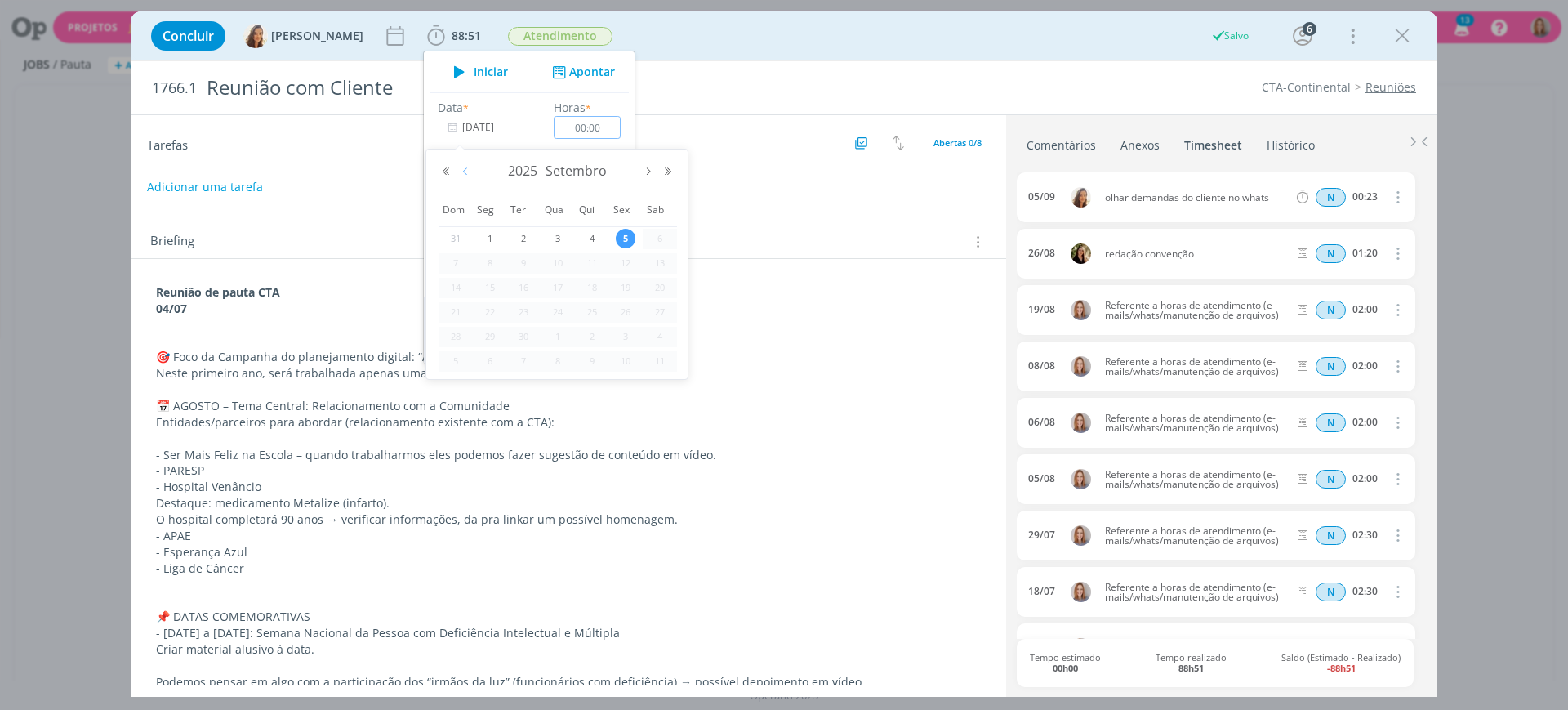
click at [467, 172] on button "Mês anterior" at bounding box center [465, 171] width 20 height 11
click at [491, 333] on span "25" at bounding box center [490, 337] width 20 height 20
type input "25/08/2025"
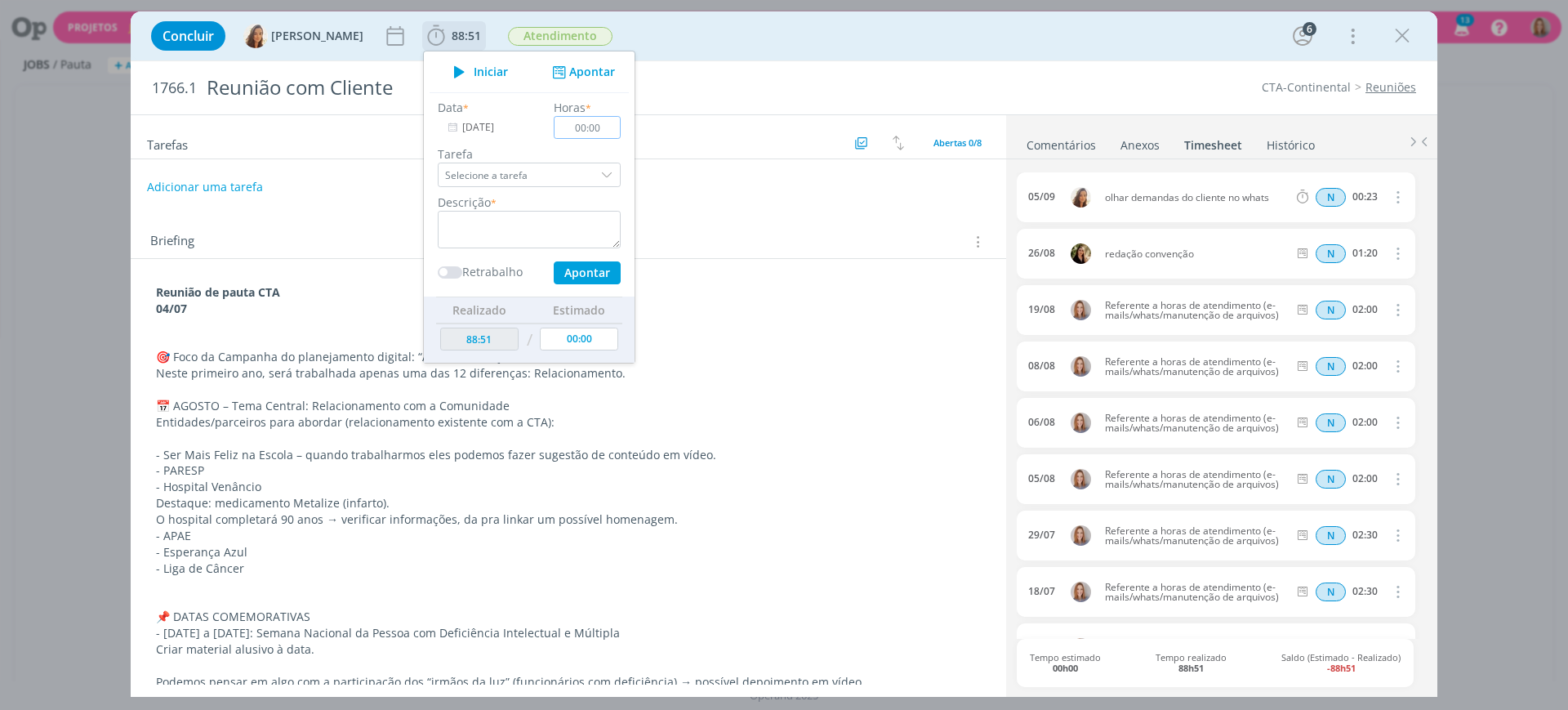
click at [597, 117] on input "00:00" at bounding box center [587, 128] width 67 height 23
type input "02:00"
click at [455, 232] on textarea "dialog" at bounding box center [529, 229] width 183 height 38
paste textarea "Referente a horas de atendimento (e-mails/whats/manutenção de arquivos)"
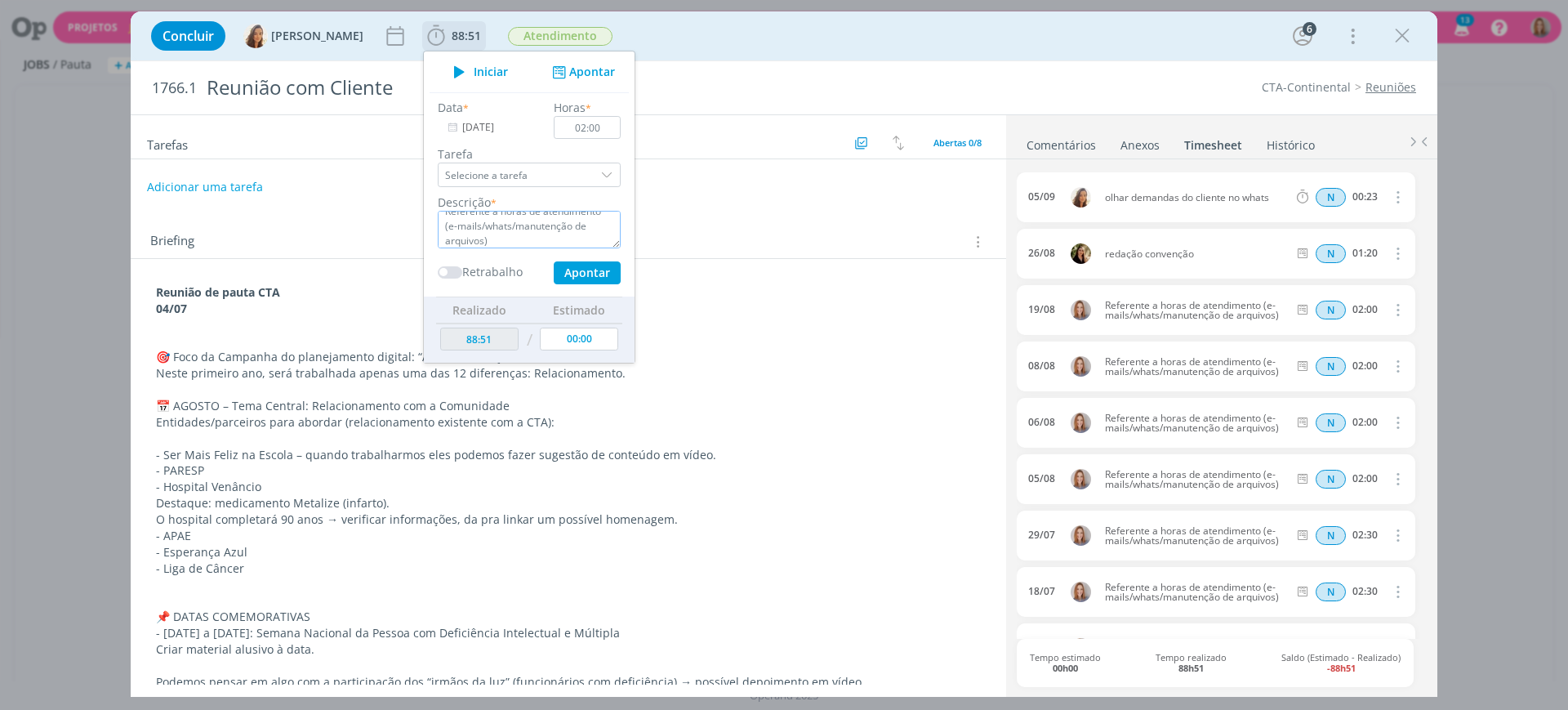
type textarea "Referente a horas de atendimento (e-mails/whats/manutenção de arquivos)"
click at [572, 267] on button "Apontar" at bounding box center [587, 273] width 67 height 23
type input "90:51"
type input "[DATE]"
type input "00:00"
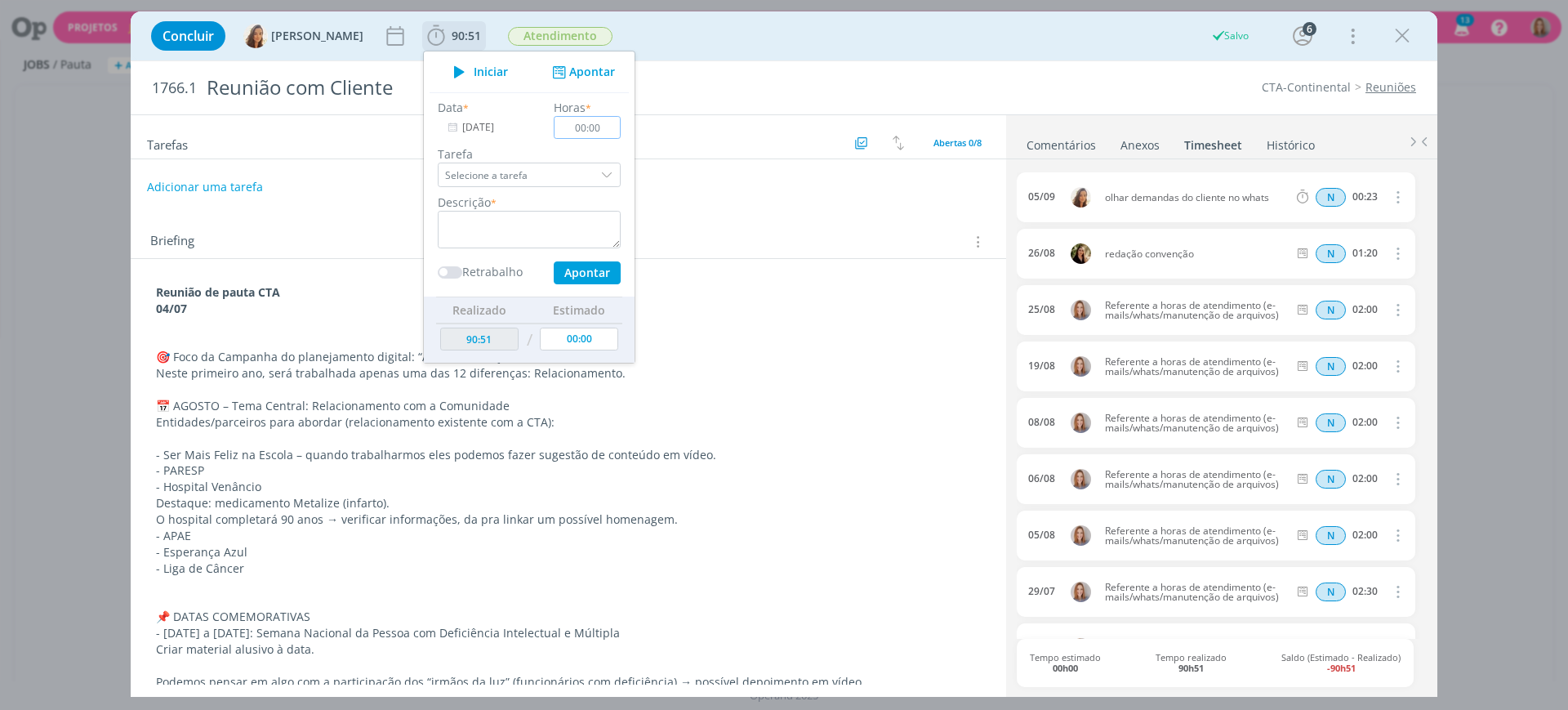
scroll to position [0, 0]
click at [494, 128] on input "[DATE]" at bounding box center [489, 128] width 102 height 23
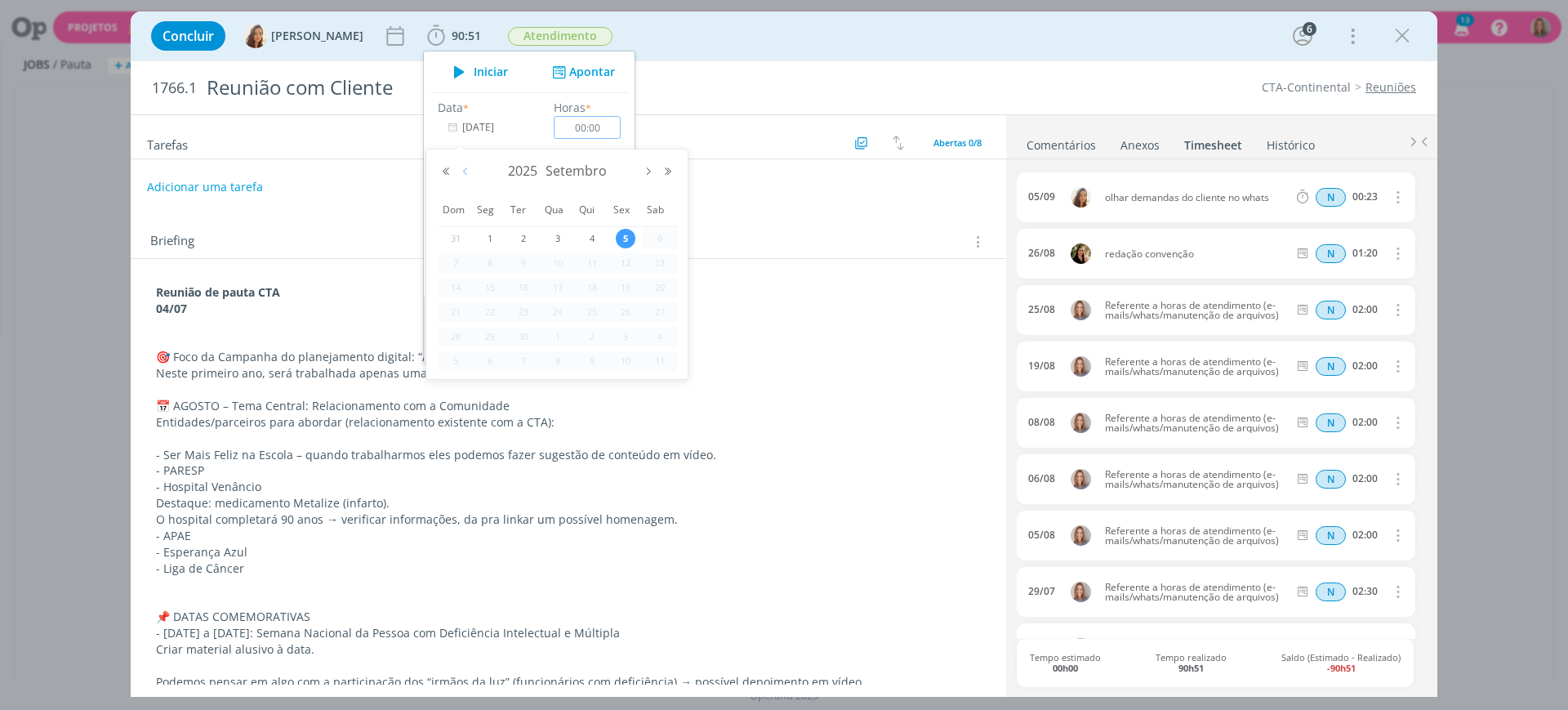
click at [467, 166] on button "Mês anterior" at bounding box center [465, 171] width 20 height 11
click at [568, 336] on div "27" at bounding box center [558, 337] width 34 height 20
type input "27/08/2025"
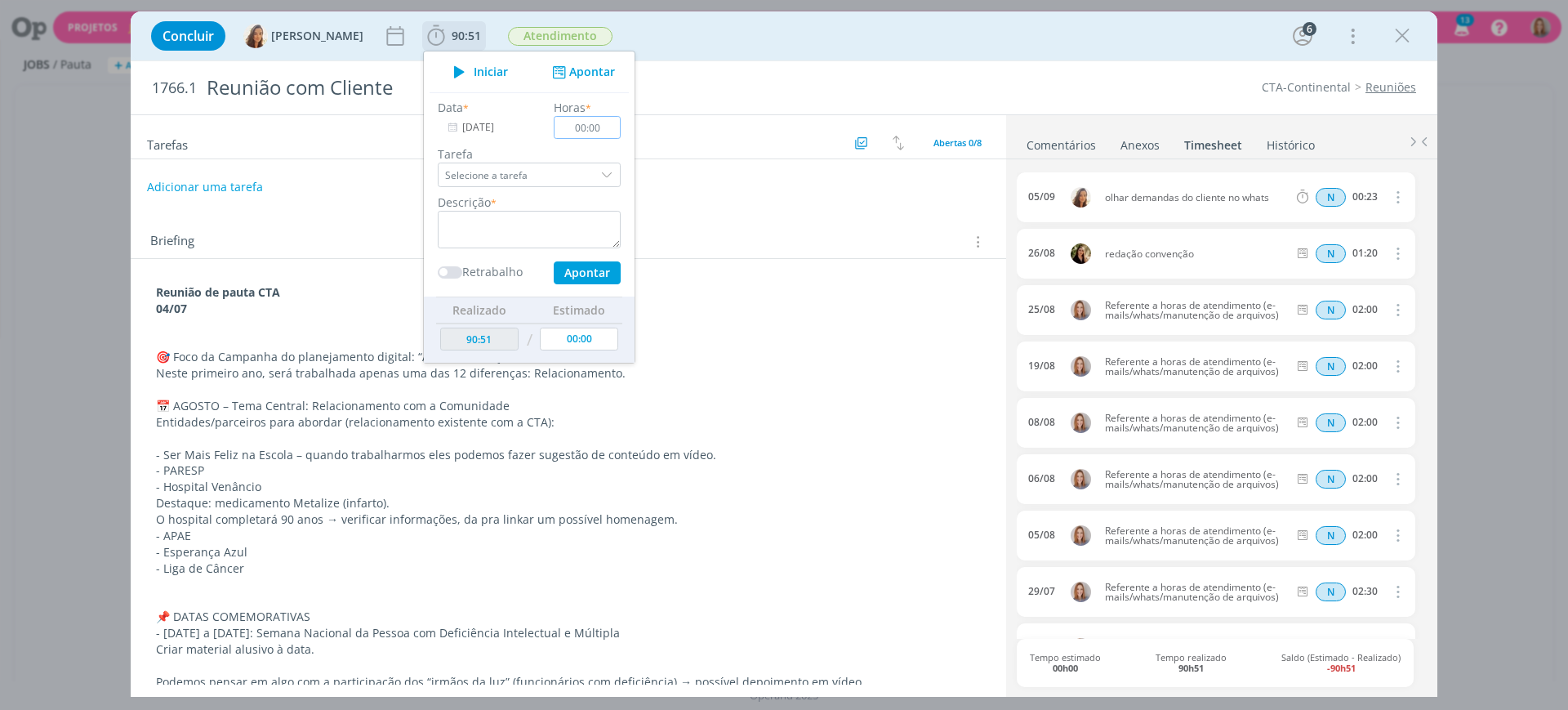
click at [599, 134] on input "00:00" at bounding box center [587, 128] width 67 height 23
type input "02:00"
click at [540, 223] on textarea "dialog" at bounding box center [529, 229] width 183 height 38
paste textarea "Referente a horas de atendimento (e-mails/whats/manutenção de arquivos)"
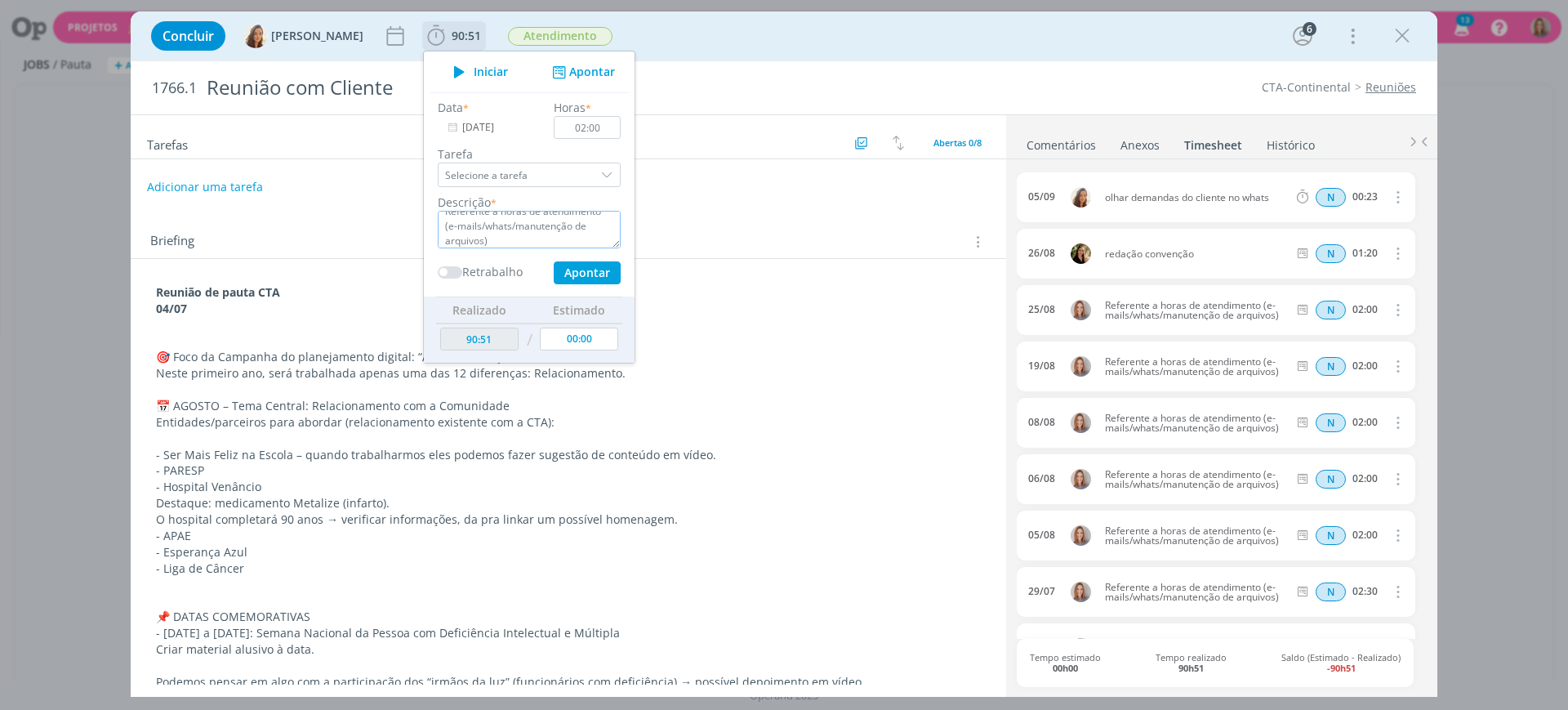
type textarea "Referente a horas de atendimento (e-mails/whats/manutenção de arquivos)"
click at [593, 266] on button "Apontar" at bounding box center [587, 273] width 67 height 23
type input "92:51"
type input "[DATE]"
type input "00:00"
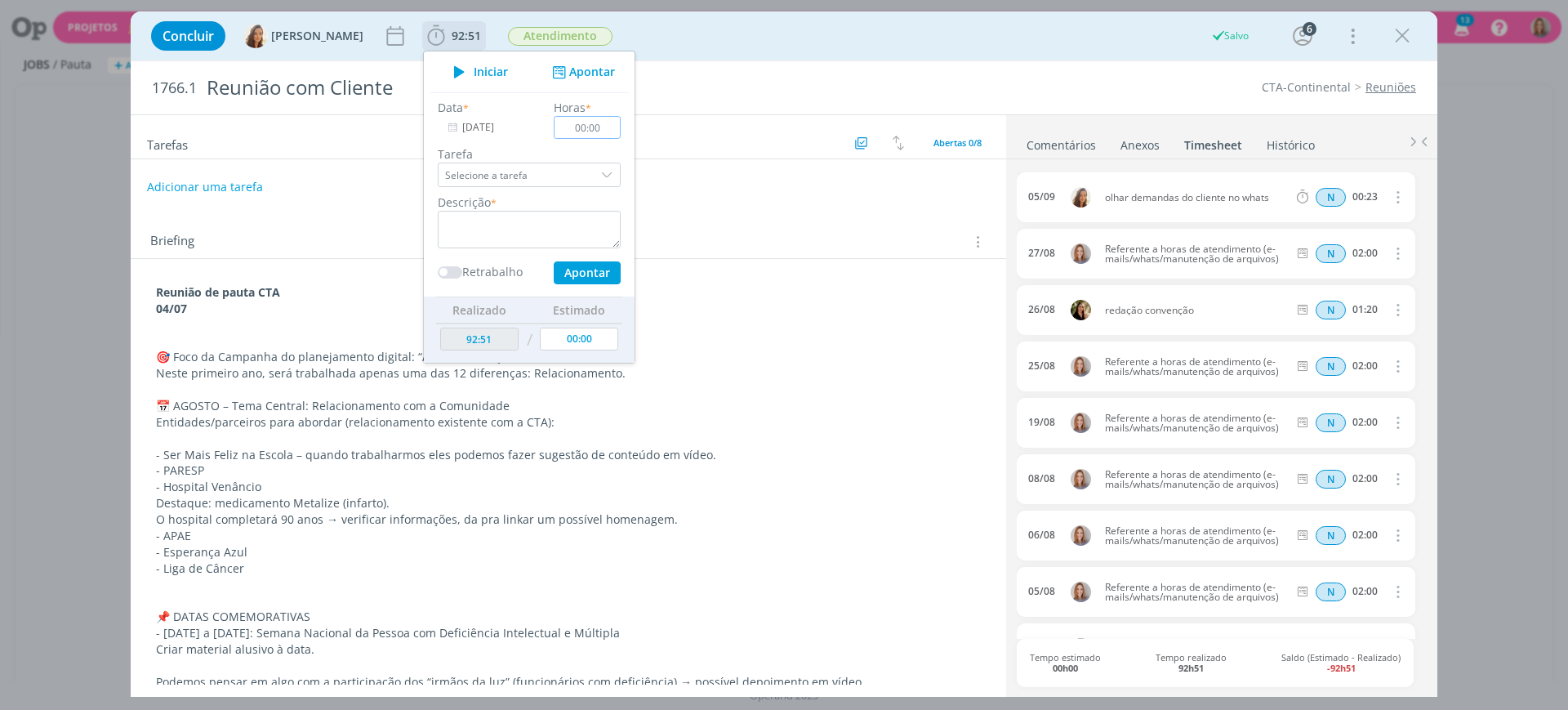
scroll to position [0, 0]
click at [758, 188] on div "Adicionar uma tarefa" at bounding box center [568, 187] width 875 height 29
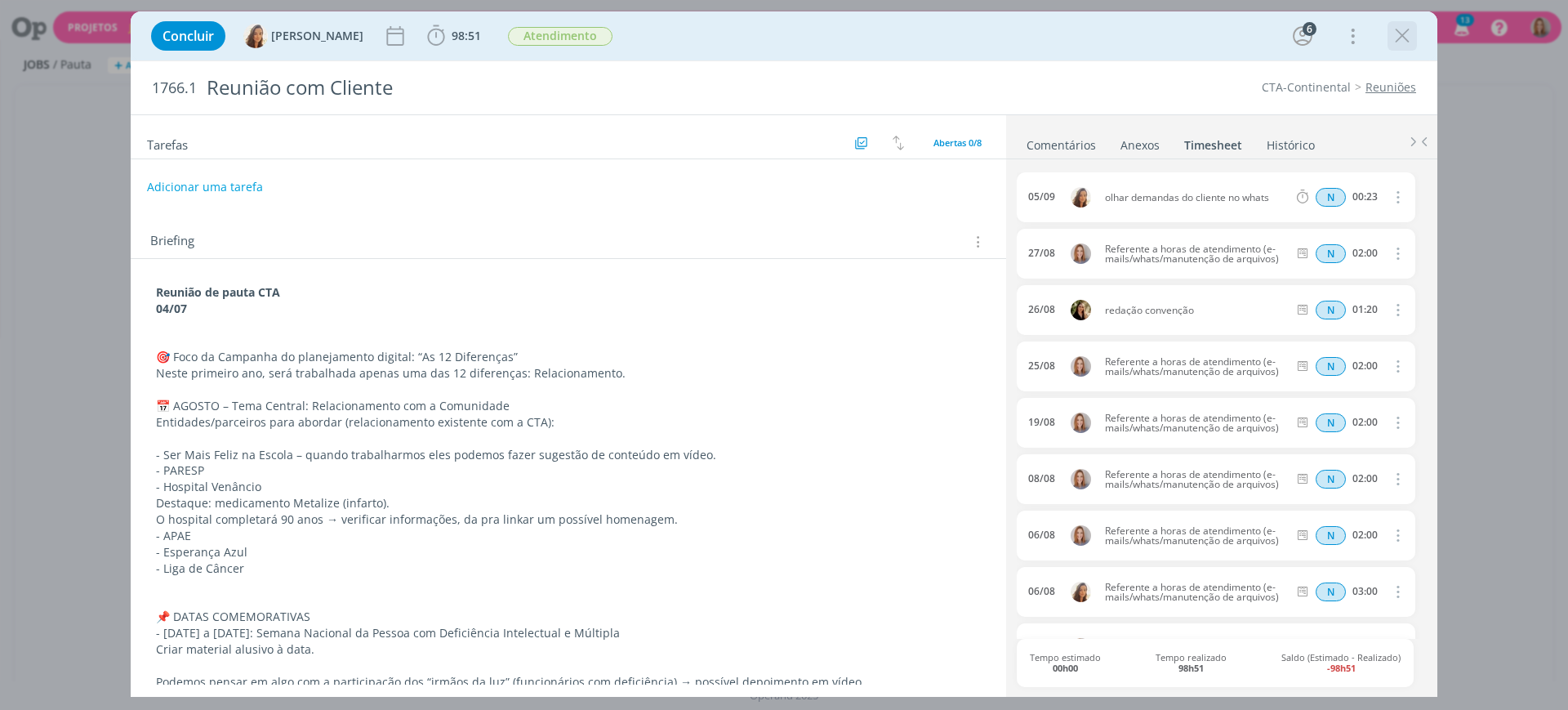
click at [1405, 34] on icon "dialog" at bounding box center [1402, 36] width 25 height 25
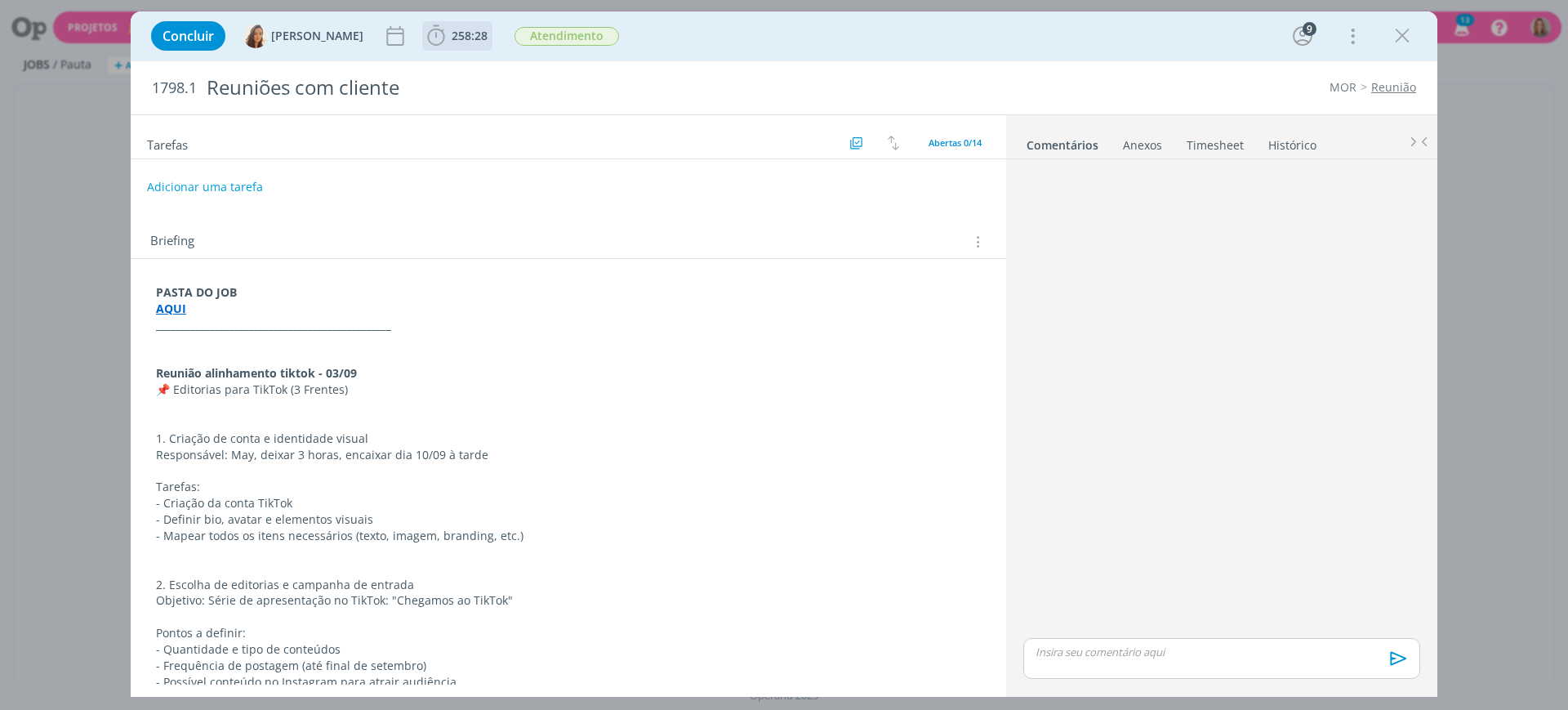
click at [469, 29] on span "258:28" at bounding box center [469, 35] width 36 height 16
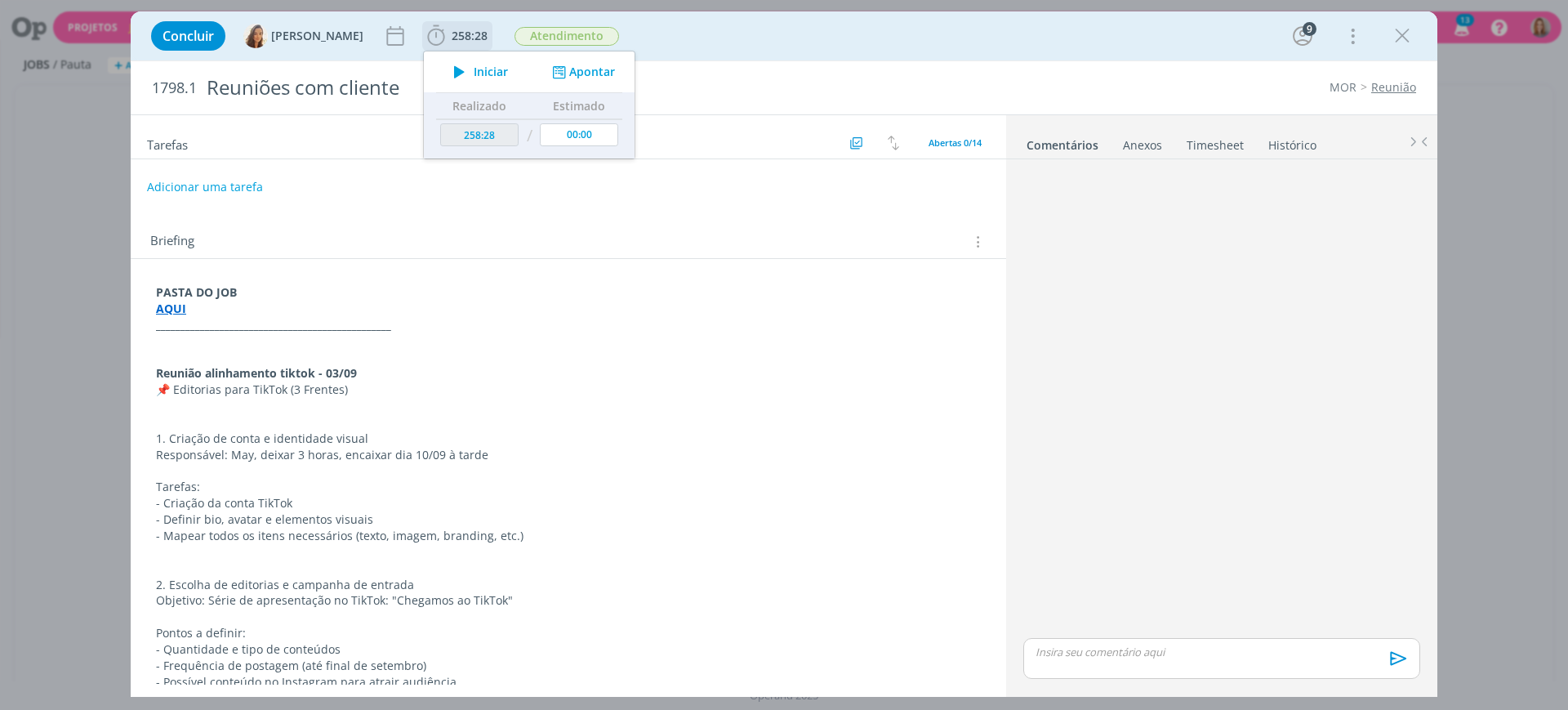
click at [589, 64] on button "Apontar" at bounding box center [581, 72] width 68 height 17
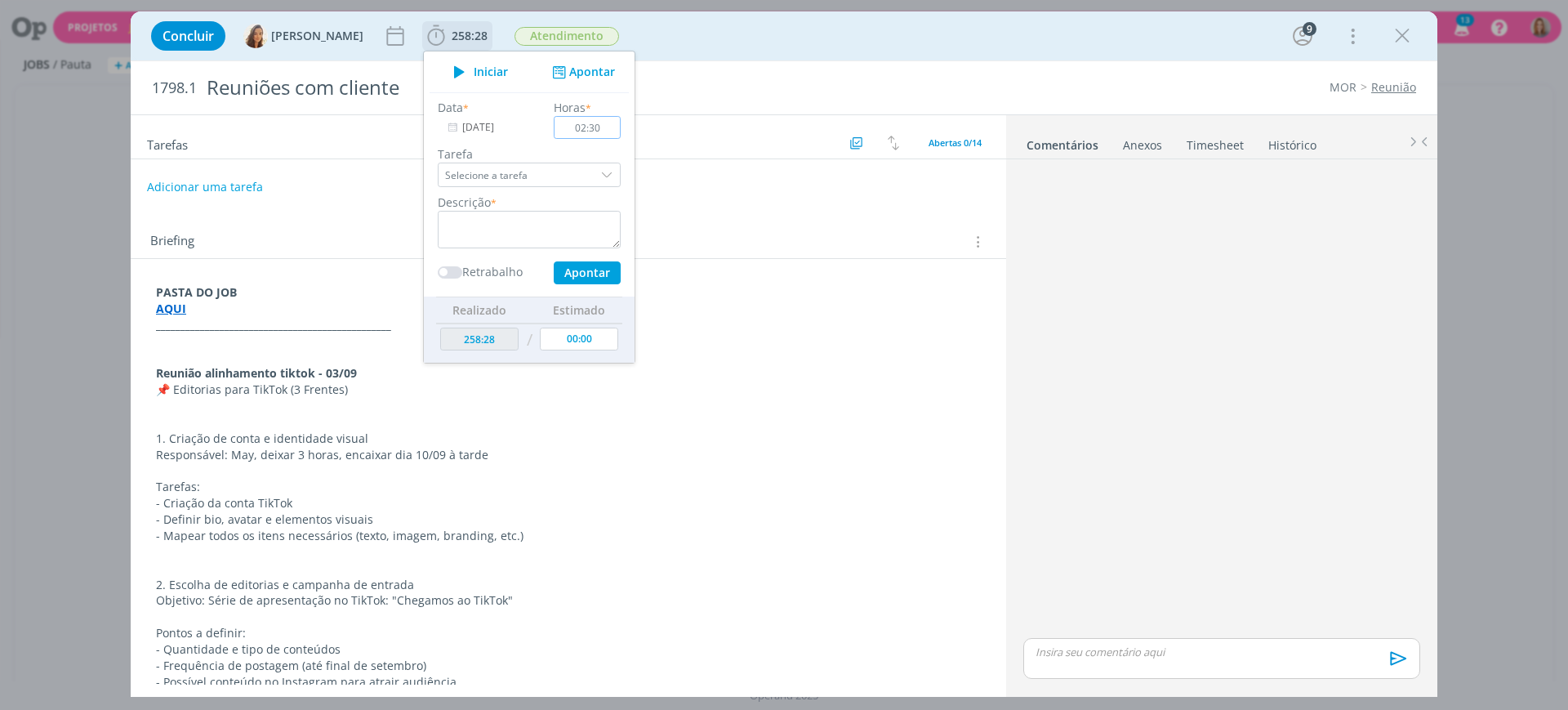
type input "02:30"
click at [524, 228] on textarea "dialog" at bounding box center [529, 229] width 183 height 38
paste textarea "Referente a horas de atendimento (e-mails/whats/manutenção de arquivos)"
type textarea "Referente a horas de atendimento (e-mails/whats/manutenção de arquivos)"
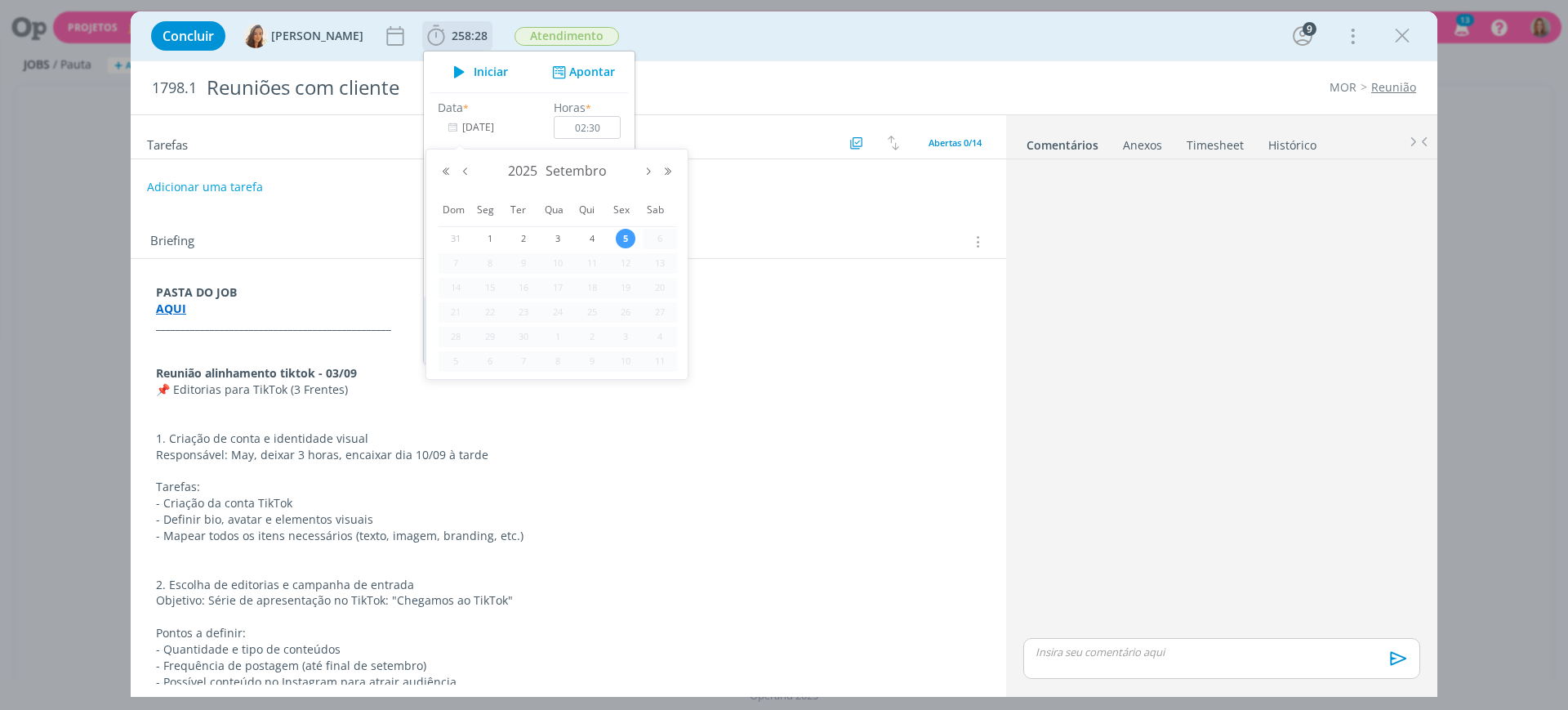
click at [464, 124] on input "[DATE]" at bounding box center [489, 128] width 102 height 23
click at [466, 170] on button "Mês anterior" at bounding box center [465, 171] width 20 height 11
click at [626, 237] on span "1" at bounding box center [626, 238] width 20 height 20
type input "01/08/2025"
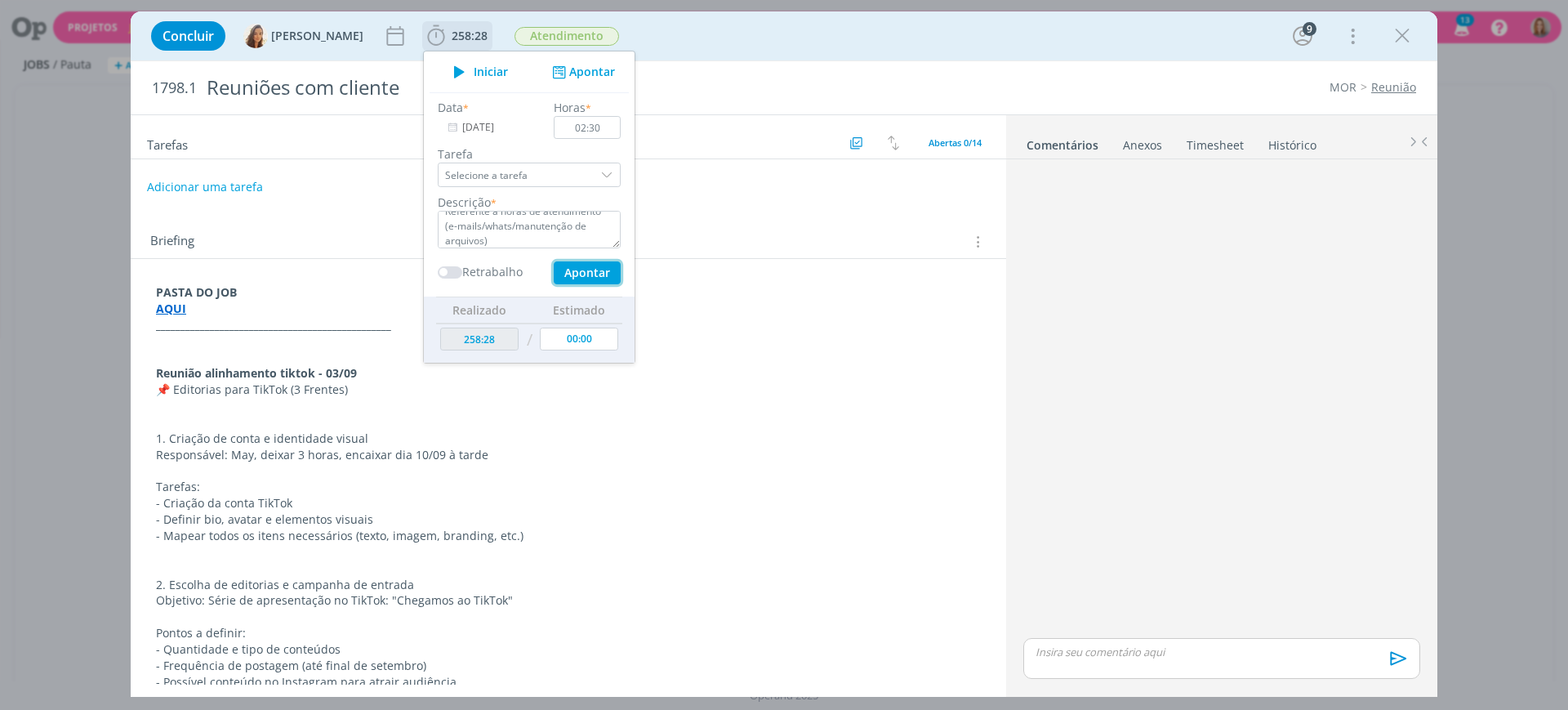
click at [570, 278] on button "Apontar" at bounding box center [587, 273] width 67 height 23
type input "260:58"
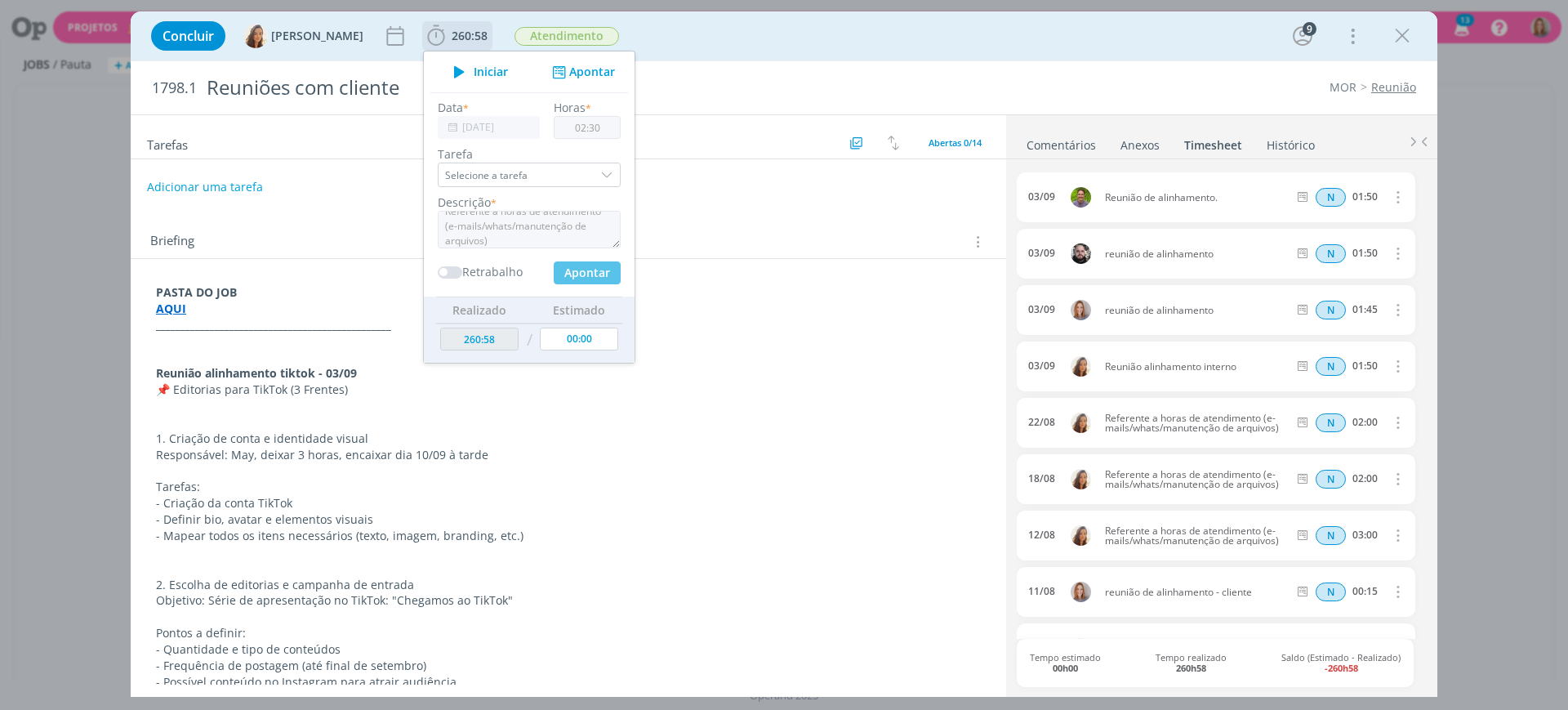
type input "[DATE]"
type input "00:00"
click at [489, 127] on input "[DATE]" at bounding box center [489, 128] width 102 height 23
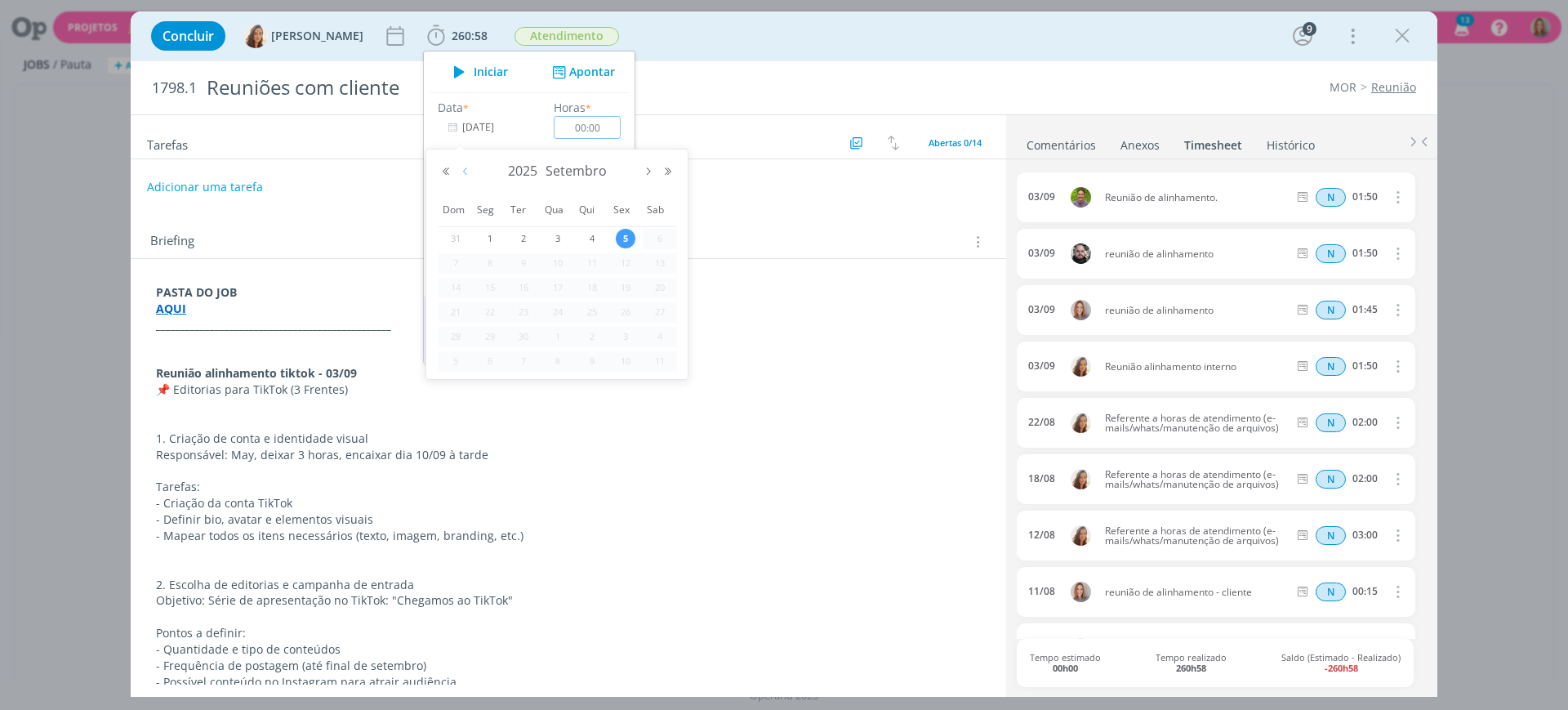
click at [468, 167] on button "Mês anterior" at bounding box center [465, 171] width 20 height 11
click at [533, 254] on div "5" at bounding box center [523, 263] width 34 height 20
type input "[DATE]"
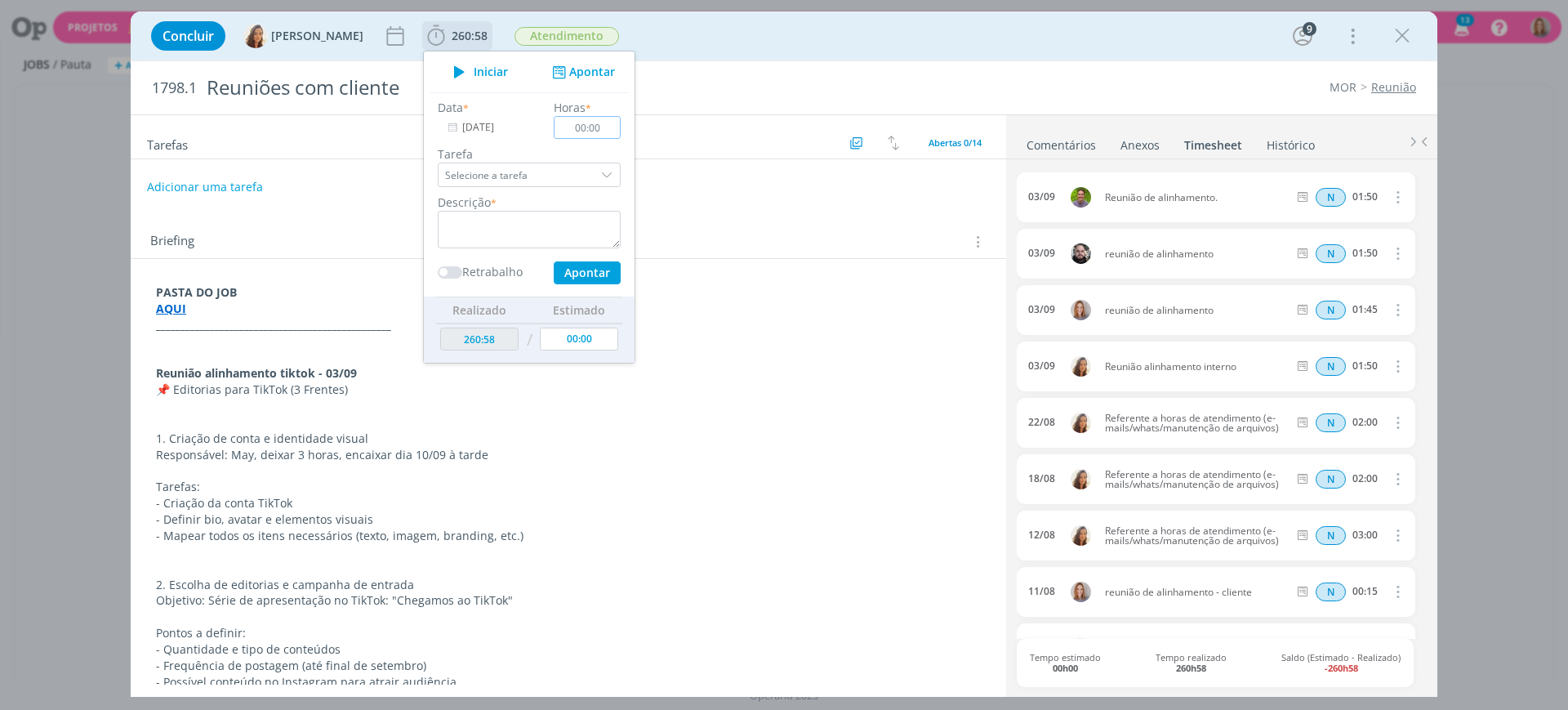
click at [597, 130] on input "00:00" at bounding box center [587, 128] width 67 height 23
type input "02:30"
click at [535, 218] on textarea "dialog" at bounding box center [529, 229] width 183 height 38
paste textarea "Referente a horas de atendimento (e-mails/whats/manutenção de arquivos)"
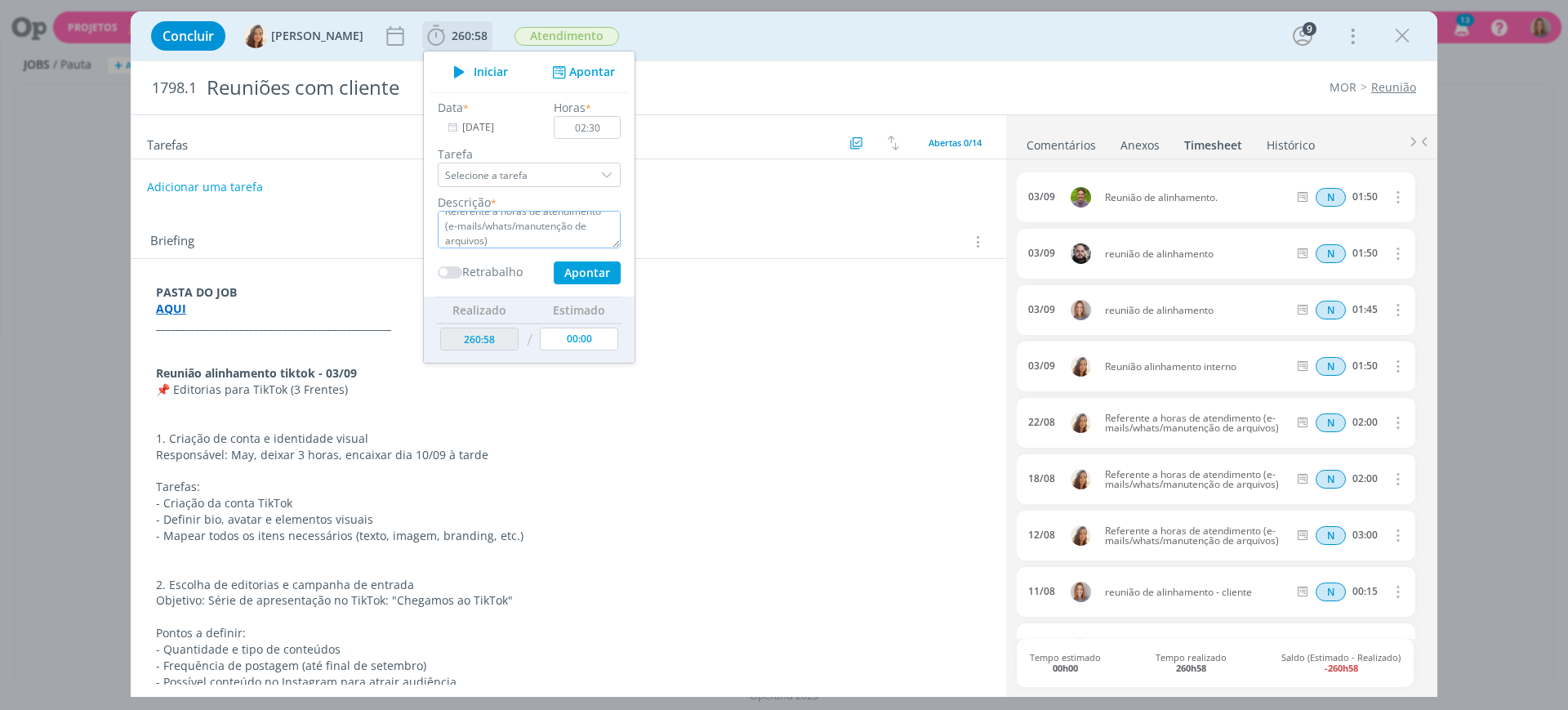
type textarea "Referente a horas de atendimento (e-mails/whats/manutenção de arquivos)"
click at [573, 268] on button "Apontar" at bounding box center [587, 273] width 67 height 23
type input "263:28"
type input "[DATE]"
type input "00:00"
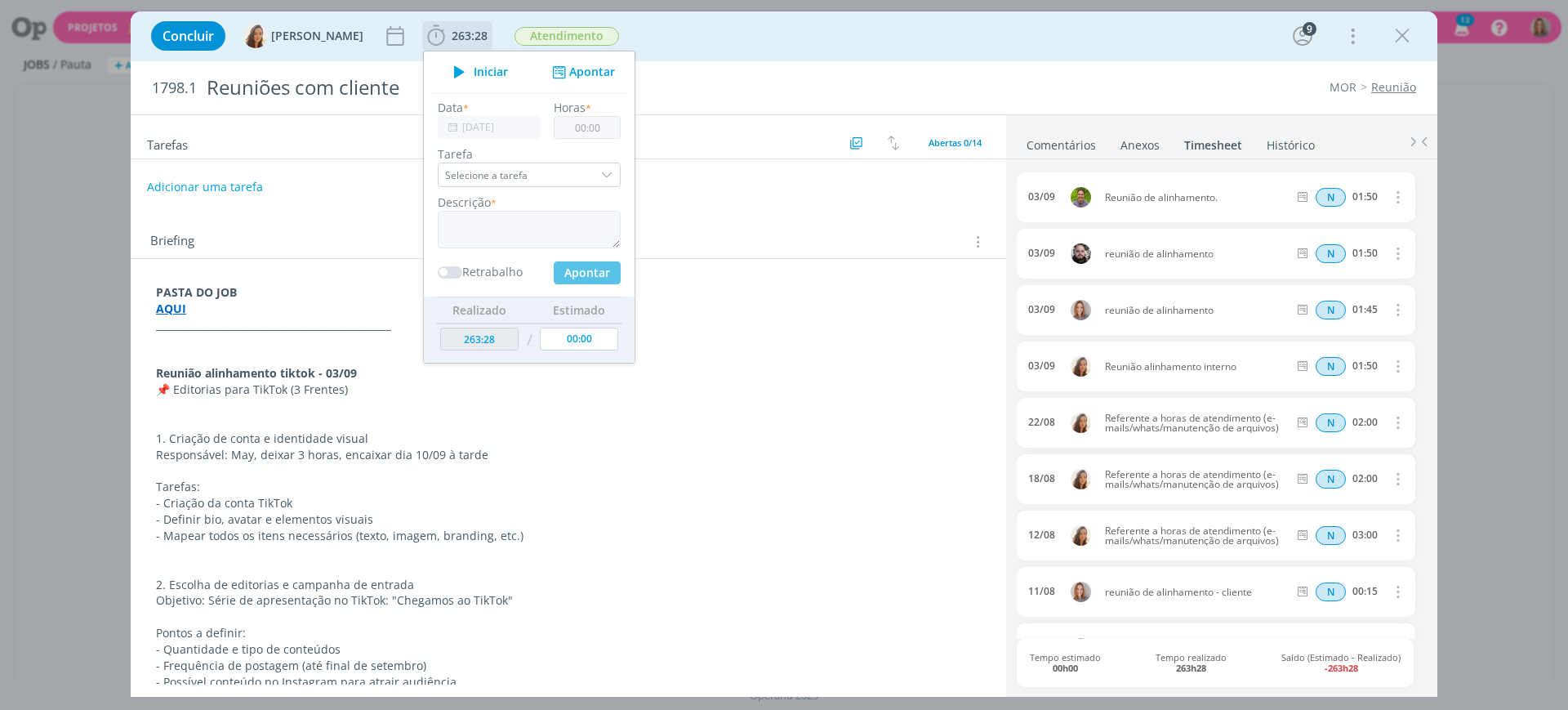
scroll to position [0, 0]
click at [480, 133] on input "[DATE]" at bounding box center [489, 128] width 102 height 23
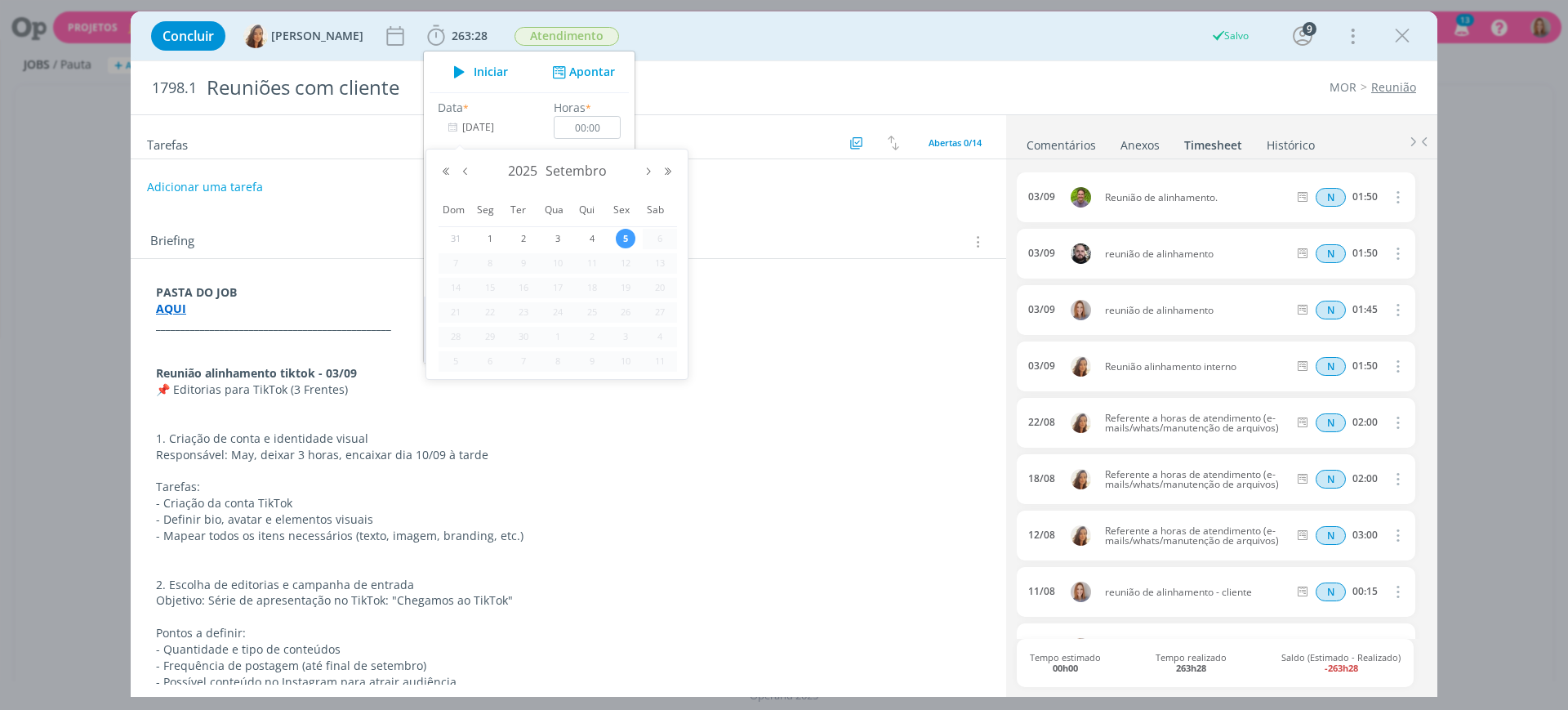
click at [465, 182] on div "2025 Setembro" at bounding box center [557, 171] width 242 height 25
click at [467, 175] on button "Mês anterior" at bounding box center [465, 171] width 20 height 11
click at [560, 267] on span "6" at bounding box center [558, 263] width 20 height 20
type input "[DATE]"
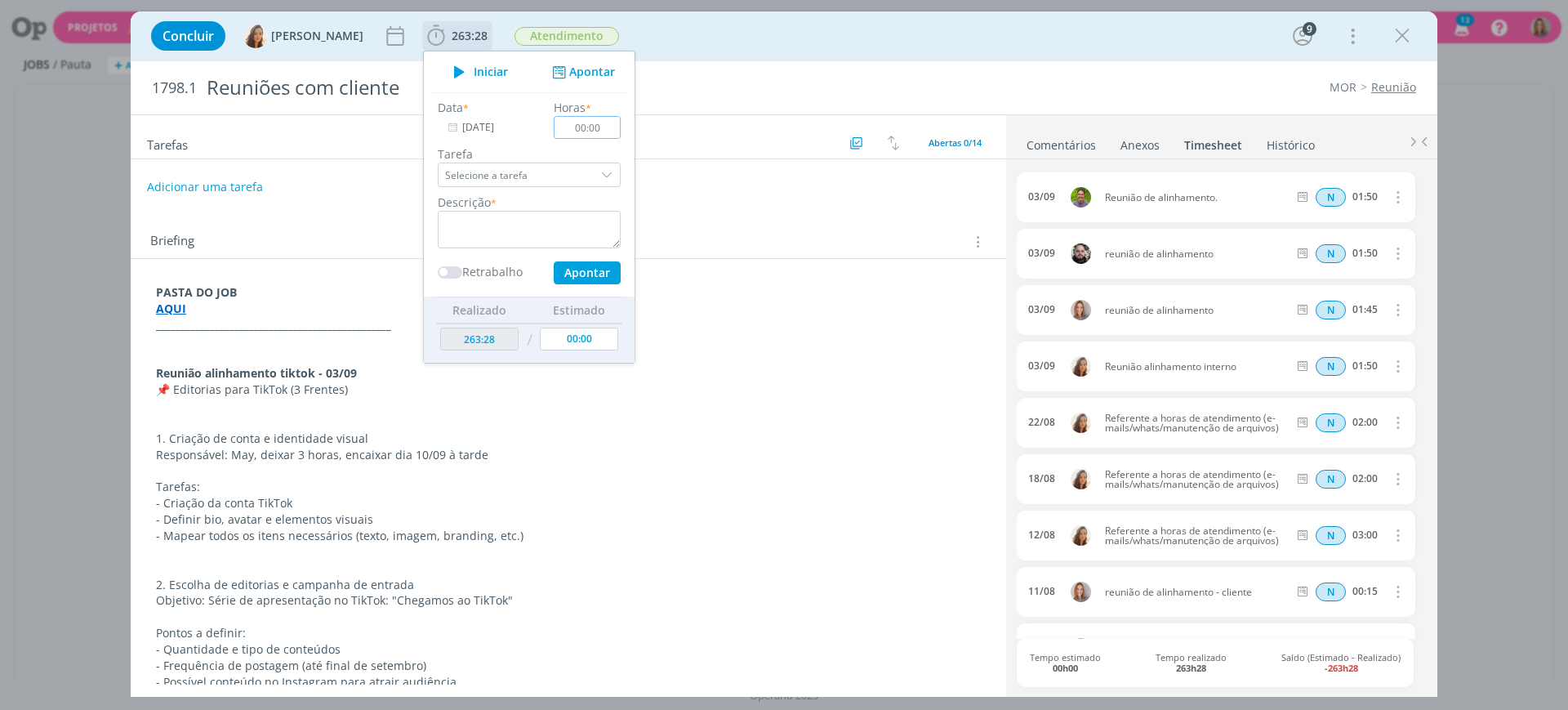
click at [599, 128] on input "00:00" at bounding box center [587, 128] width 67 height 23
type input "02:30"
click at [521, 221] on textarea "dialog" at bounding box center [529, 229] width 183 height 38
paste textarea "Referente a horas de atendimento (e-mails/whats/manutenção de arquivos)"
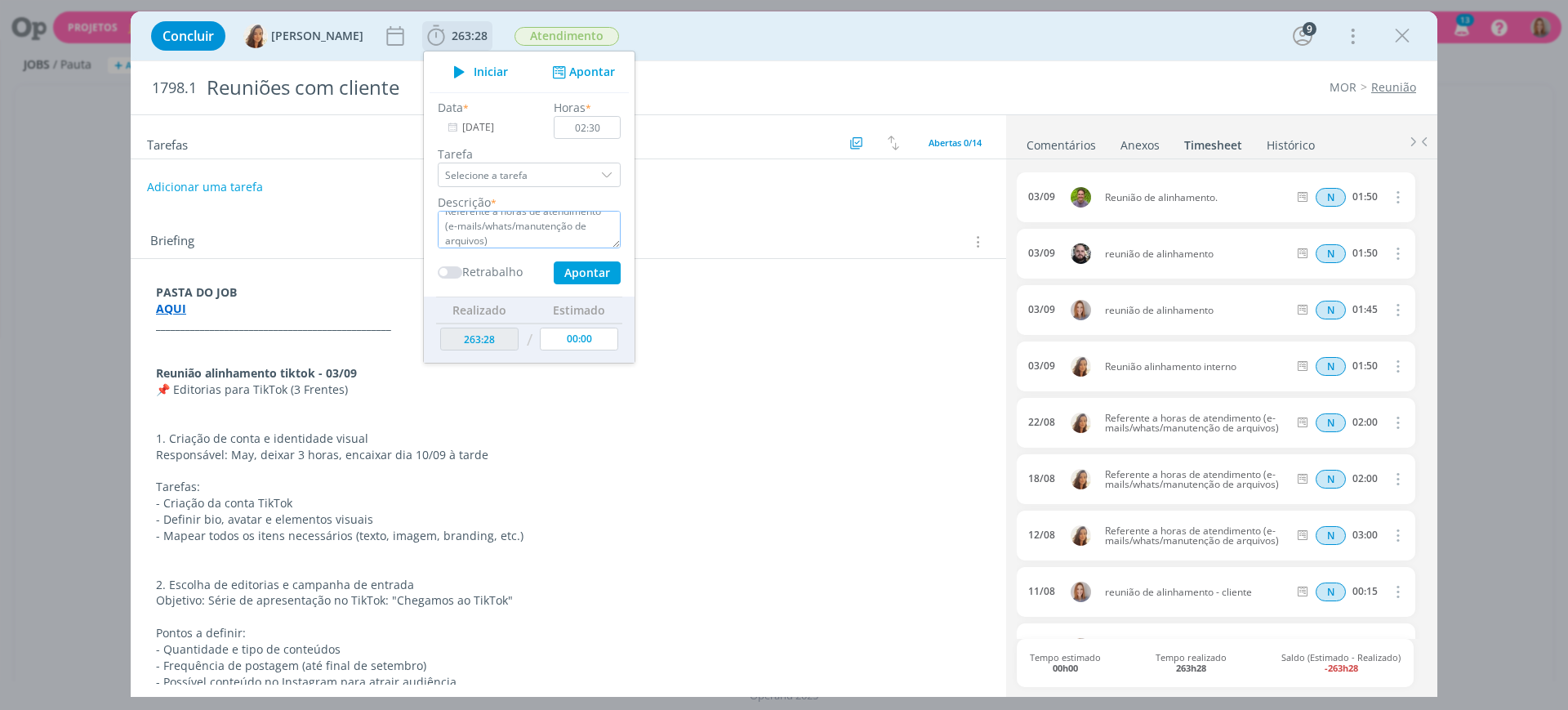
type textarea "Referente a horas de atendimento (e-mails/whats/manutenção de arquivos)"
click at [582, 272] on button "Apontar" at bounding box center [587, 273] width 67 height 23
type input "265:58"
type input "[DATE]"
type input "00:00"
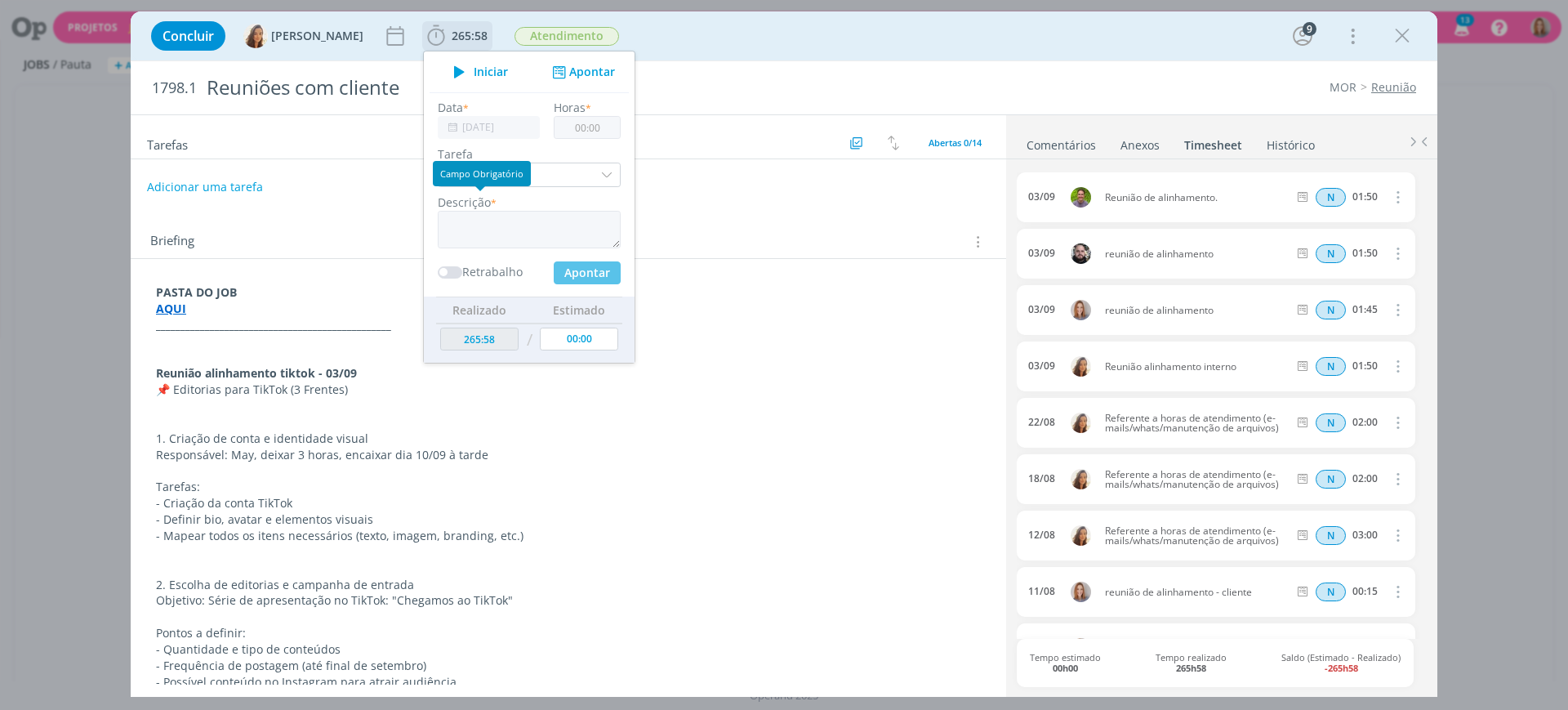
scroll to position [0, 0]
click at [457, 114] on div "Data * 05/09/2025" at bounding box center [488, 119] width 116 height 40
click at [459, 117] on input "[DATE]" at bounding box center [489, 128] width 102 height 23
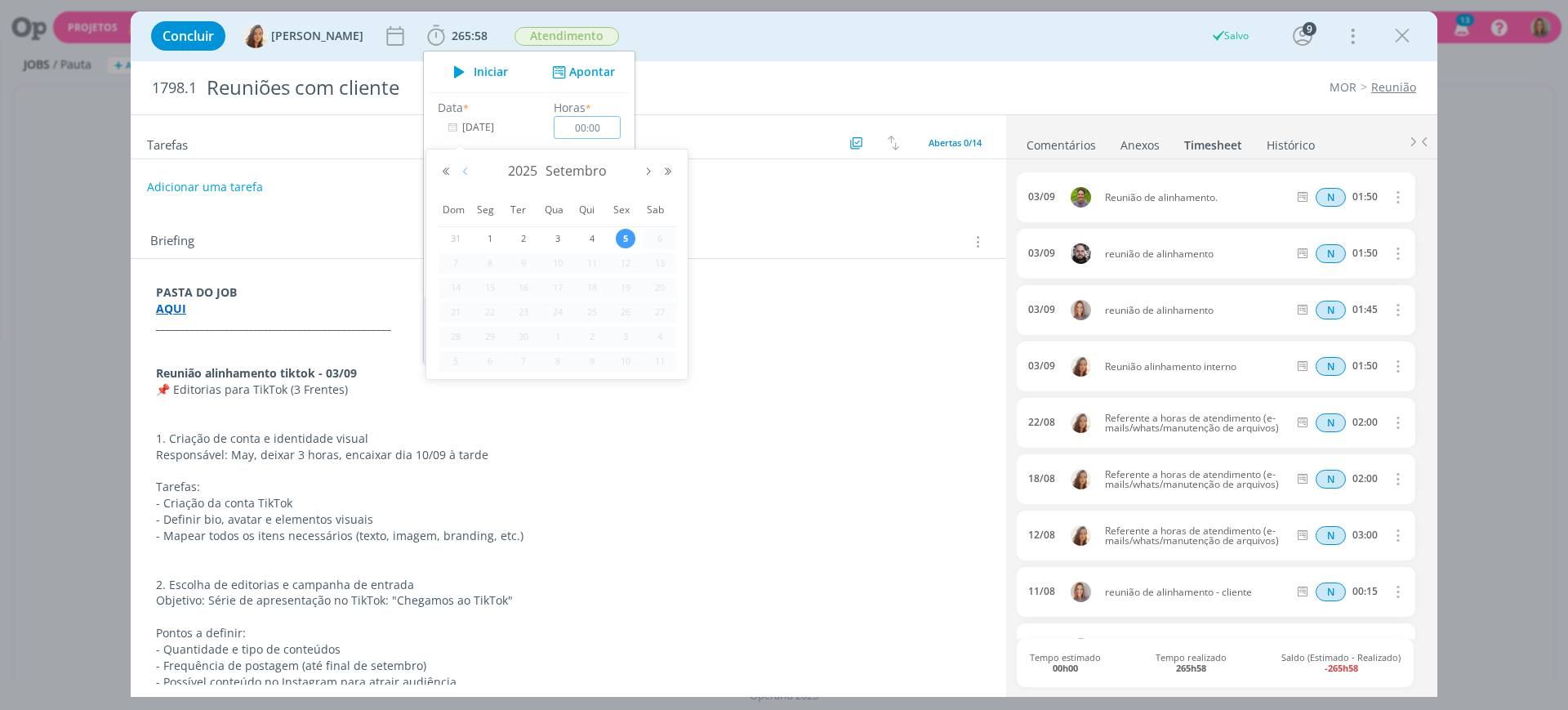
click at [468, 167] on button "Mês anterior" at bounding box center [465, 171] width 20 height 11
click at [618, 255] on span "8" at bounding box center [626, 263] width 20 height 20
type input "08/08/2025"
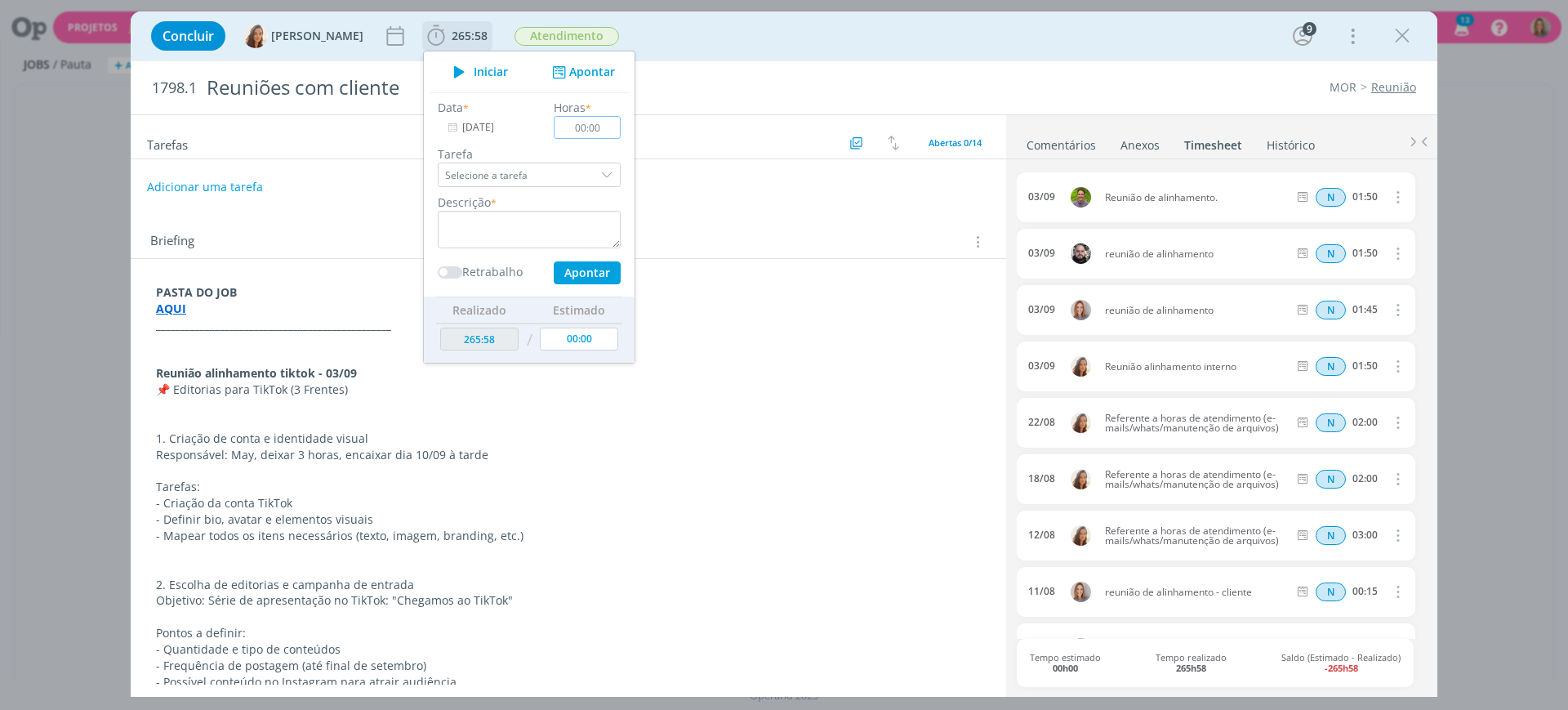
click at [595, 125] on input "00:00" at bounding box center [587, 128] width 67 height 23
type input "02:30"
click at [540, 234] on textarea "dialog" at bounding box center [529, 229] width 183 height 38
paste textarea "Referente a horas de atendimento (e-mails/whats/manutenção de arquivos)"
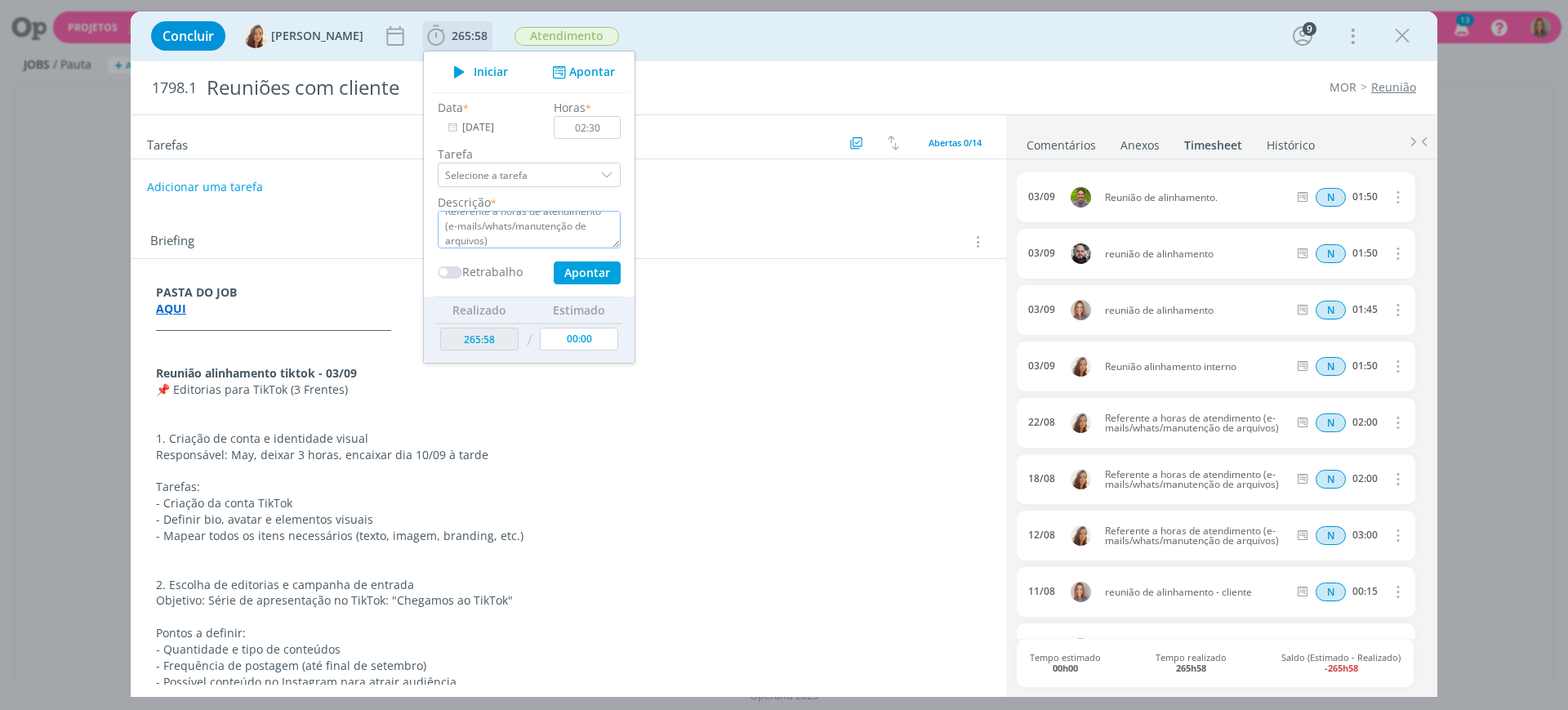
type textarea "Referente a horas de atendimento (e-mails/whats/manutenção de arquivos)"
click at [594, 268] on button "Apontar" at bounding box center [587, 273] width 67 height 23
type input "268:28"
type input "[DATE]"
type input "00:00"
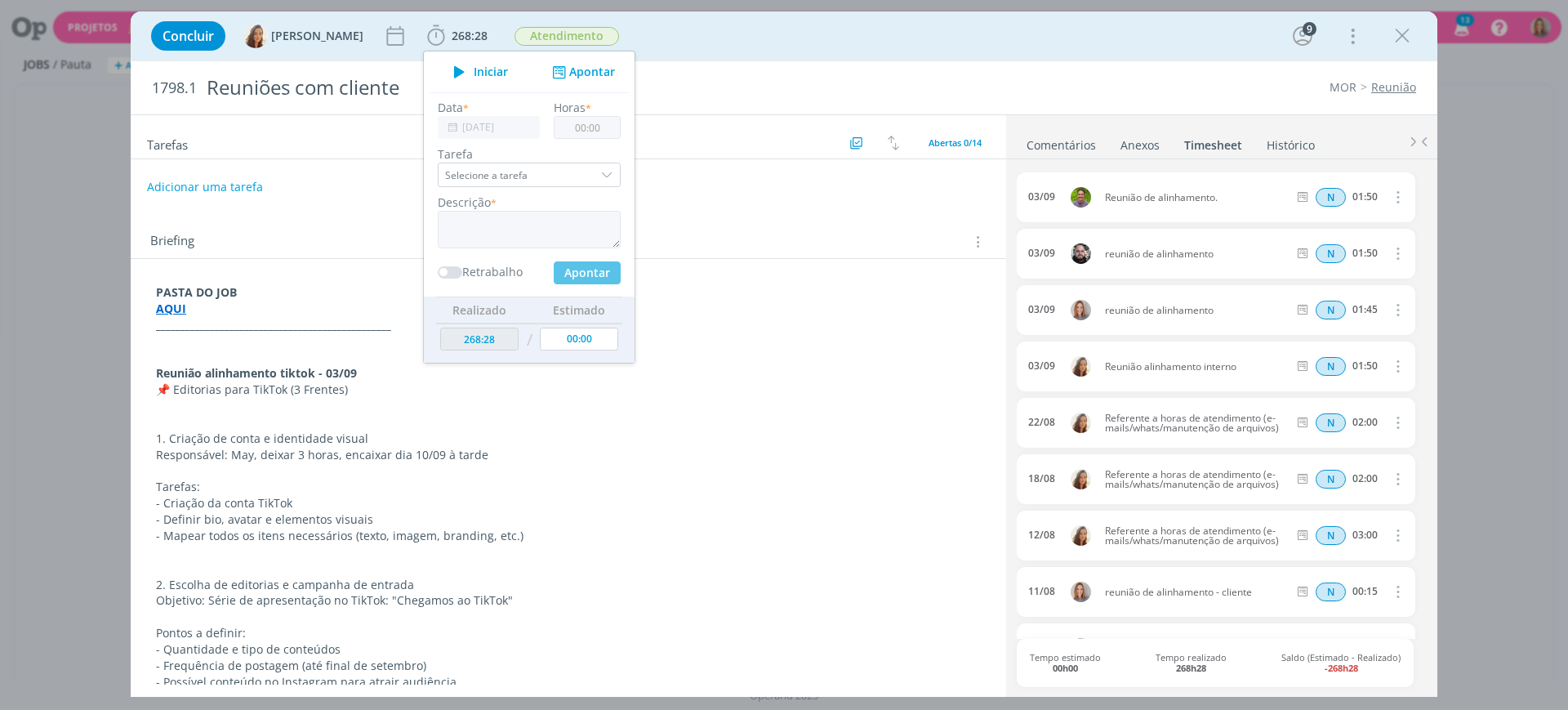
scroll to position [0, 0]
click at [839, 246] on div "Briefing Briefings Predefinidos Versões do Briefing Ver Briefing do Projeto" at bounding box center [570, 242] width 840 height 21
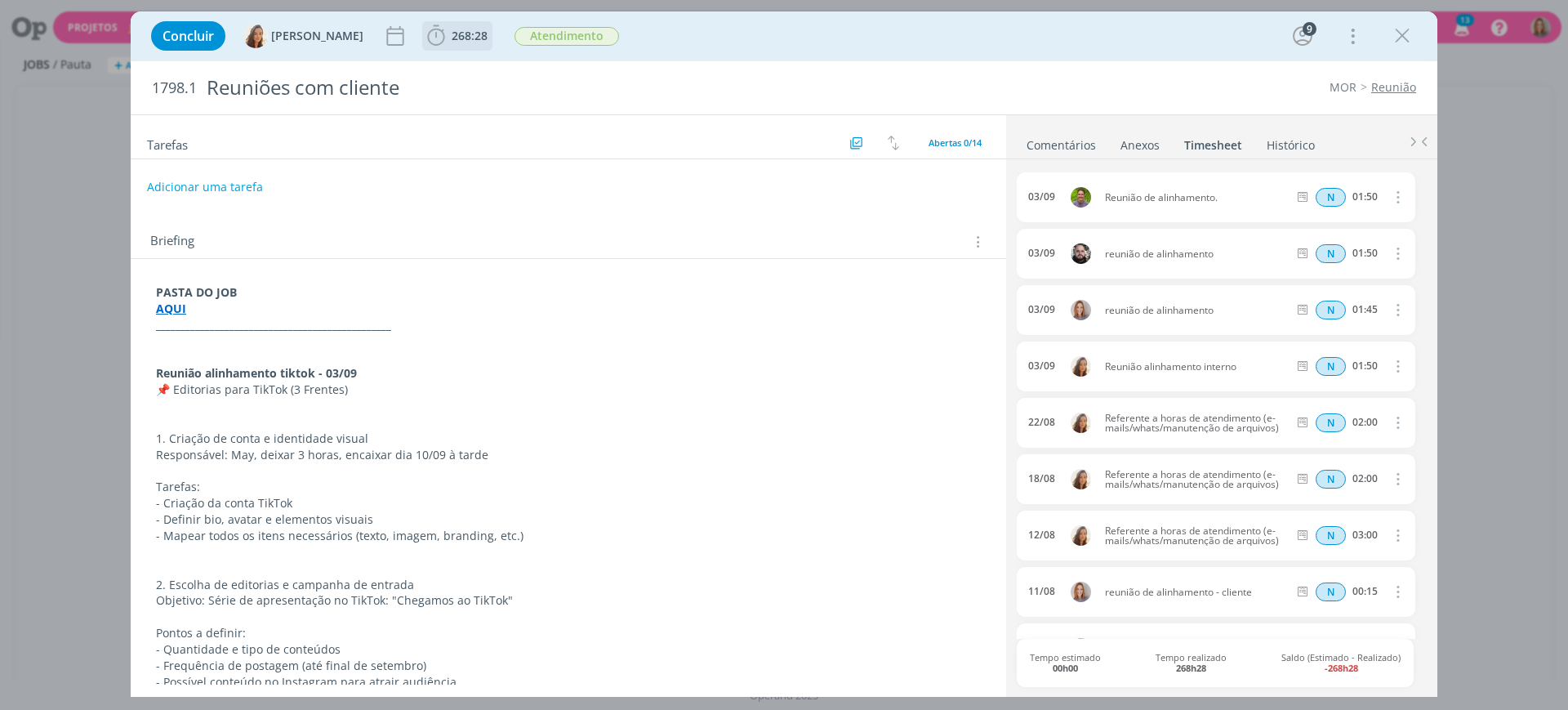
click at [467, 21] on span "268:28 Iniciar Apontar Data * 05/09/2025 Horas * 00:00 Tarefa Selecione a taref…" at bounding box center [458, 36] width 70 height 29
click at [455, 37] on span "268:28" at bounding box center [469, 35] width 36 height 16
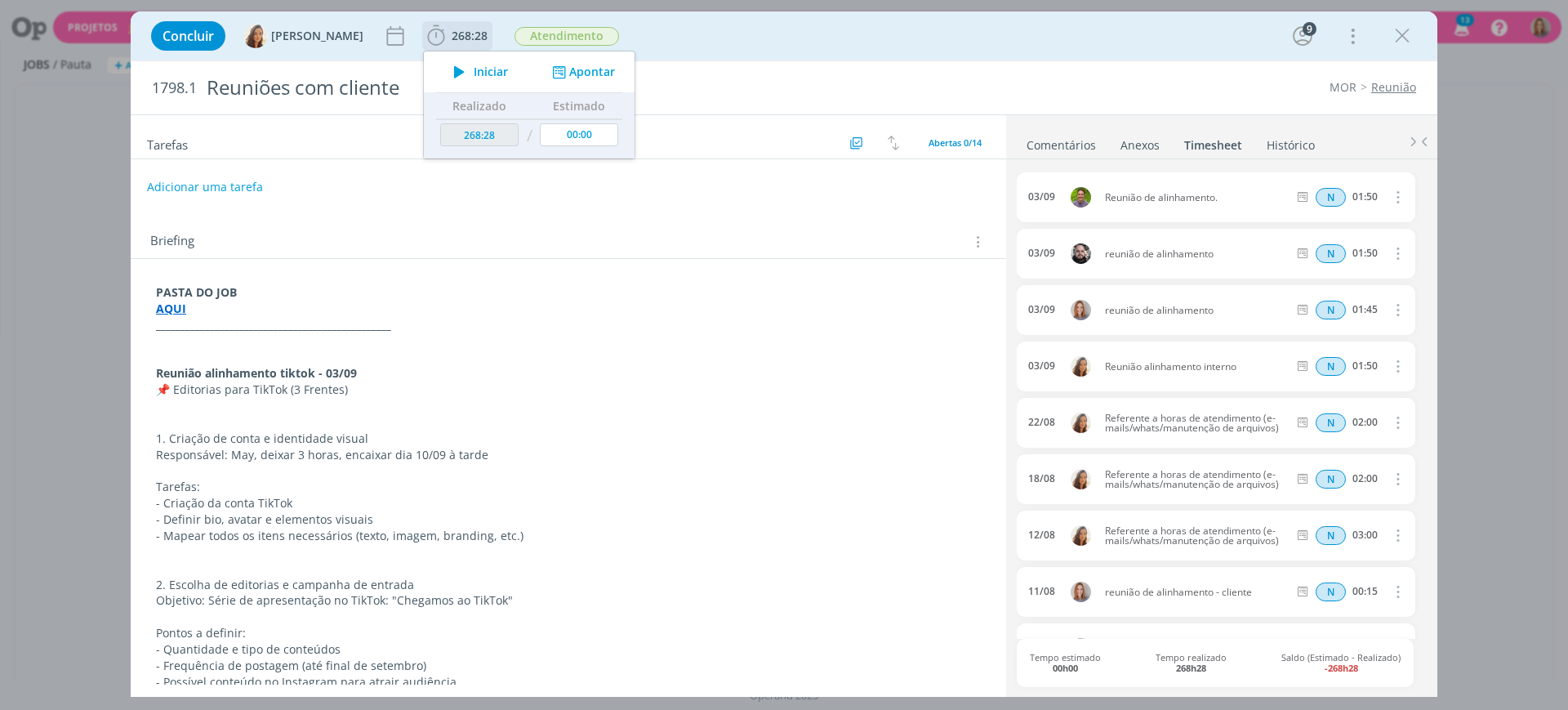
click at [556, 75] on icon "dialog" at bounding box center [558, 72] width 20 height 16
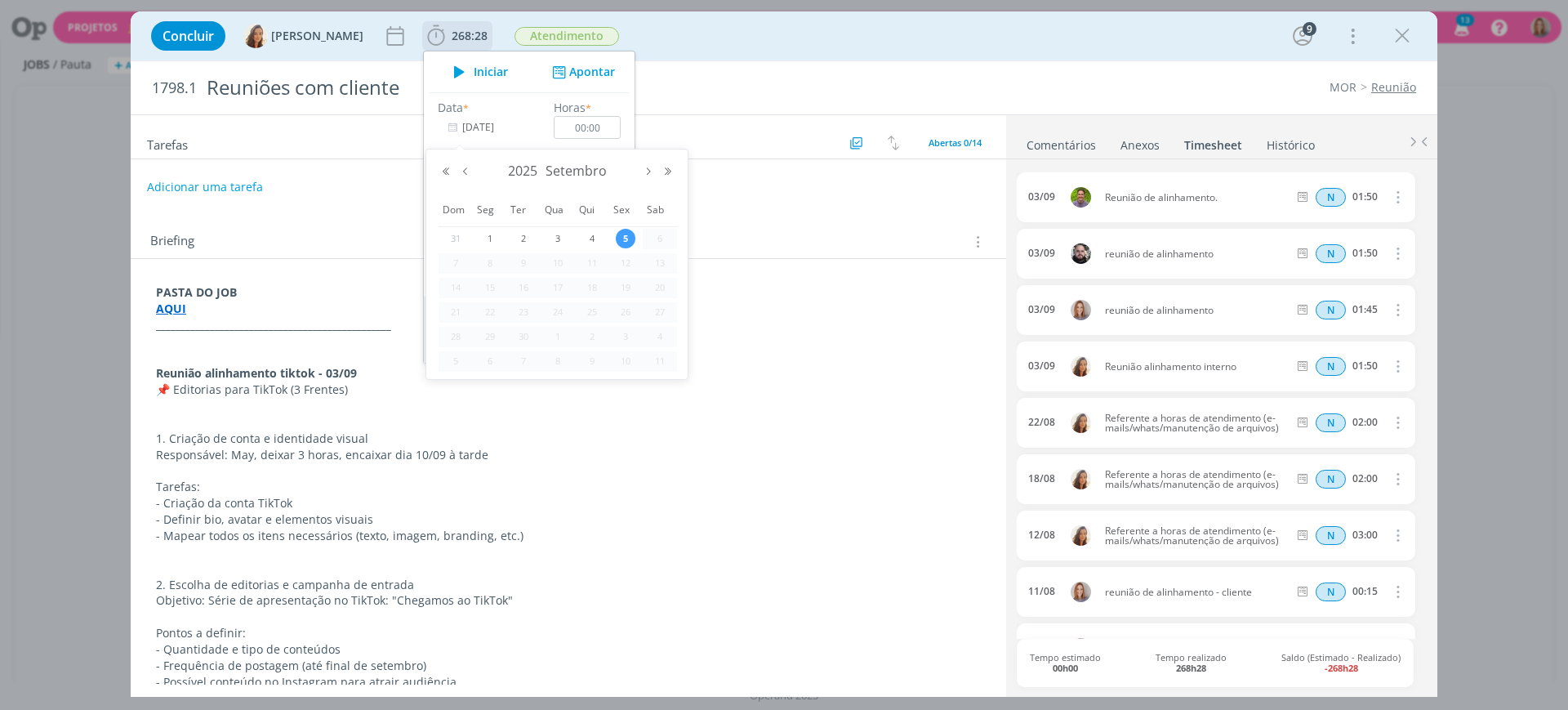
click at [468, 125] on input "[DATE]" at bounding box center [489, 128] width 102 height 23
click at [461, 167] on button "Mês anterior" at bounding box center [465, 171] width 20 height 11
drag, startPoint x: 516, startPoint y: 306, endPoint x: 540, endPoint y: 285, distance: 31.9
click at [517, 306] on span "19" at bounding box center [523, 312] width 20 height 20
type input "19/08/2025"
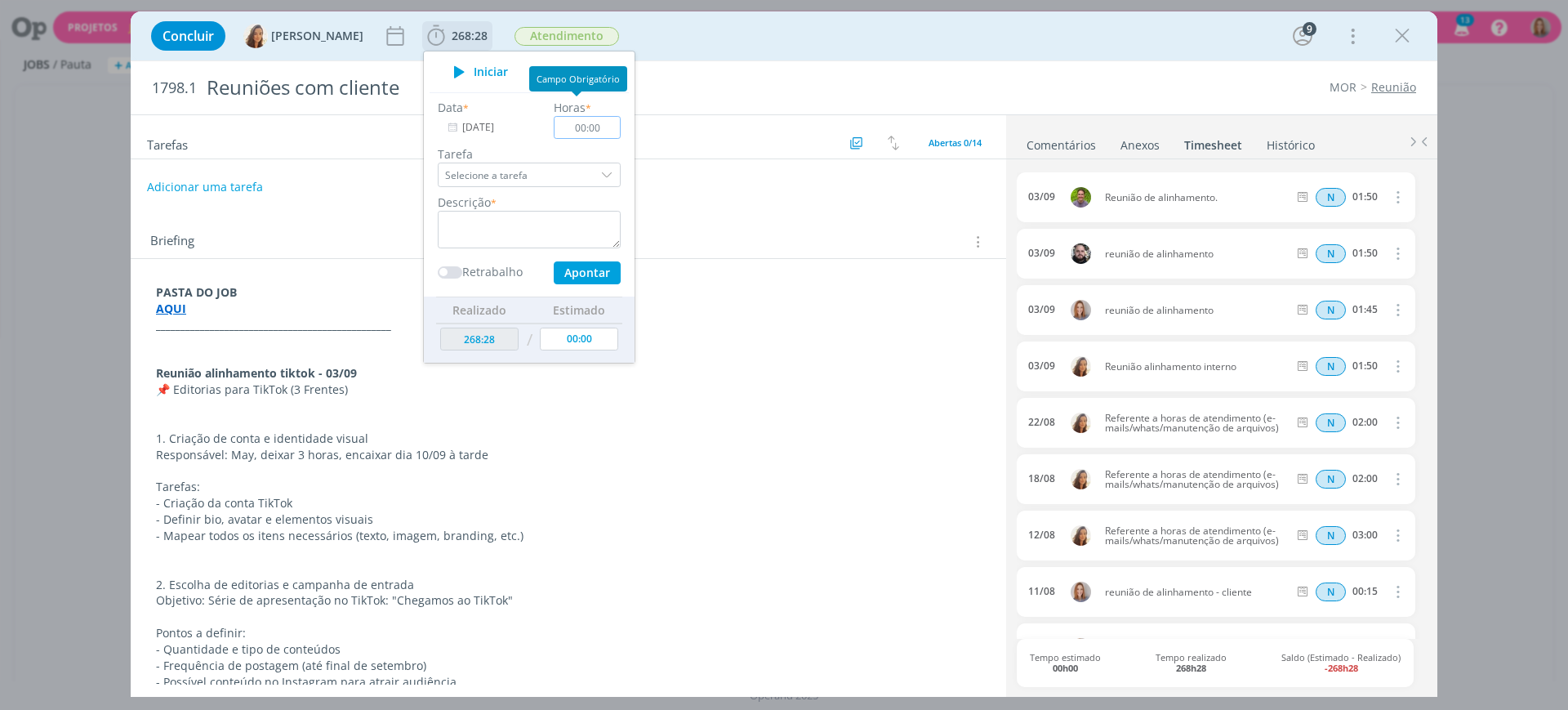
click at [599, 127] on input "00:00" at bounding box center [587, 128] width 67 height 23
type input "02:30"
click at [508, 224] on textarea "dialog" at bounding box center [529, 229] width 183 height 38
paste textarea "Referente a horas de atendimento (e-mails/whats/manutenção de arquivos)"
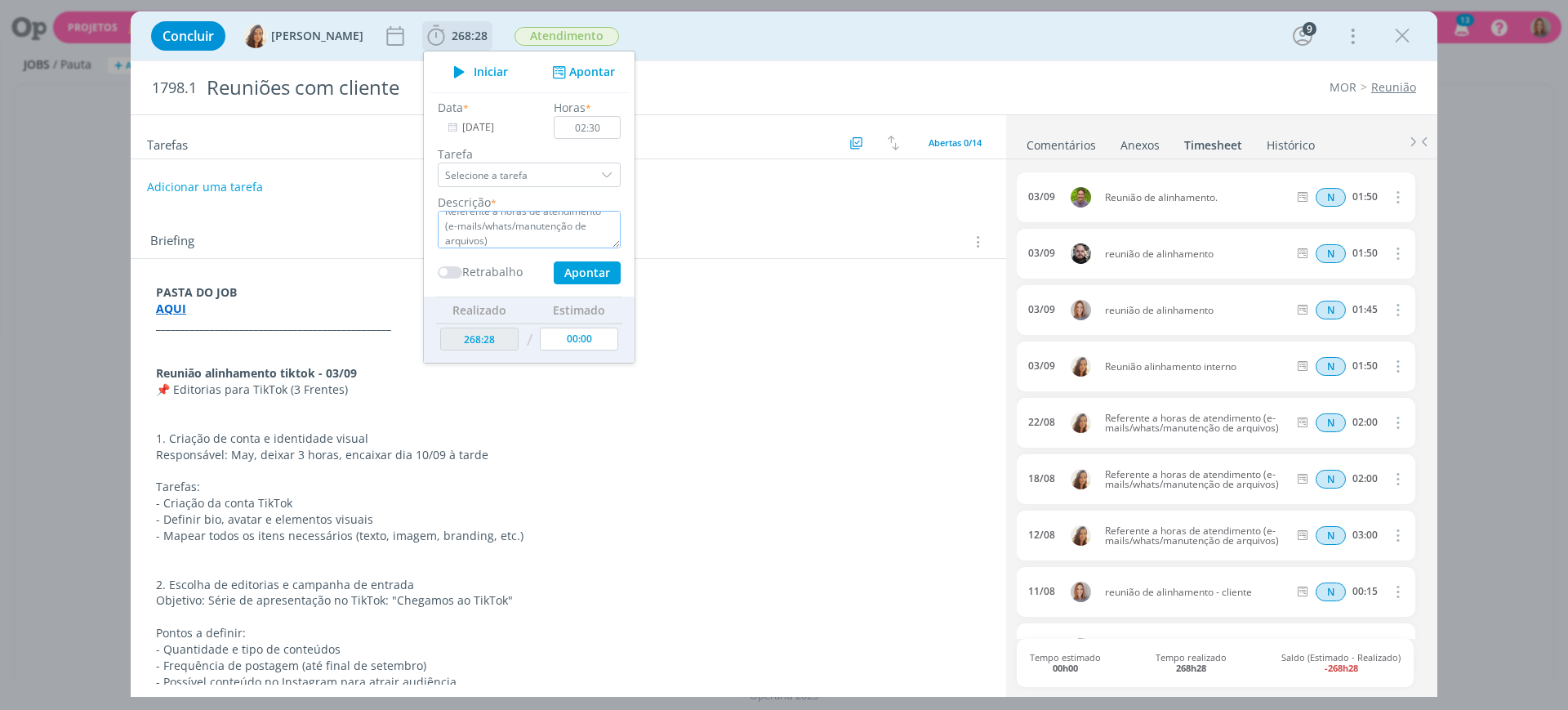
type textarea "Referente a horas de atendimento (e-mails/whats/manutenção de arquivos)"
click at [572, 274] on button "Apontar" at bounding box center [587, 273] width 67 height 23
type input "270:58"
type input "[DATE]"
type input "00:00"
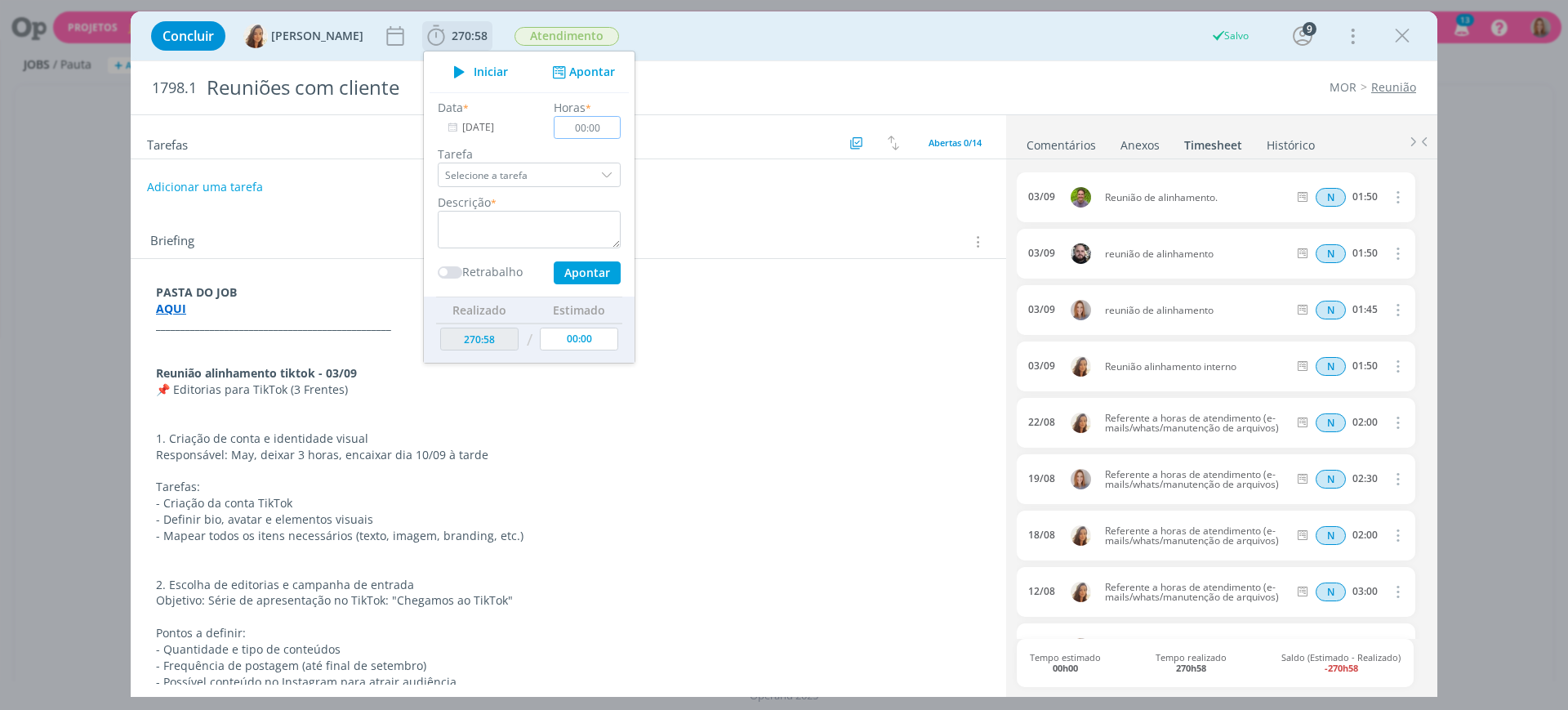
scroll to position [0, 0]
click at [486, 138] on input "[DATE]" at bounding box center [489, 128] width 102 height 23
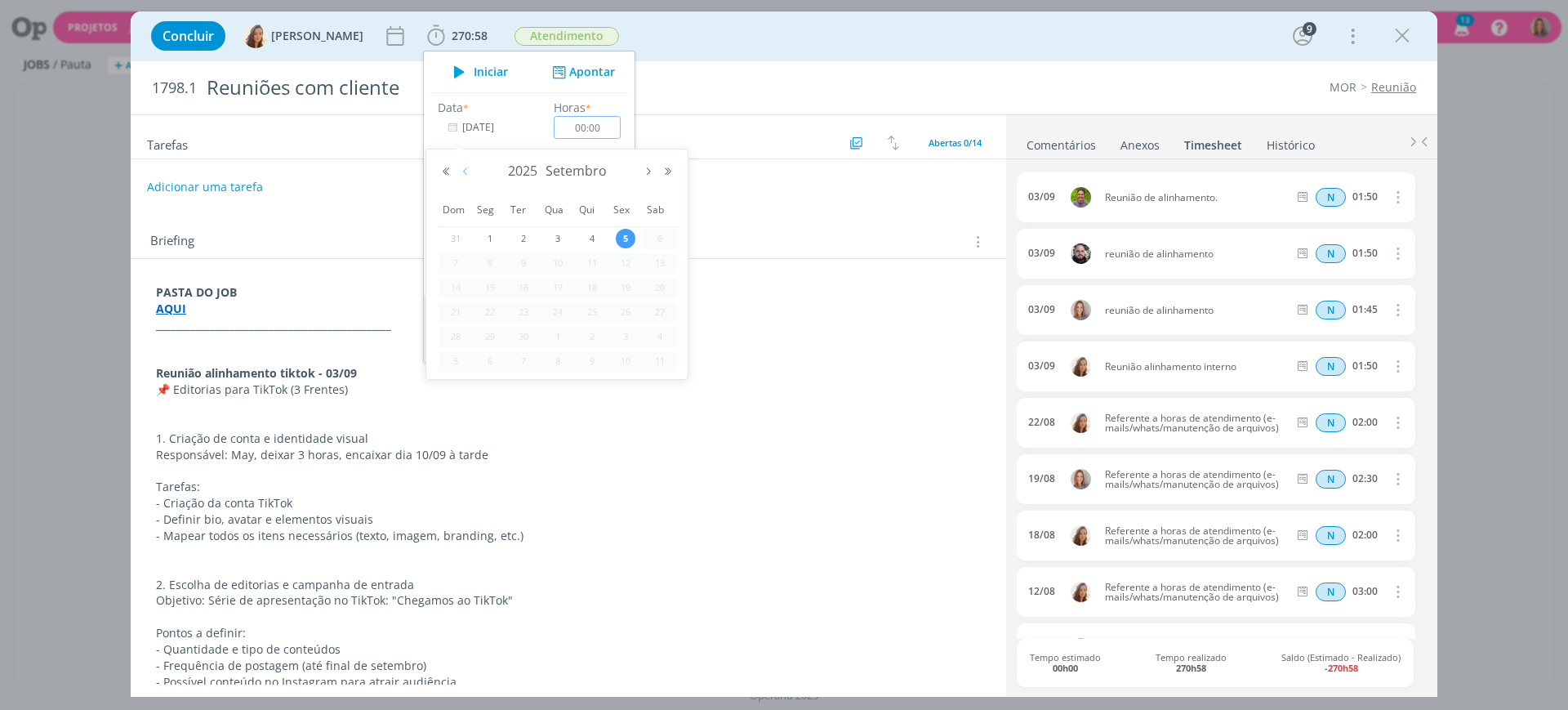
click at [465, 165] on button "Mês anterior" at bounding box center [465, 171] width 20 height 11
click at [488, 337] on span "25" at bounding box center [490, 337] width 20 height 20
type input "25/08/2025"
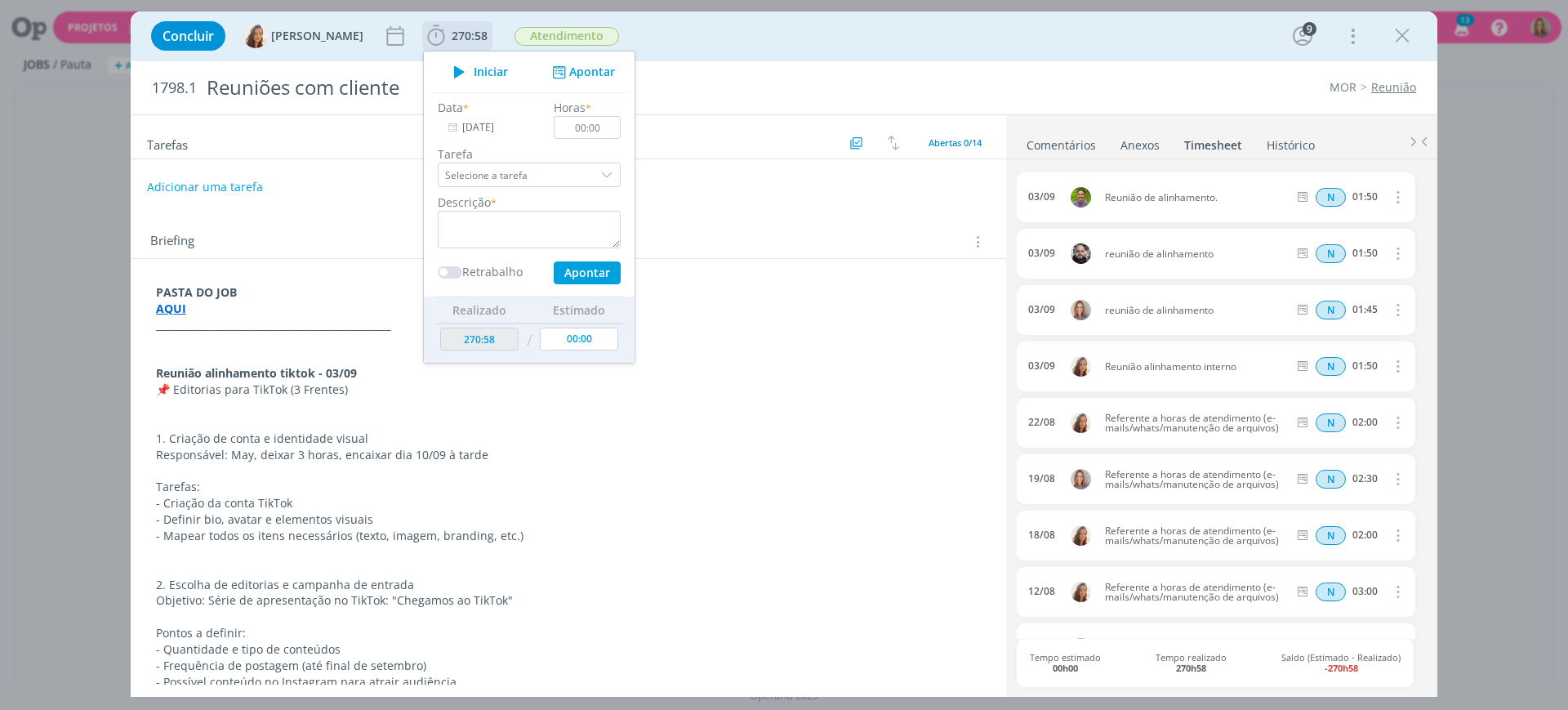
click at [587, 140] on div "Data * 25/08/2025 Horas * 00:00 Tarefa Selecione a tarefa Descrição * Retrabalh…" at bounding box center [529, 192] width 199 height 185
click at [594, 120] on input "00:00" at bounding box center [587, 128] width 67 height 23
type input "02:30"
click at [455, 218] on textarea "dialog" at bounding box center [529, 229] width 183 height 38
paste textarea "Referente a horas de atendimento (e-mails/whats/manutenção de arquivos)"
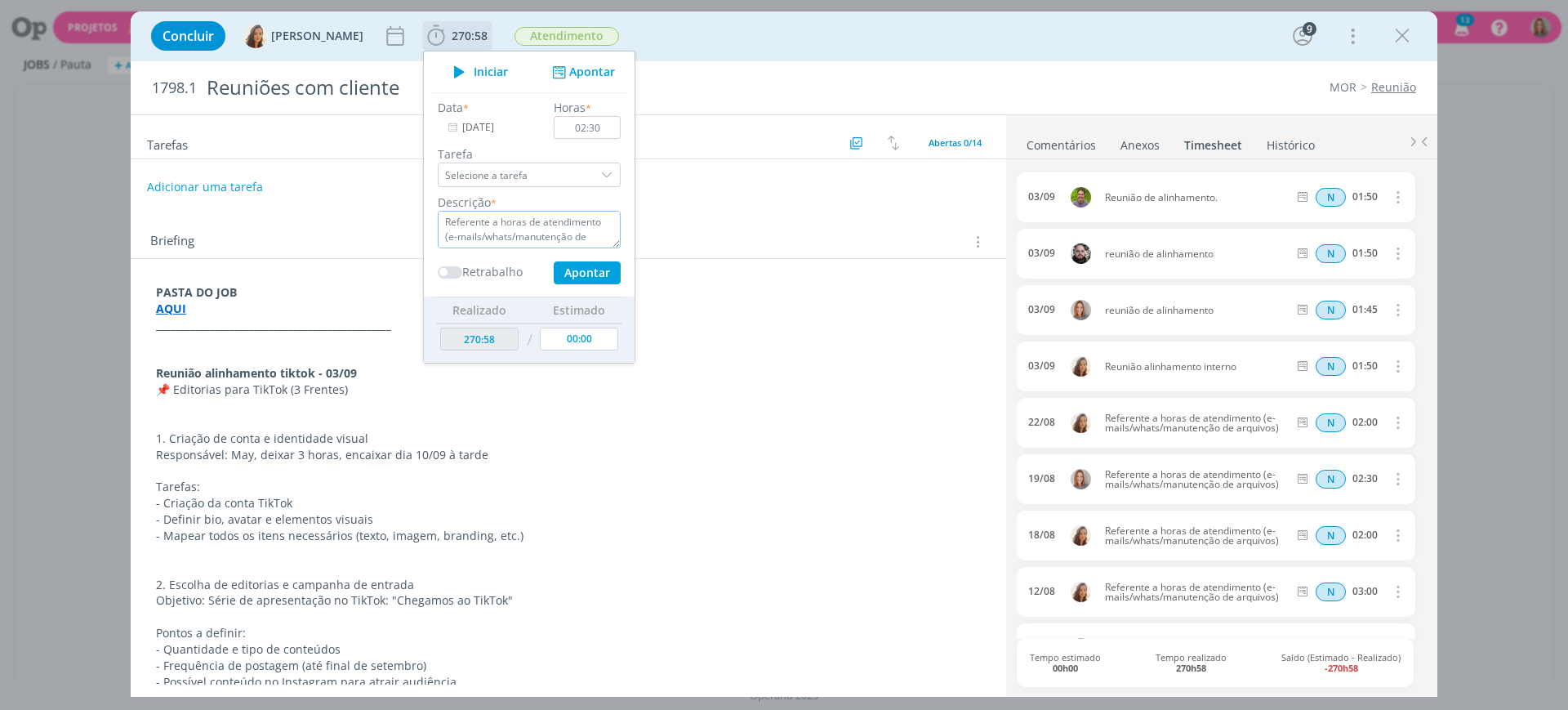
scroll to position [11, 0]
type textarea "Referente a horas de atendimento (e-mails/whats/manutenção de arquivos)"
click at [590, 282] on button "Apontar" at bounding box center [587, 273] width 67 height 23
type input "273:28"
type input "[DATE]"
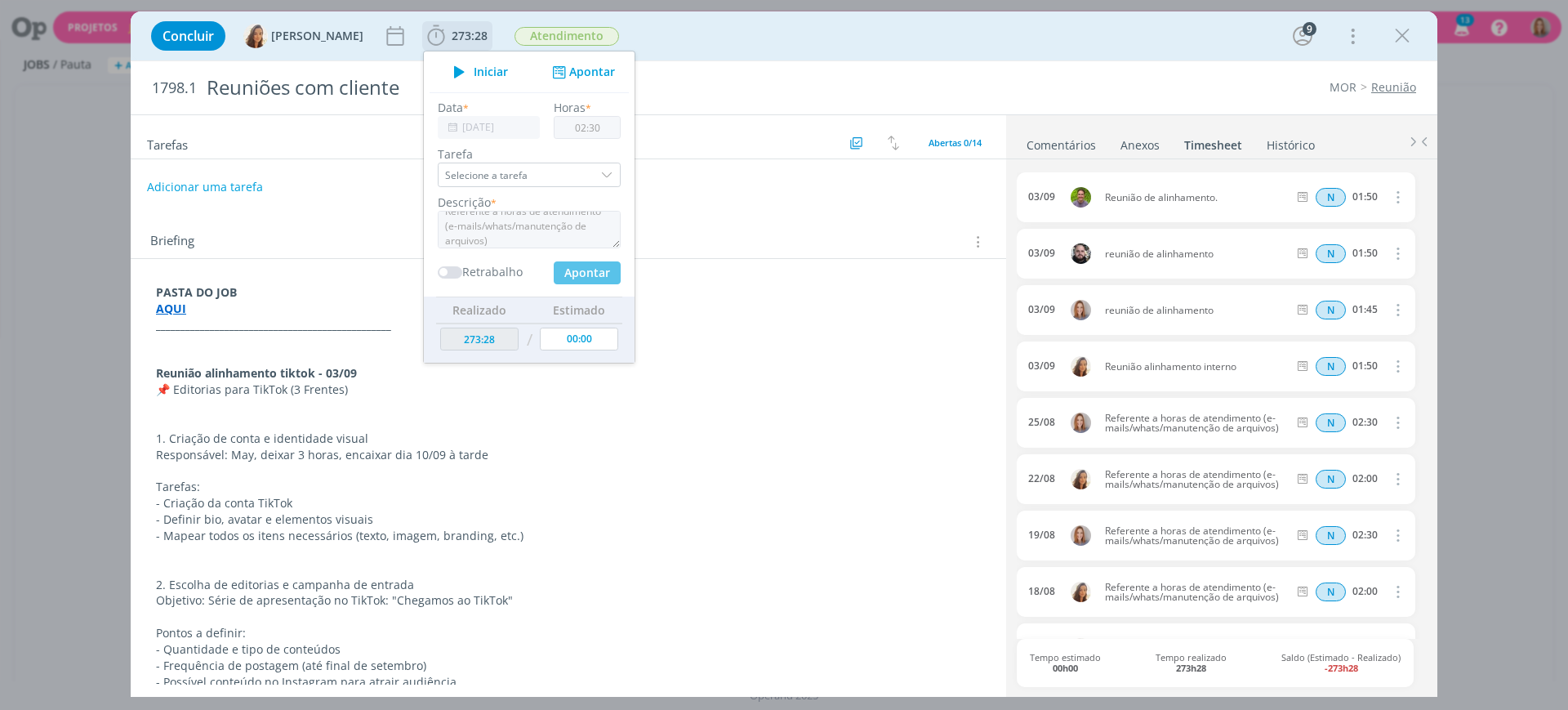
type input "00:00"
click at [465, 125] on input "[DATE]" at bounding box center [489, 128] width 102 height 23
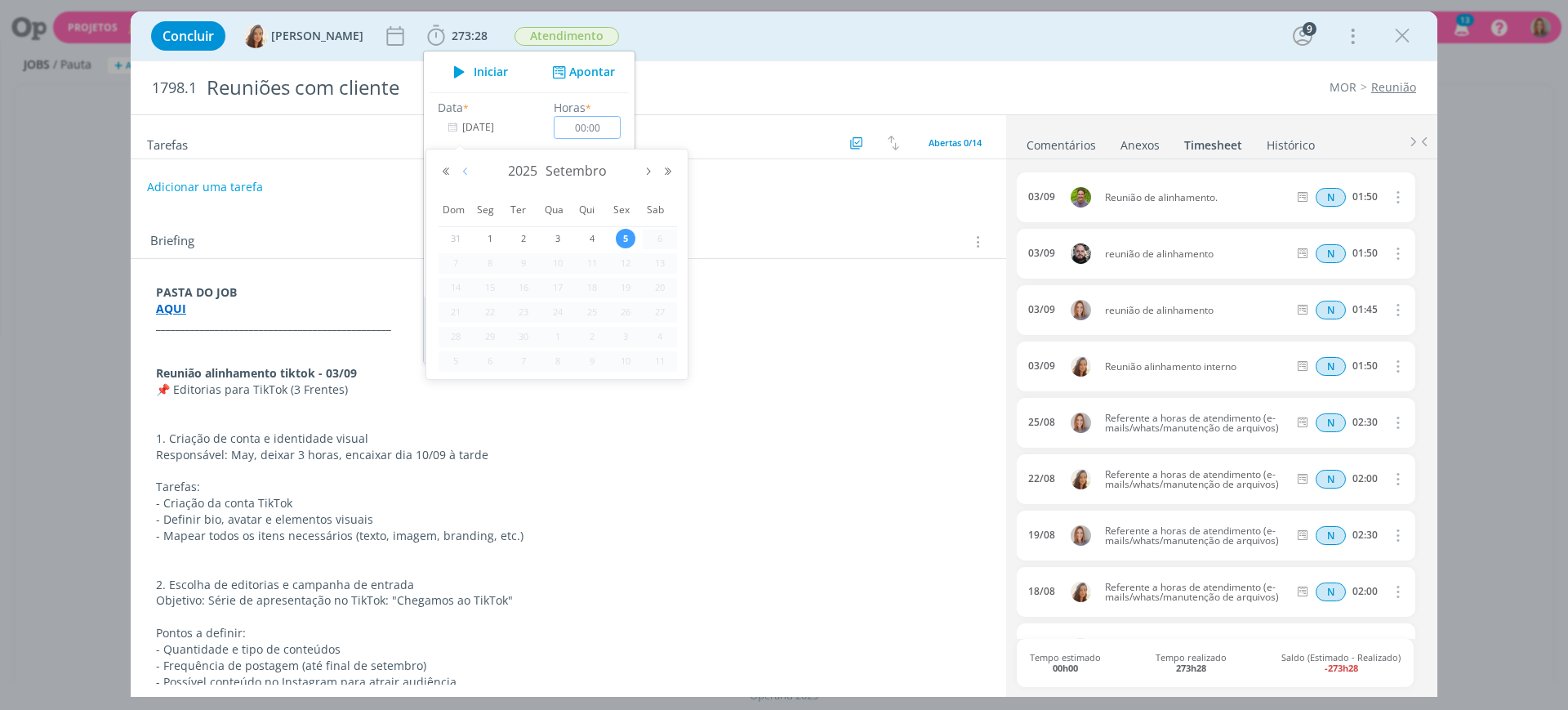
click at [469, 166] on button "Mês anterior" at bounding box center [465, 171] width 20 height 11
click at [554, 337] on span "27" at bounding box center [558, 337] width 20 height 20
type input "27/08/2025"
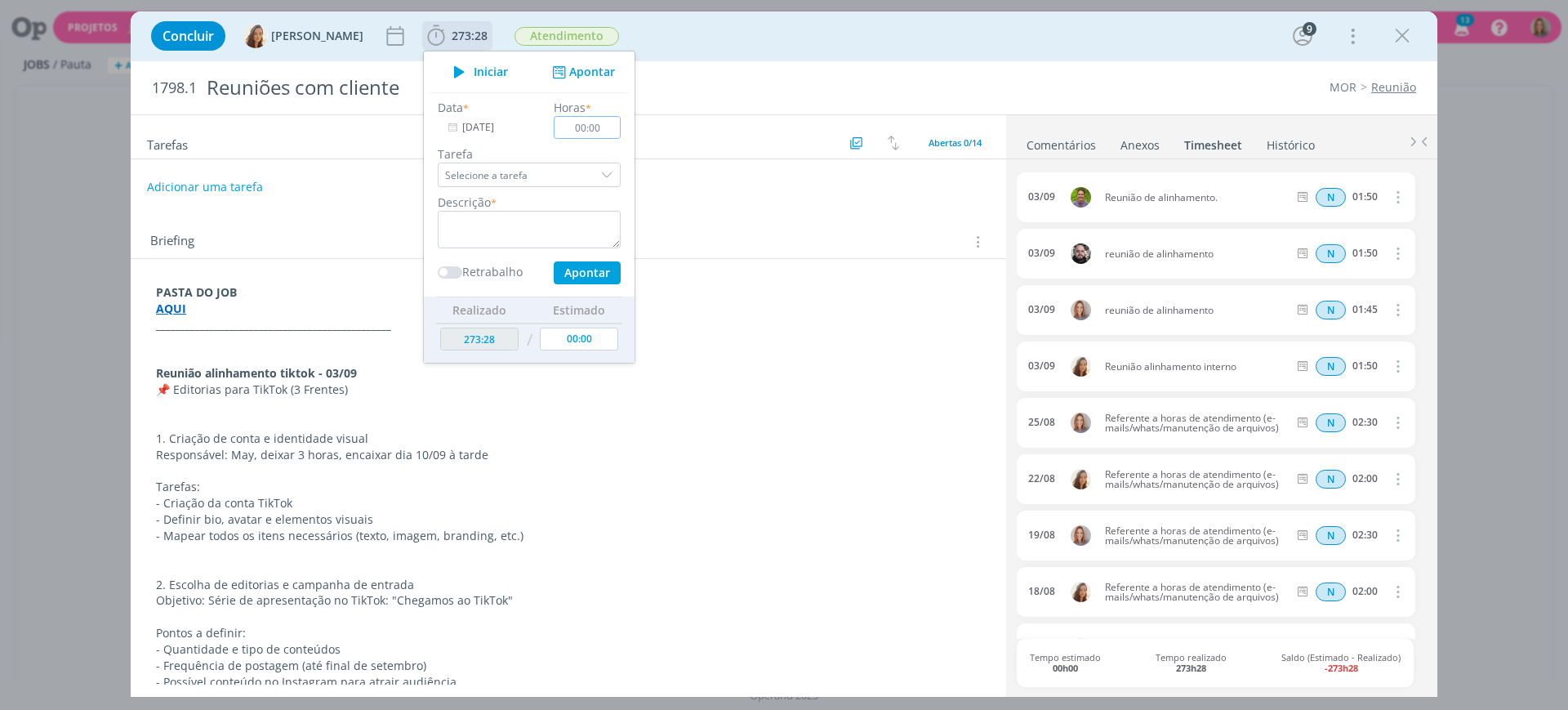
click at [595, 117] on input "00:00" at bounding box center [587, 128] width 67 height 23
type input "02:30"
click at [526, 219] on textarea "dialog" at bounding box center [529, 229] width 183 height 38
paste textarea "Referente a horas de atendimento (e-mails/whats/manutenção de arquivos)"
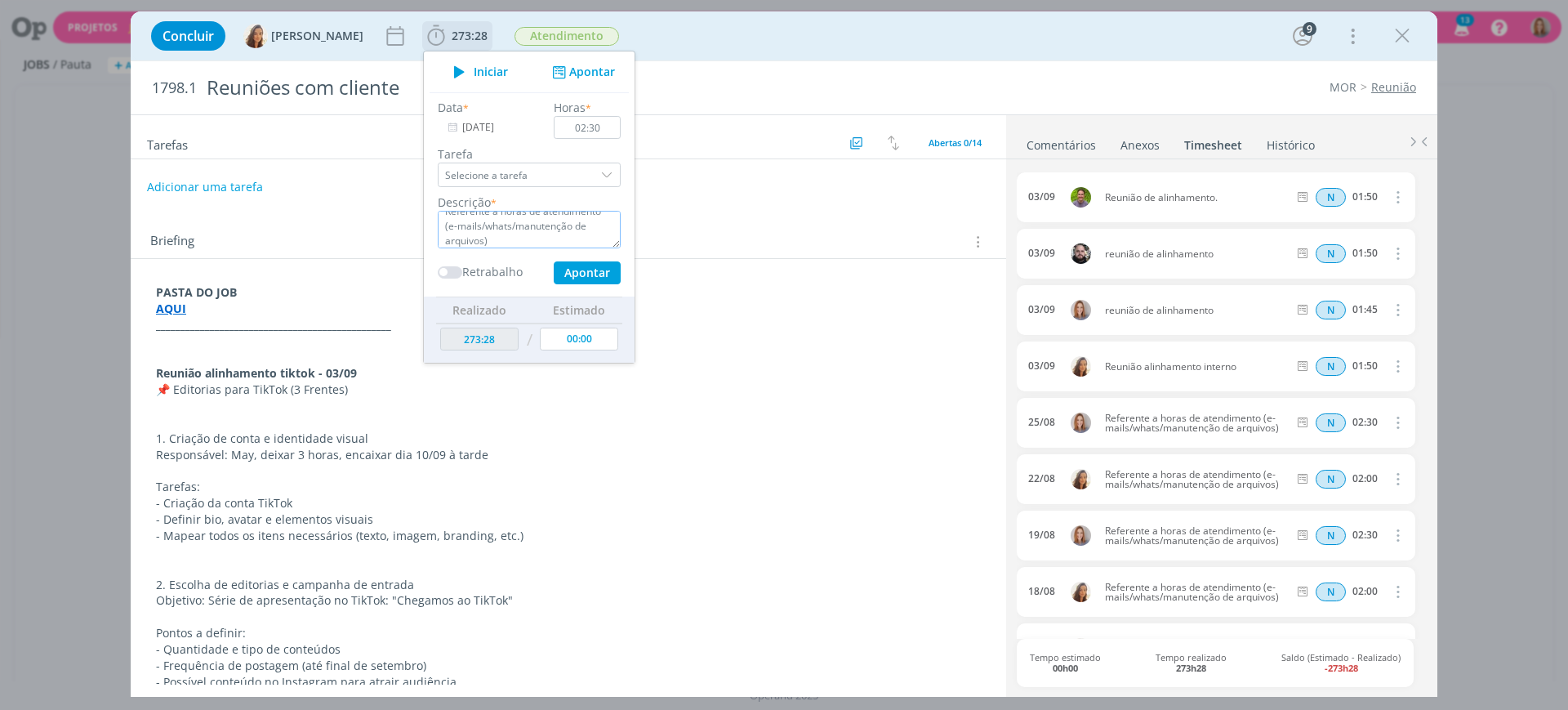
type textarea "Referente a horas de atendimento (e-mails/whats/manutenção de arquivos)"
click at [587, 275] on button "Apontar" at bounding box center [587, 273] width 67 height 23
type input "275:58"
type input "[DATE]"
type input "00:00"
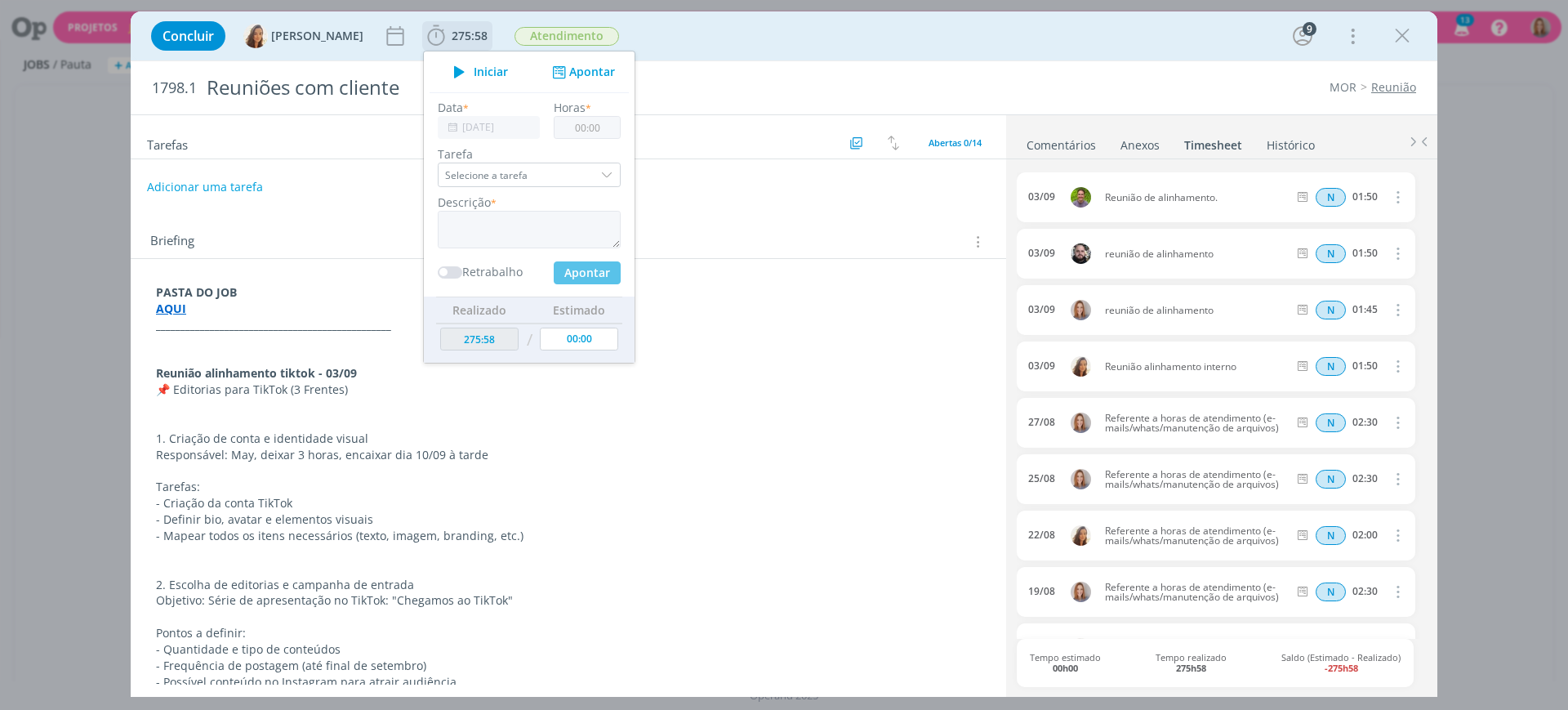
scroll to position [0, 0]
click at [775, 216] on div "Briefing Briefings Predefinidos Versões do Briefing Ver Briefing do Projeto" at bounding box center [568, 237] width 875 height 44
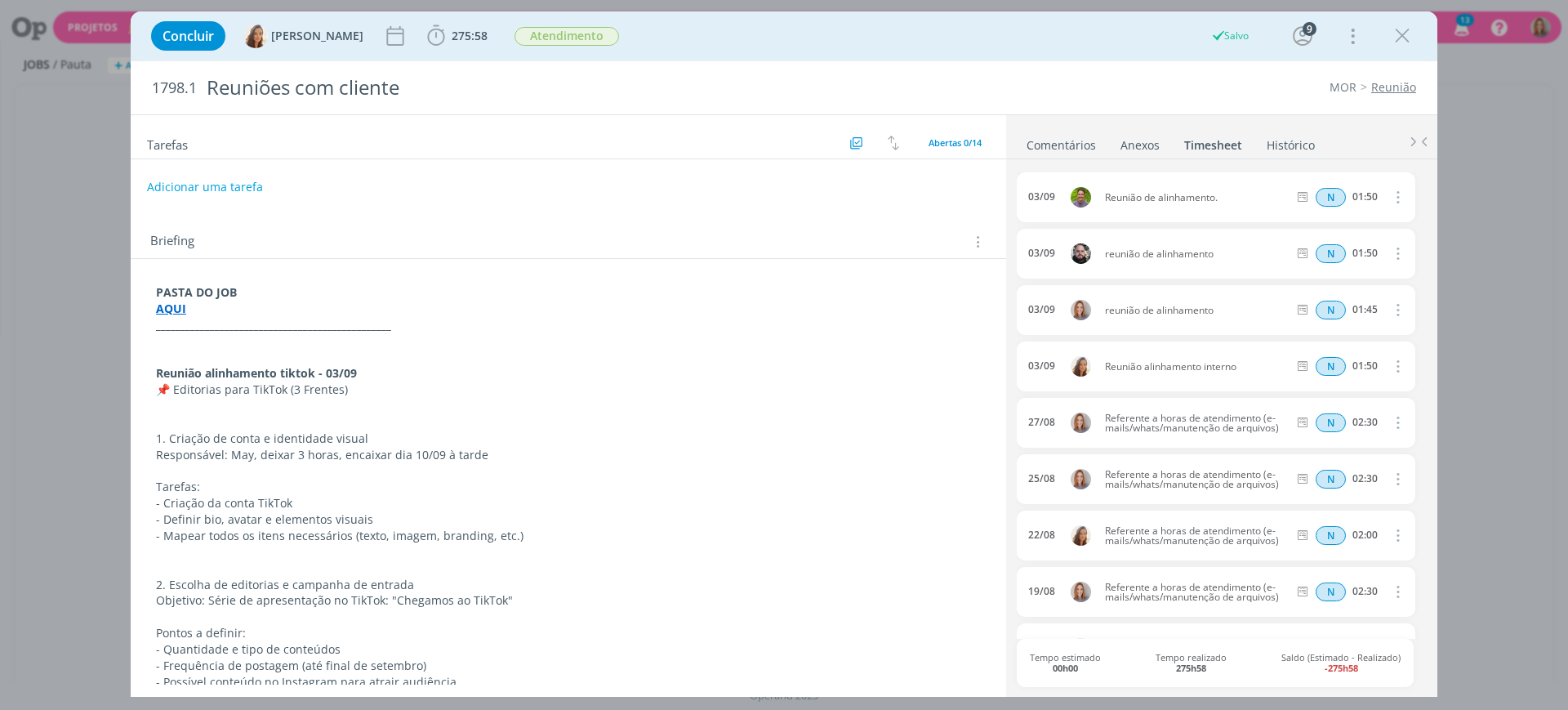
click at [1418, 36] on div "Concluir Vanessa Feron 275:58 Iniciar Apontar Data * 05/09/2025 Horas * 00:00 T…" at bounding box center [784, 36] width 1282 height 39
click at [1399, 35] on icon "dialog" at bounding box center [1402, 36] width 25 height 25
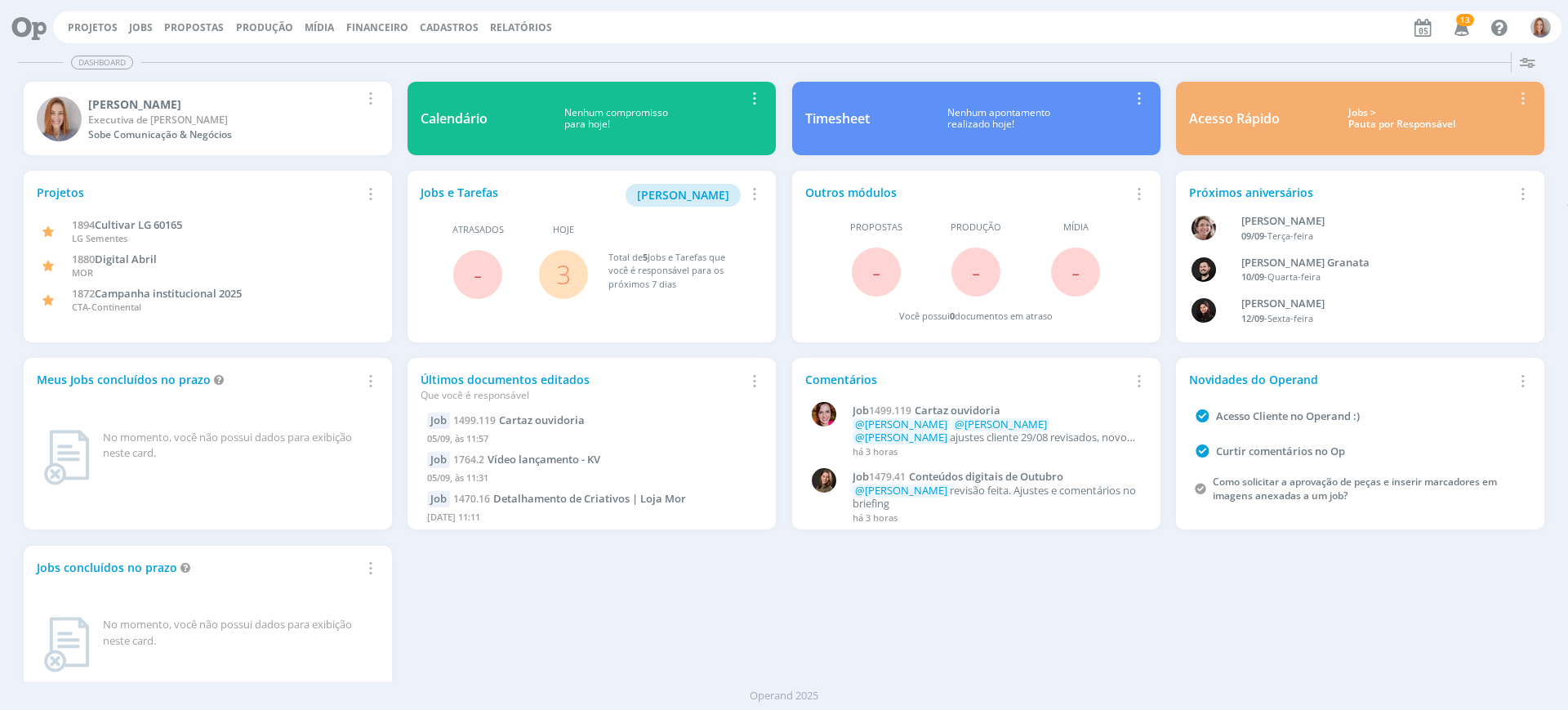
click at [572, 278] on span "3" at bounding box center [563, 274] width 49 height 49
click at [559, 273] on link "3" at bounding box center [563, 274] width 15 height 35
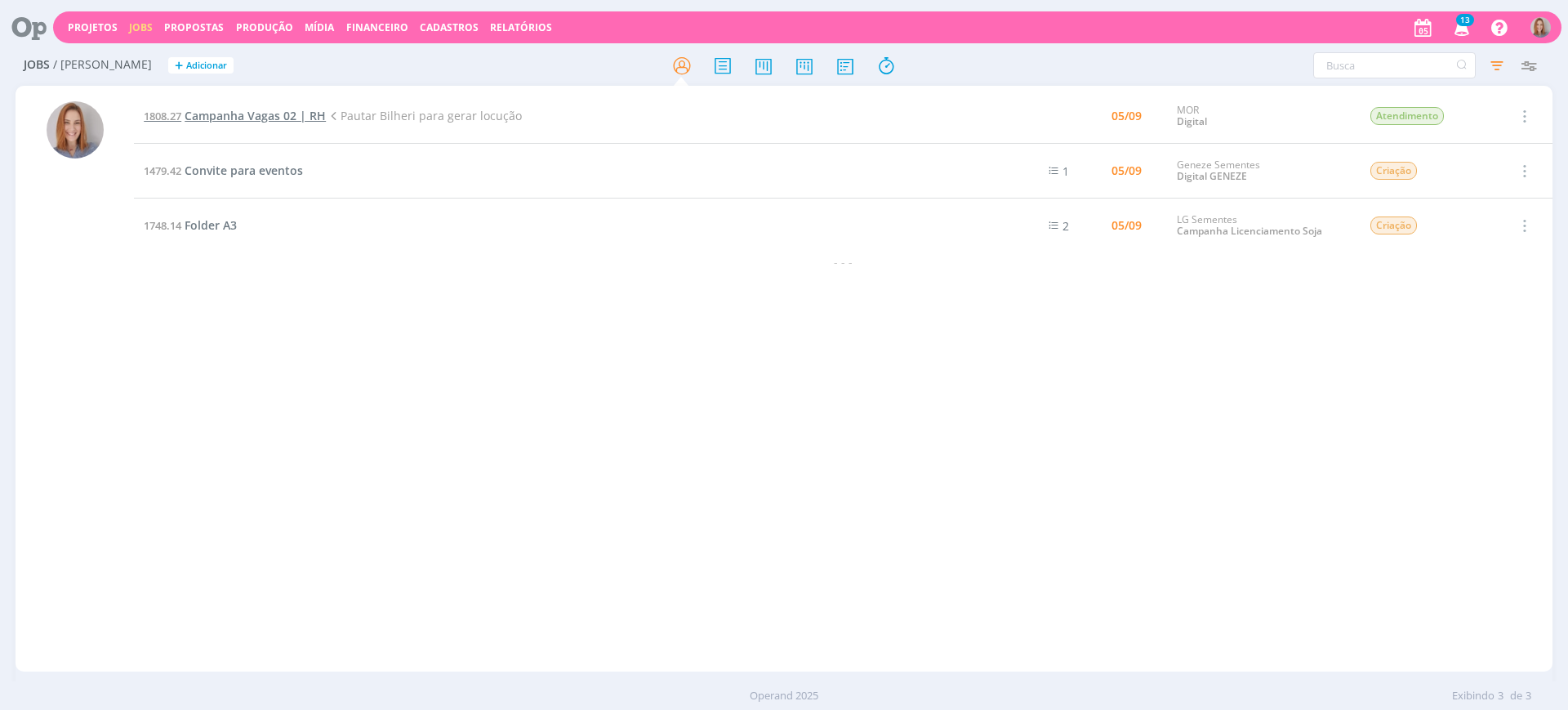
click at [251, 120] on span "Campanha Vagas 02 | RH" at bounding box center [255, 115] width 142 height 16
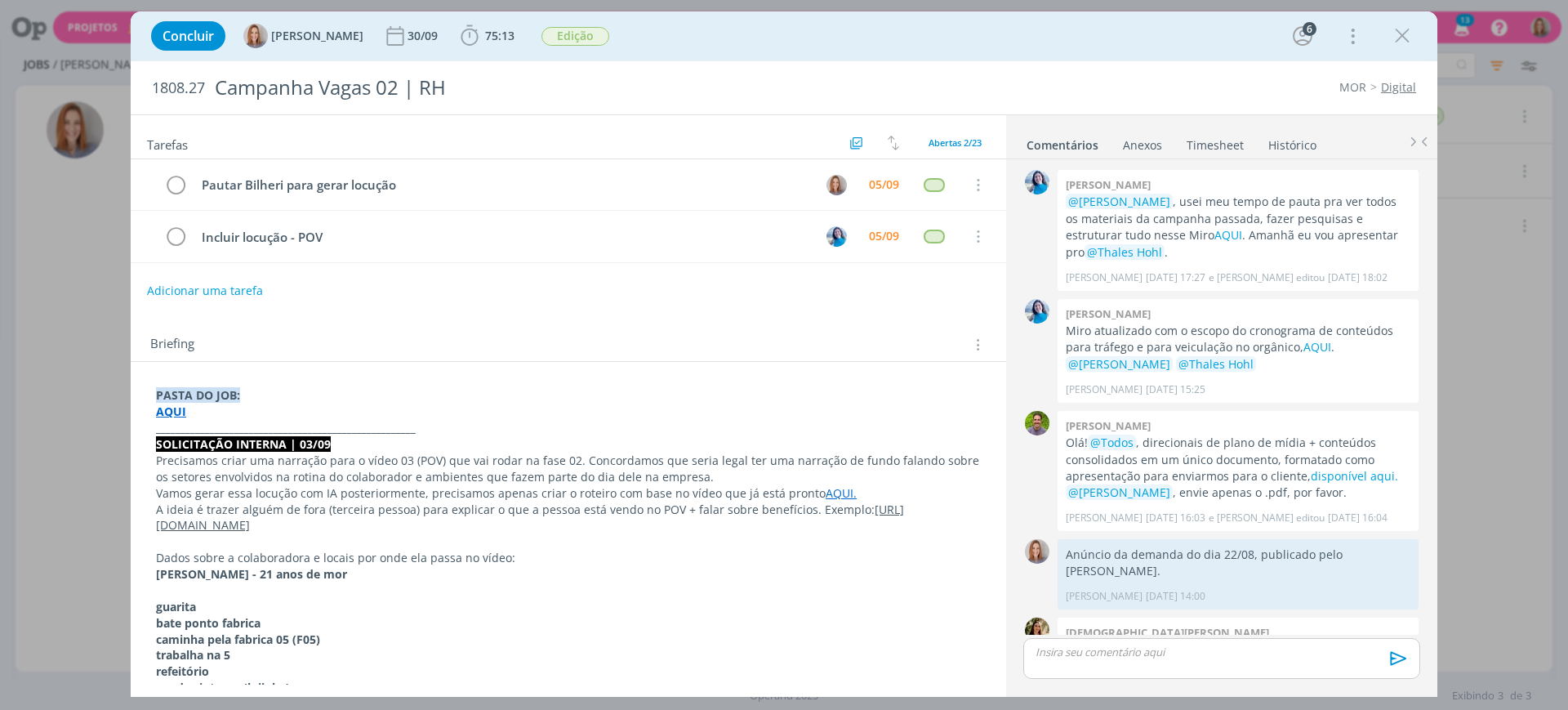
scroll to position [1433, 0]
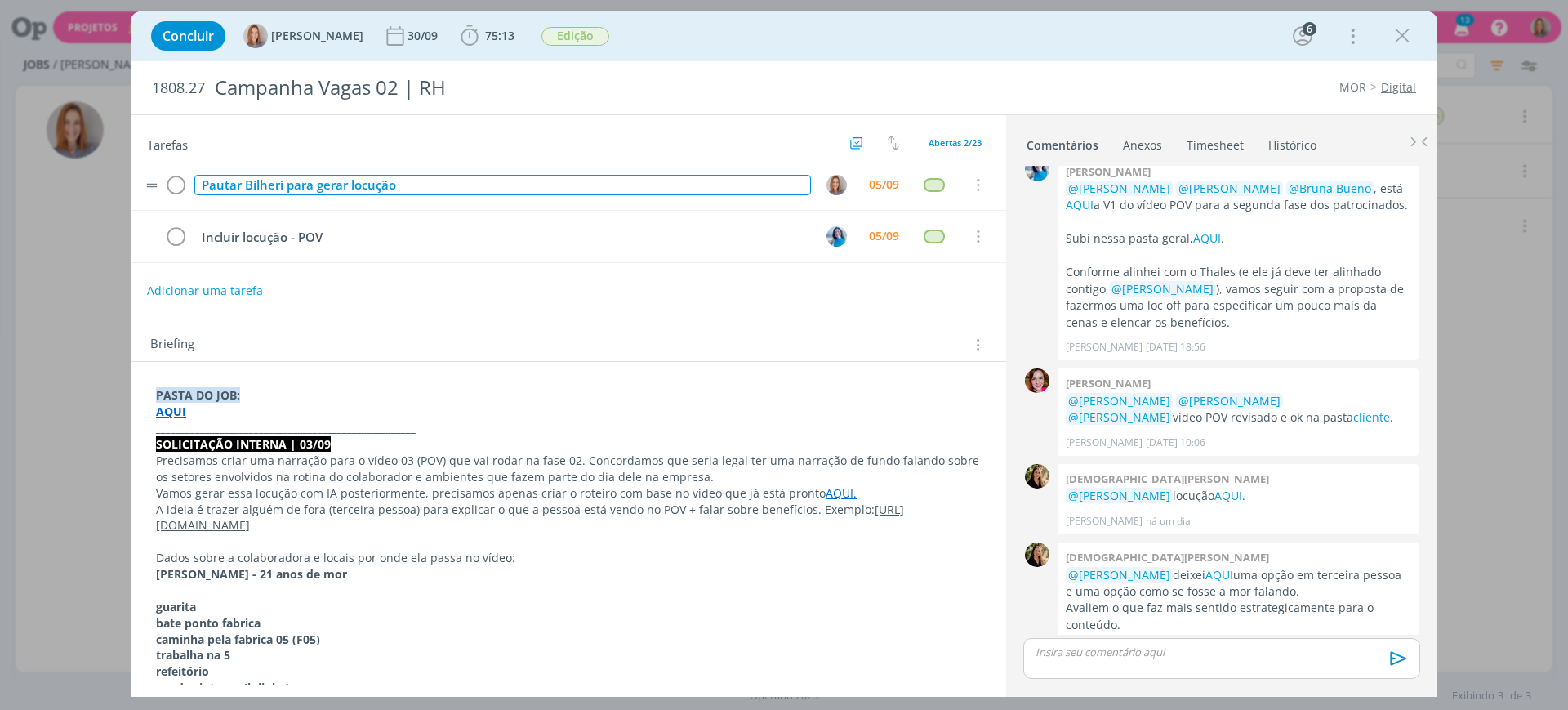
click at [405, 183] on div "Pautar Bilheri para gerar locução" at bounding box center [502, 184] width 617 height 20
drag, startPoint x: 419, startPoint y: 181, endPoint x: 140, endPoint y: 168, distance: 279.3
click at [140, 168] on tr "Pautar Bilheri para gerar locução 05/09 Cancelar" at bounding box center [568, 184] width 875 height 52
click at [838, 188] on img "dialog" at bounding box center [836, 184] width 20 height 20
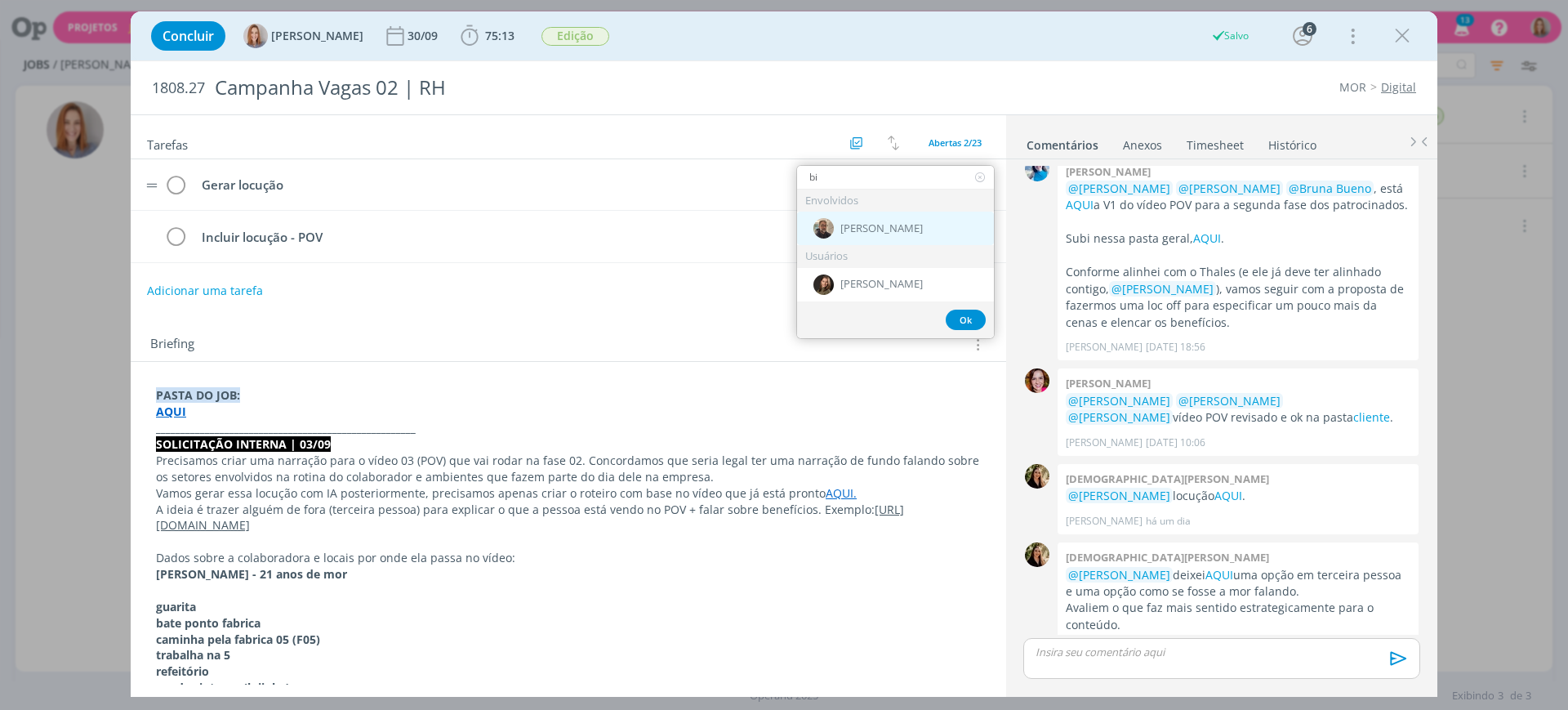
type input "bi"
click at [878, 224] on span "[PERSON_NAME]" at bounding box center [881, 228] width 83 height 13
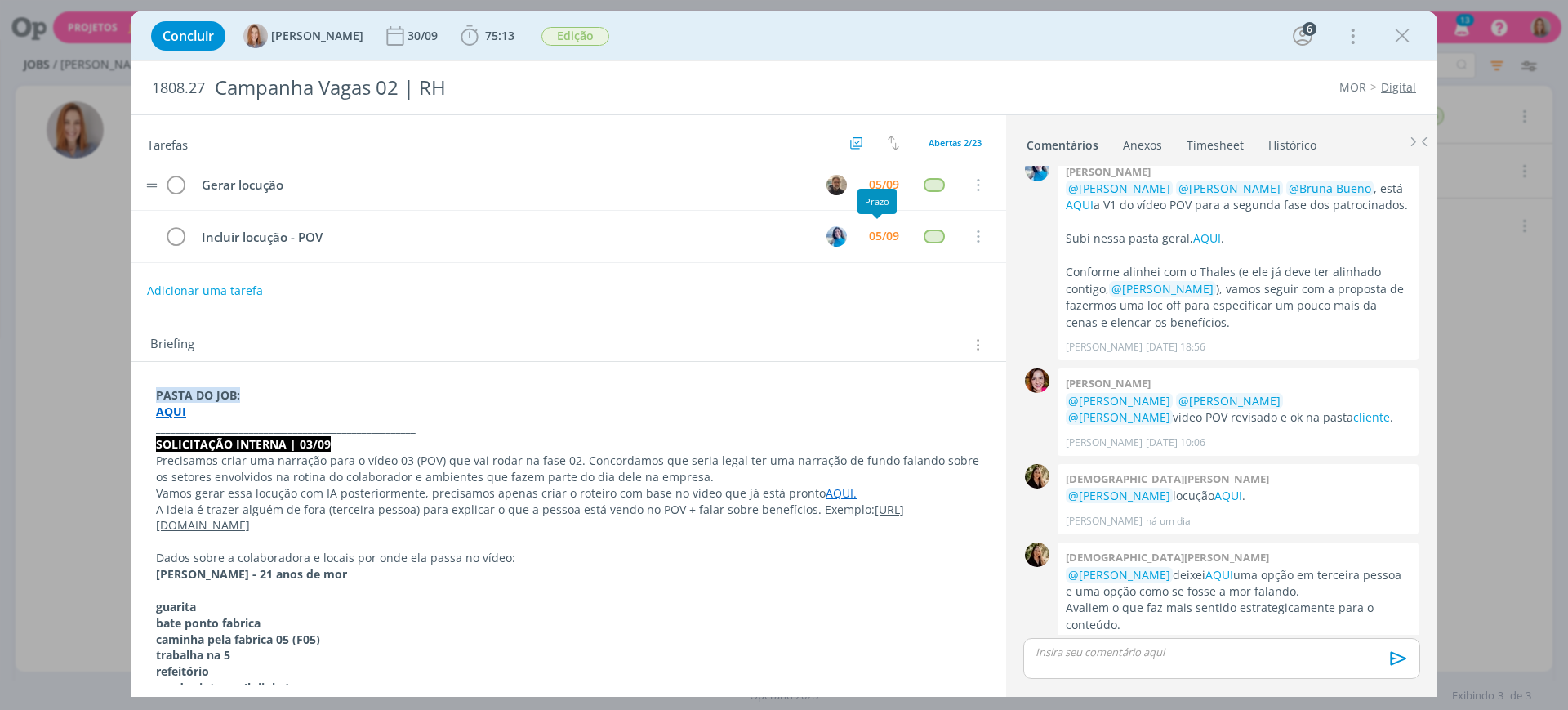
click at [875, 189] on div "Prazo" at bounding box center [877, 201] width 39 height 25
click at [875, 186] on div "05/09" at bounding box center [883, 184] width 30 height 11
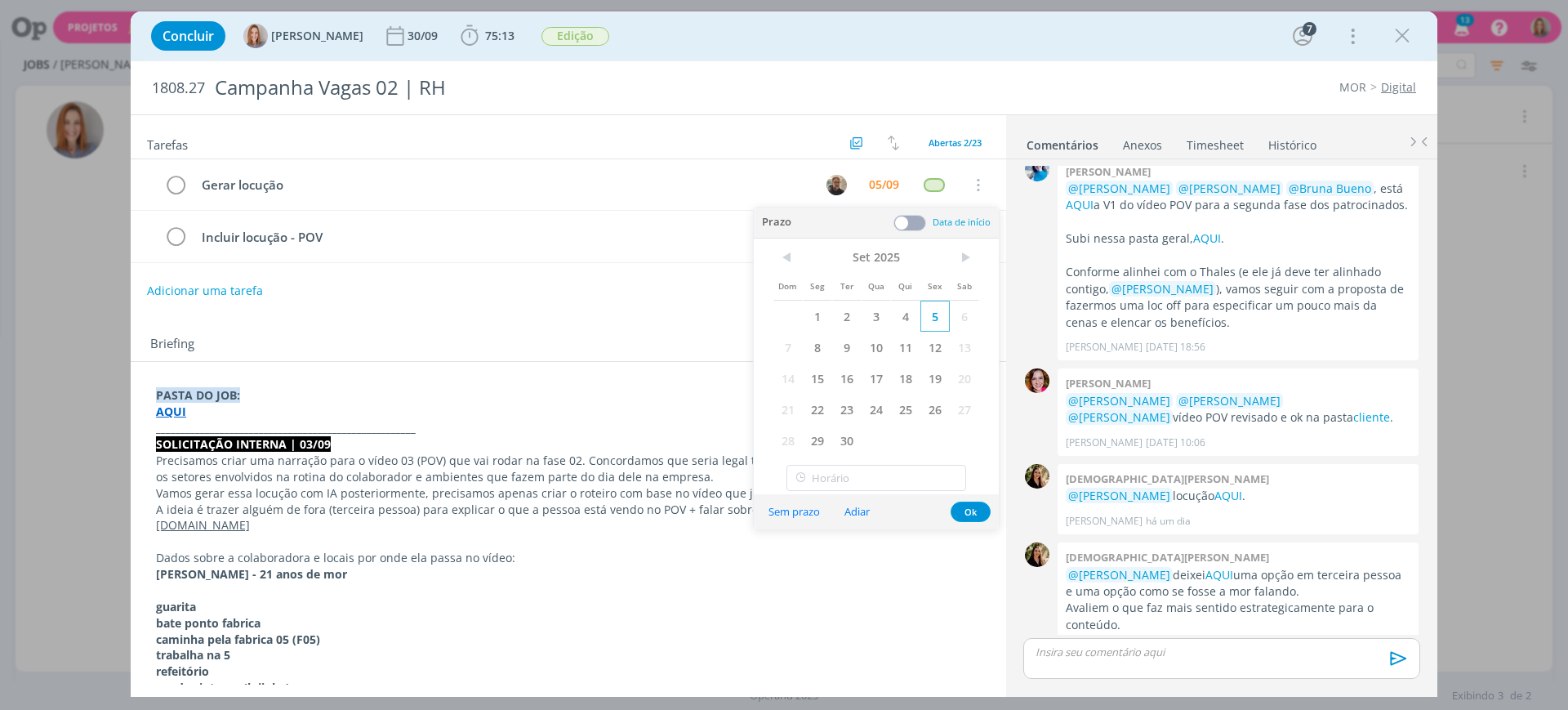
click at [932, 323] on span "5" at bounding box center [935, 316] width 29 height 31
click at [971, 495] on div "Sem prazo Adiar Ok" at bounding box center [875, 511] width 245 height 35
click at [974, 505] on button "Ok" at bounding box center [970, 511] width 40 height 20
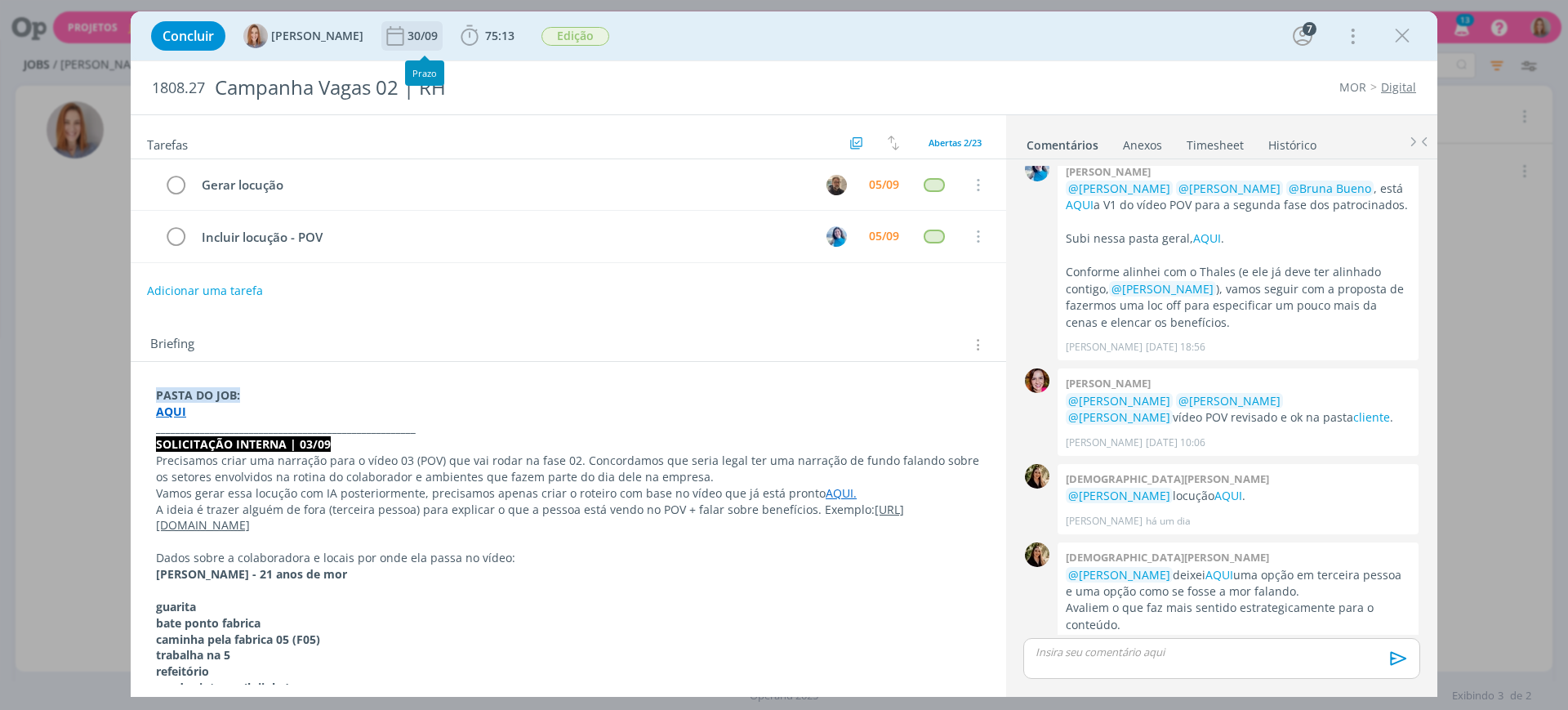
click at [418, 40] on div "30/09" at bounding box center [424, 36] width 34 height 11
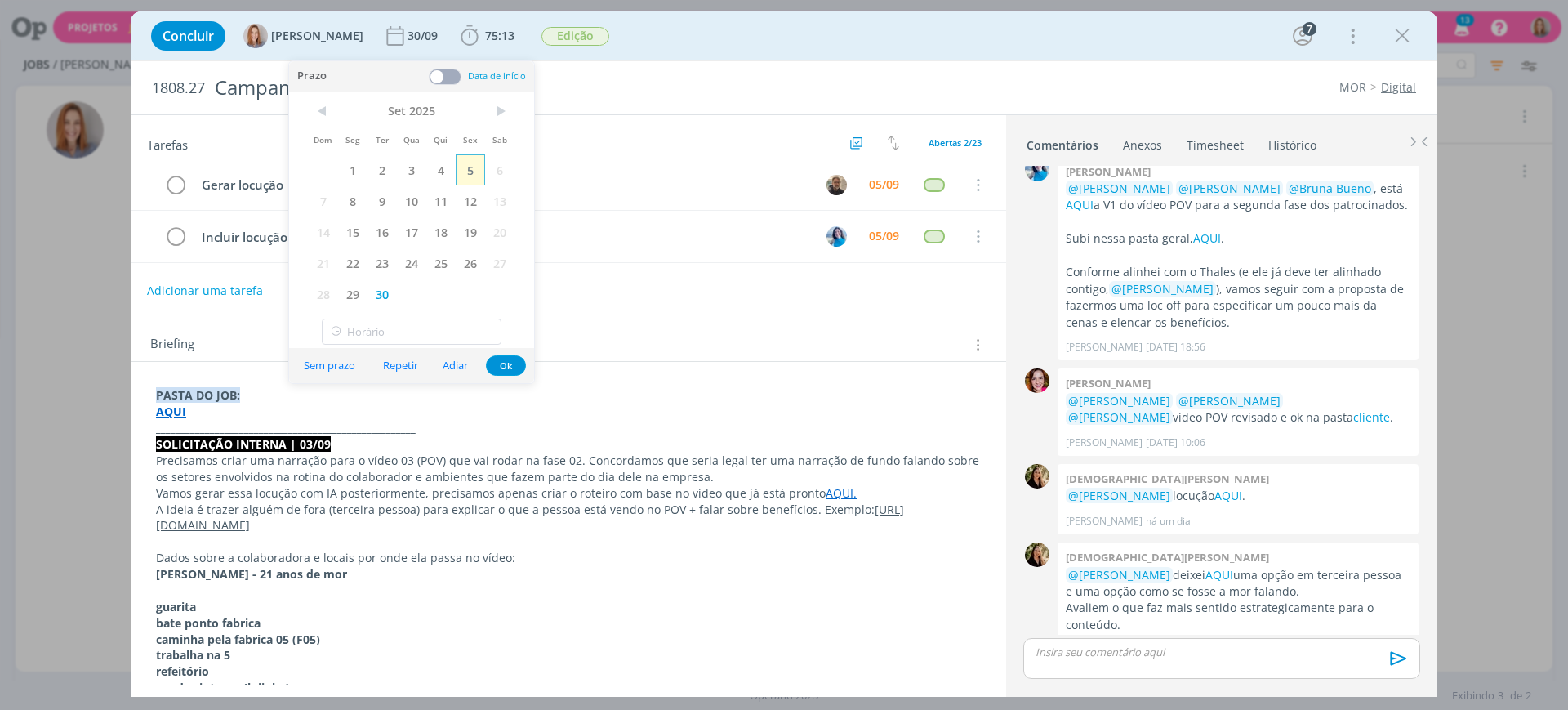
click at [468, 179] on span "5" at bounding box center [470, 170] width 29 height 31
click at [513, 362] on button "Ok" at bounding box center [505, 365] width 40 height 20
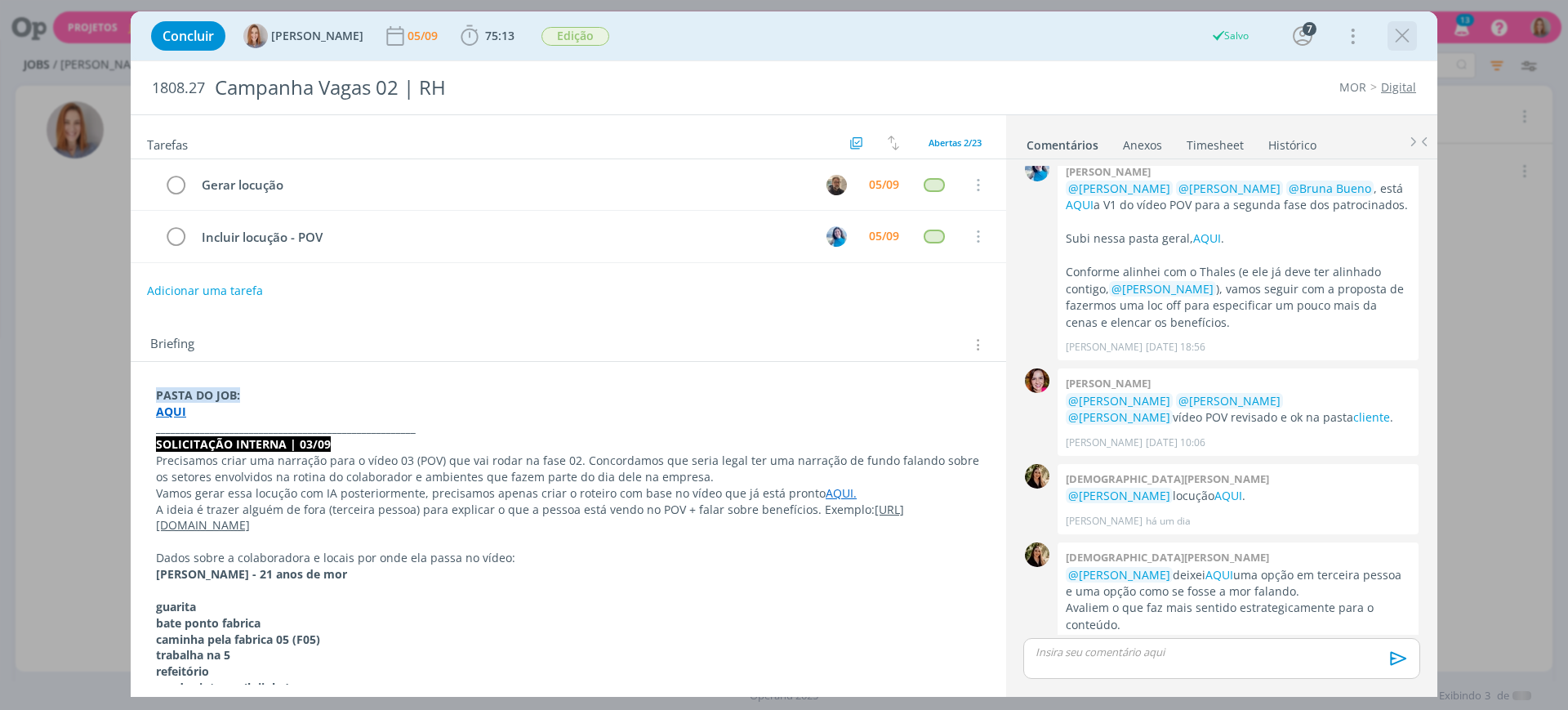
click at [1394, 35] on icon "dialog" at bounding box center [1402, 36] width 25 height 25
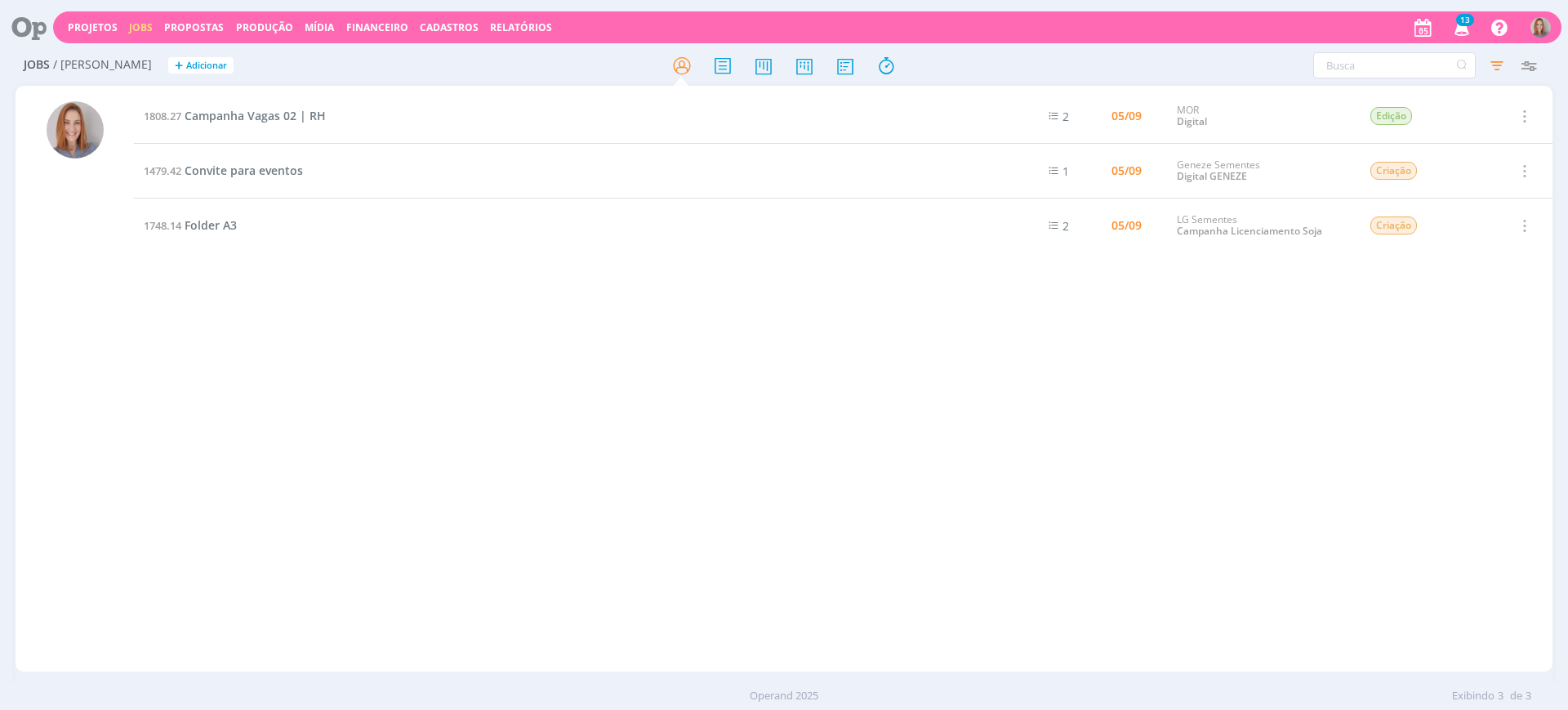
click at [387, 385] on div "1808.27 Campanha Vagas 02 | RH 2 05/09 MOR Digital Edição Selecionar Concluir C…" at bounding box center [843, 378] width 1418 height 579
click at [839, 70] on icon at bounding box center [845, 66] width 29 height 32
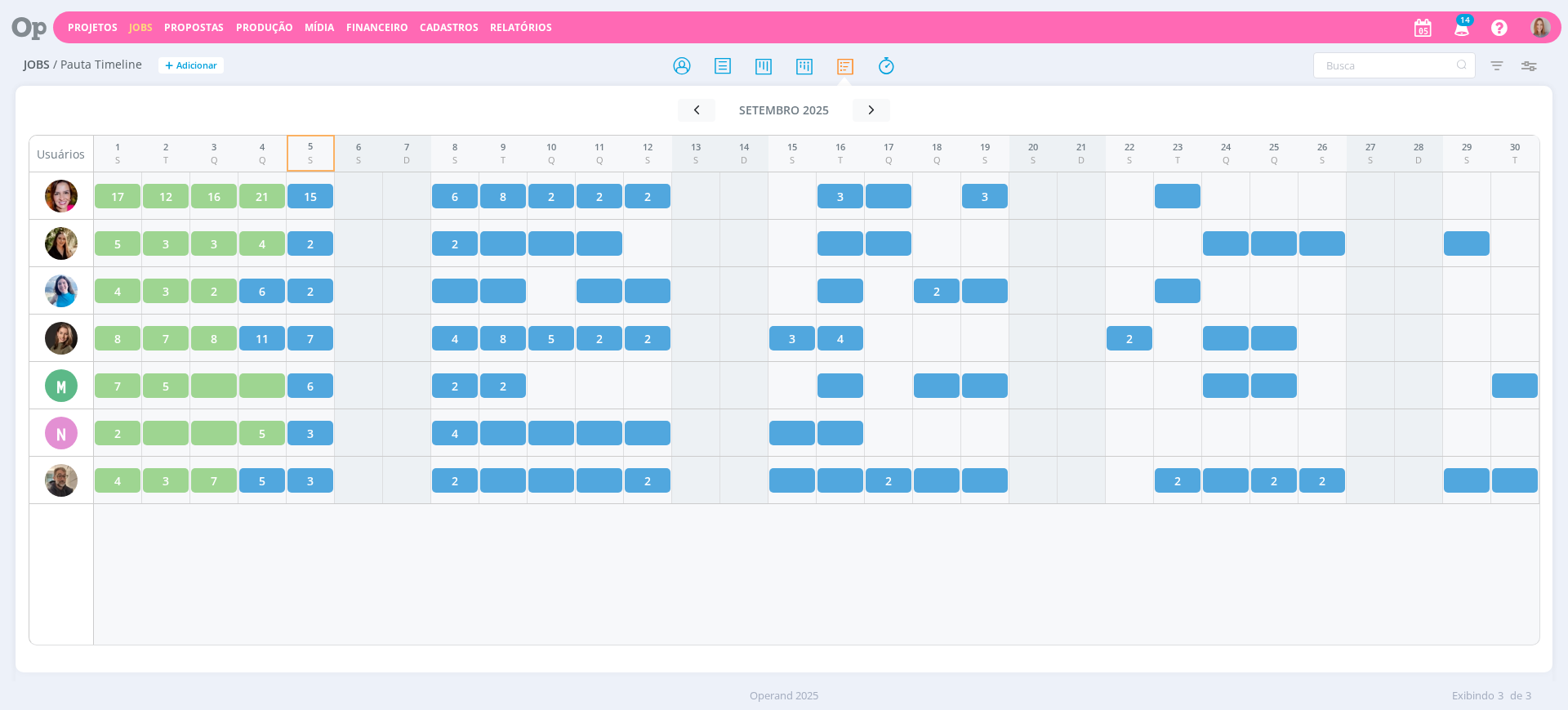
click at [265, 588] on div "1 S 2 T 3 Q 4 Q 5 S 6 S 7 D 8 S 9 T 10 Q 11 Q 12 S 13 S 14 D 15 S 16 T 17 Q 18 …" at bounding box center [817, 390] width 1446 height 510
